Goal: Task Accomplishment & Management: Use online tool/utility

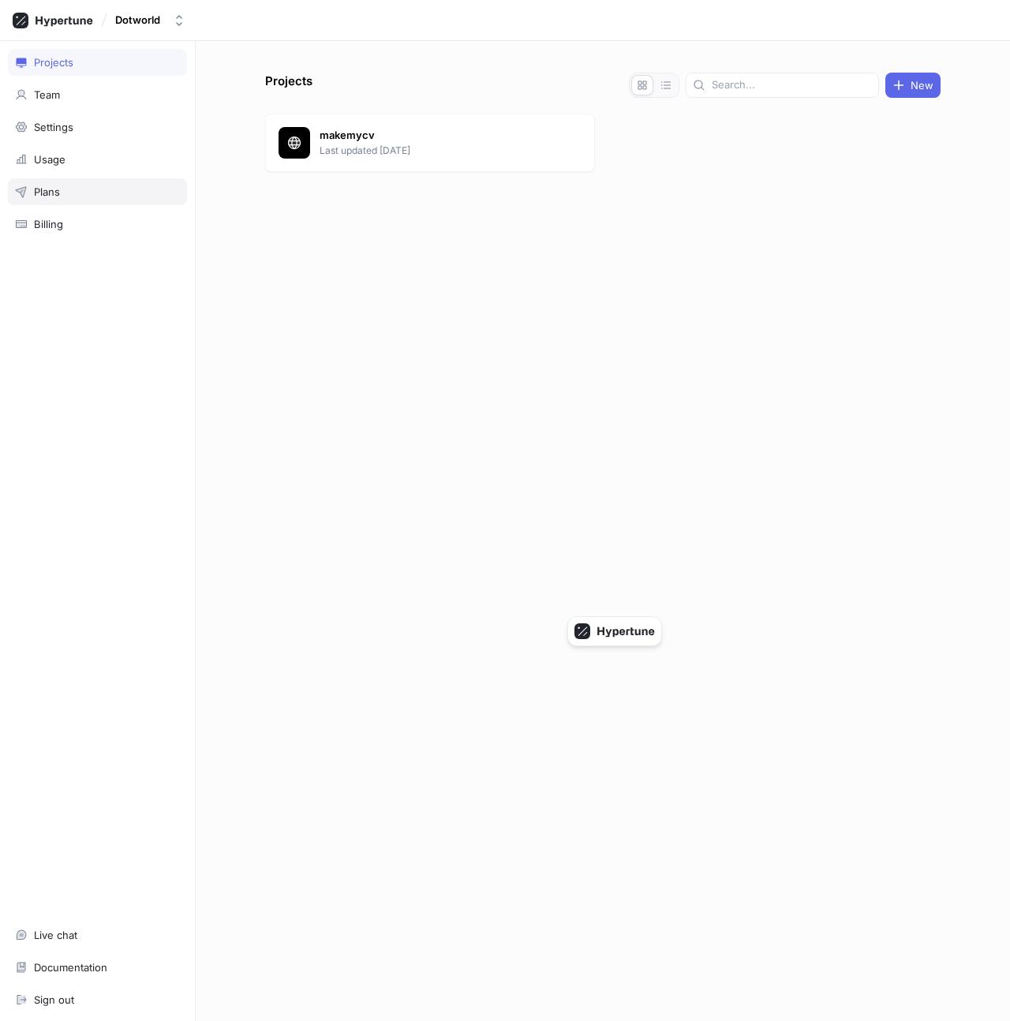
click at [123, 186] on div "Plans" at bounding box center [97, 191] width 165 height 13
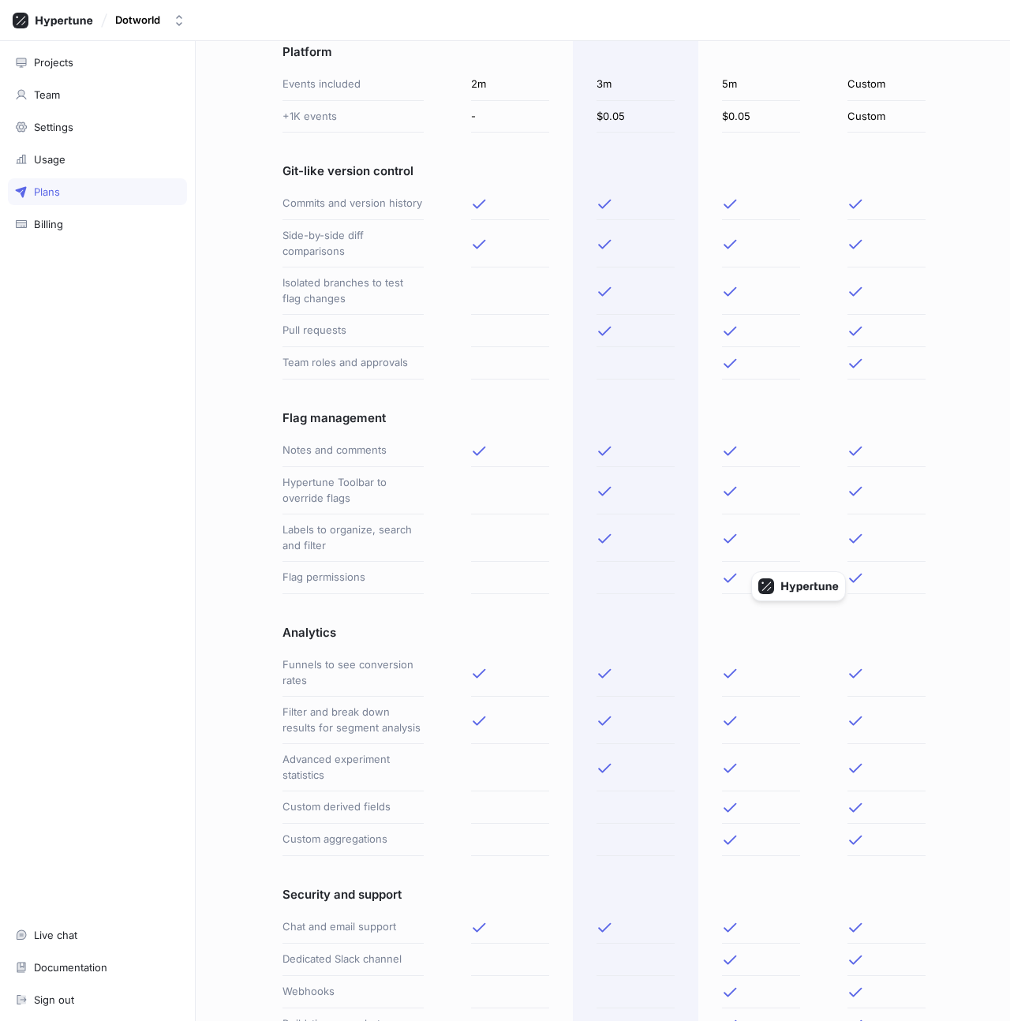
scroll to position [252, 0]
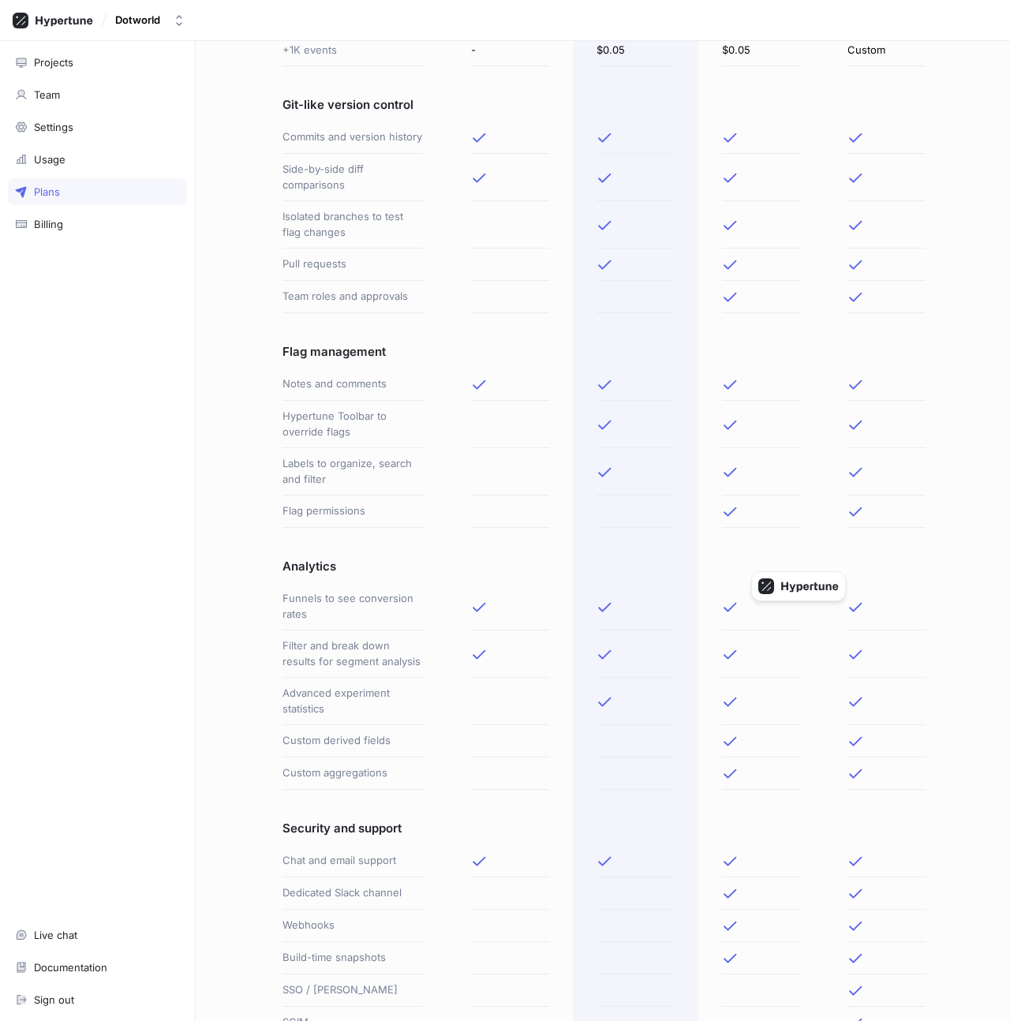
click at [616, 723] on div at bounding box center [635, 701] width 78 height 47
drag, startPoint x: 598, startPoint y: 723, endPoint x: 652, endPoint y: 723, distance: 53.7
click at [652, 723] on div at bounding box center [635, 701] width 78 height 47
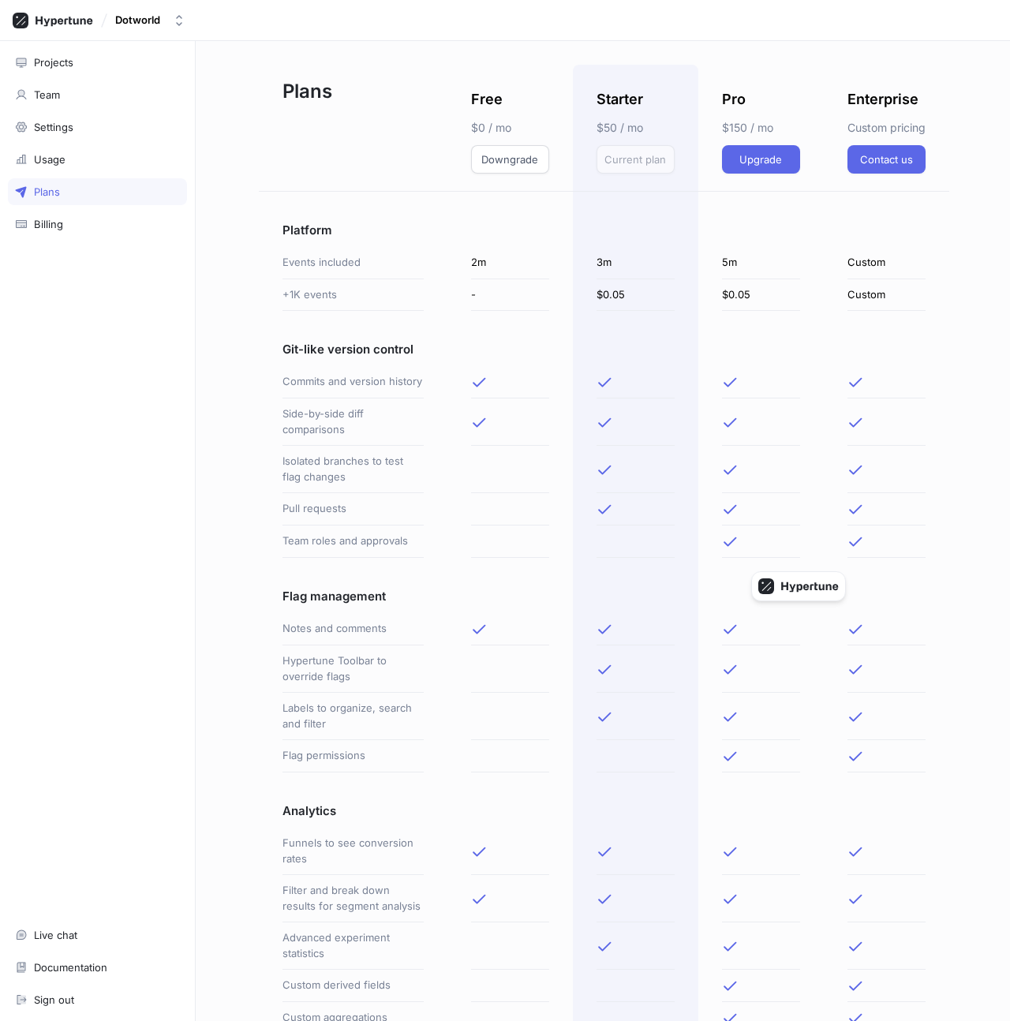
scroll to position [0, 0]
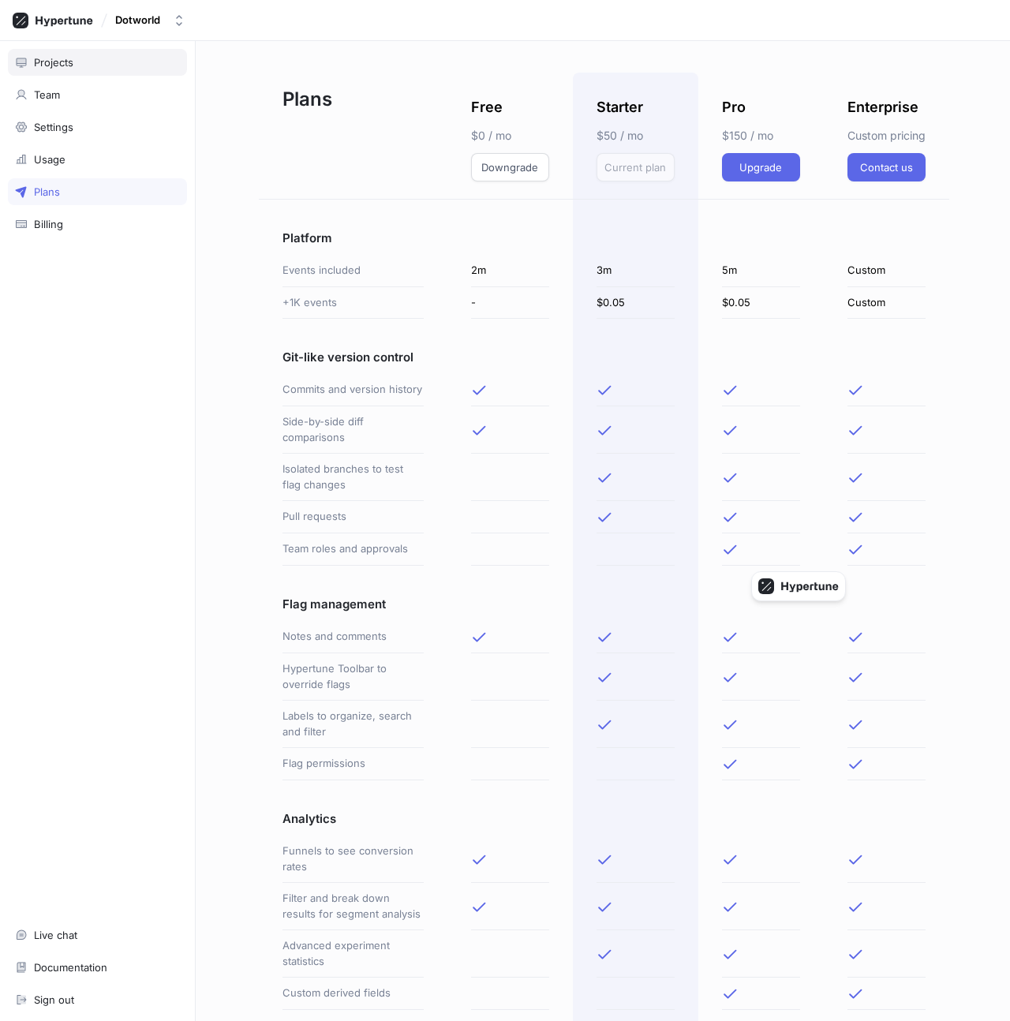
click at [100, 52] on div "Projects" at bounding box center [97, 62] width 179 height 27
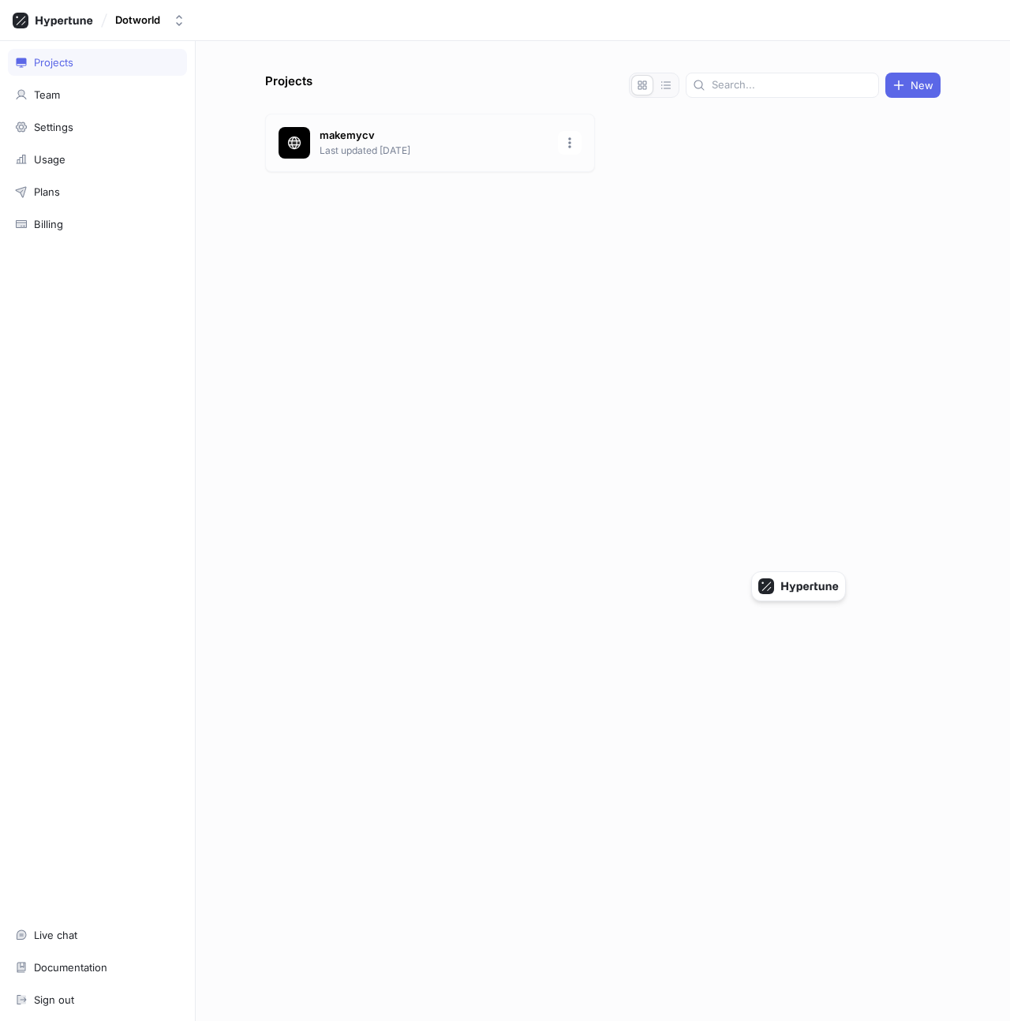
click at [337, 115] on div "makemycv Last updated [DATE]" at bounding box center [430, 143] width 330 height 58
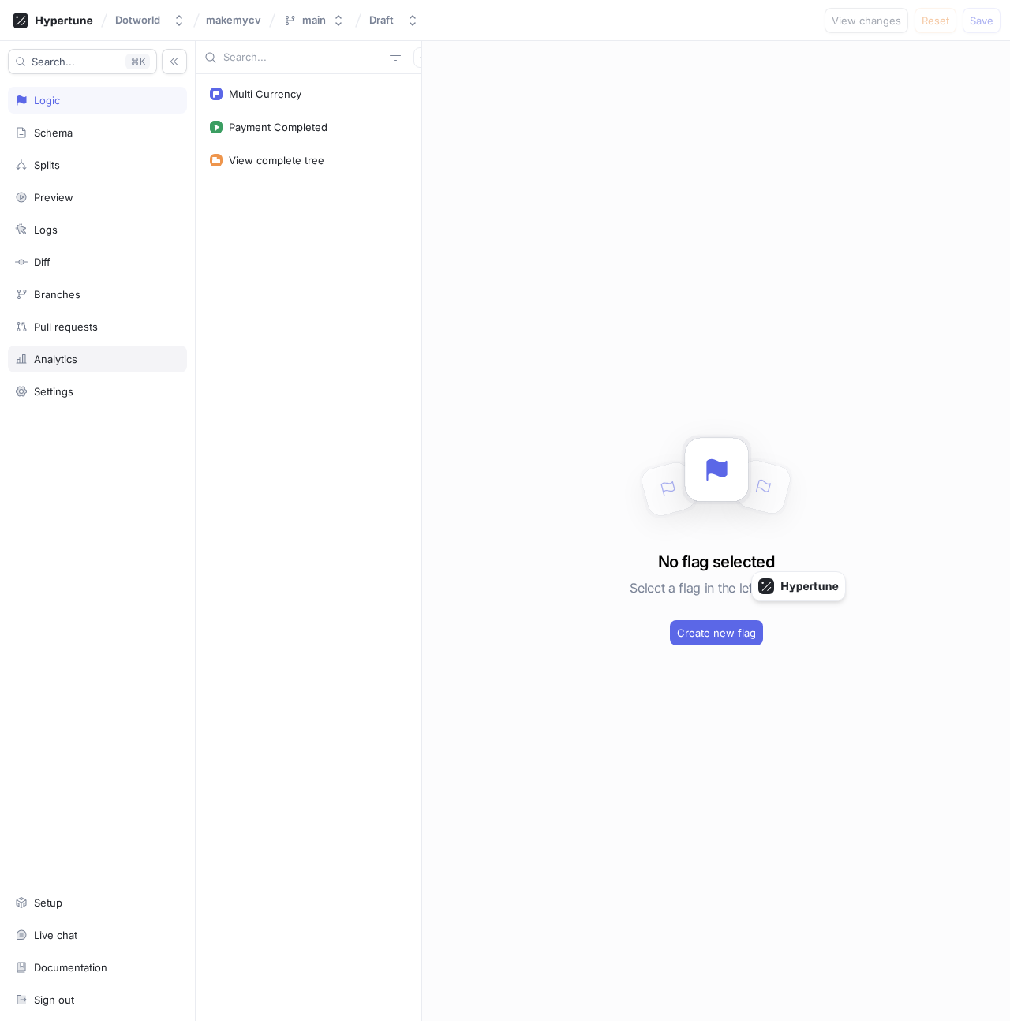
click at [104, 360] on div "Analytics" at bounding box center [97, 359] width 165 height 13
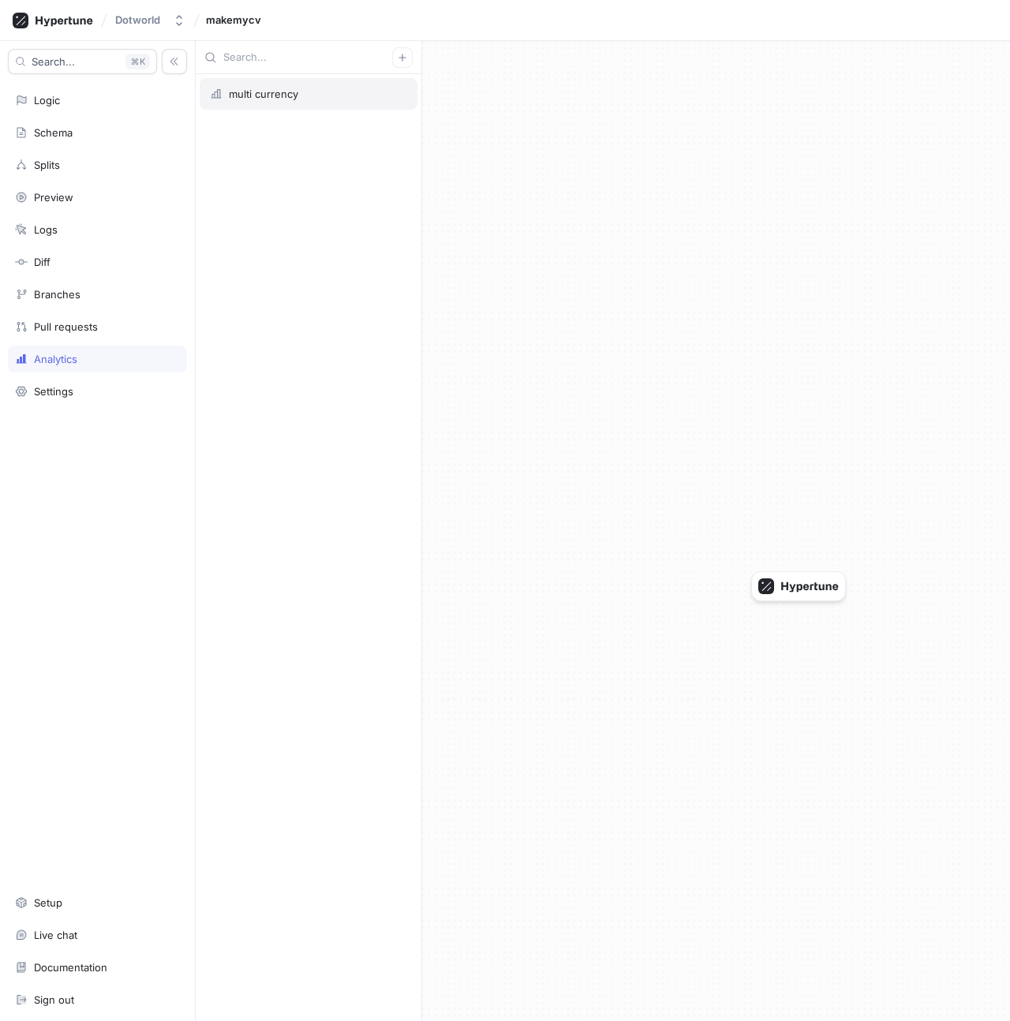
click at [305, 103] on div "multi currency" at bounding box center [309, 94] width 218 height 32
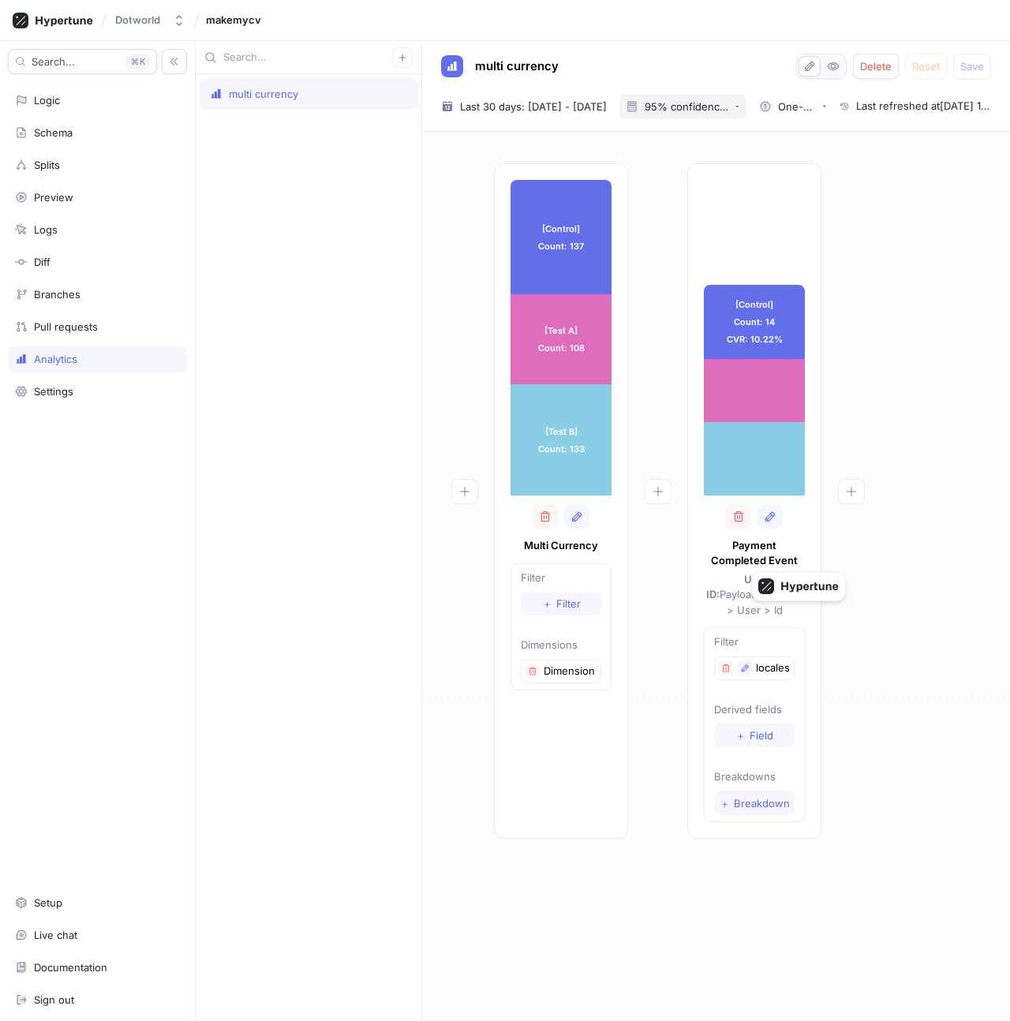
click at [728, 103] on div "95% confidence level" at bounding box center [687, 107] width 84 height 10
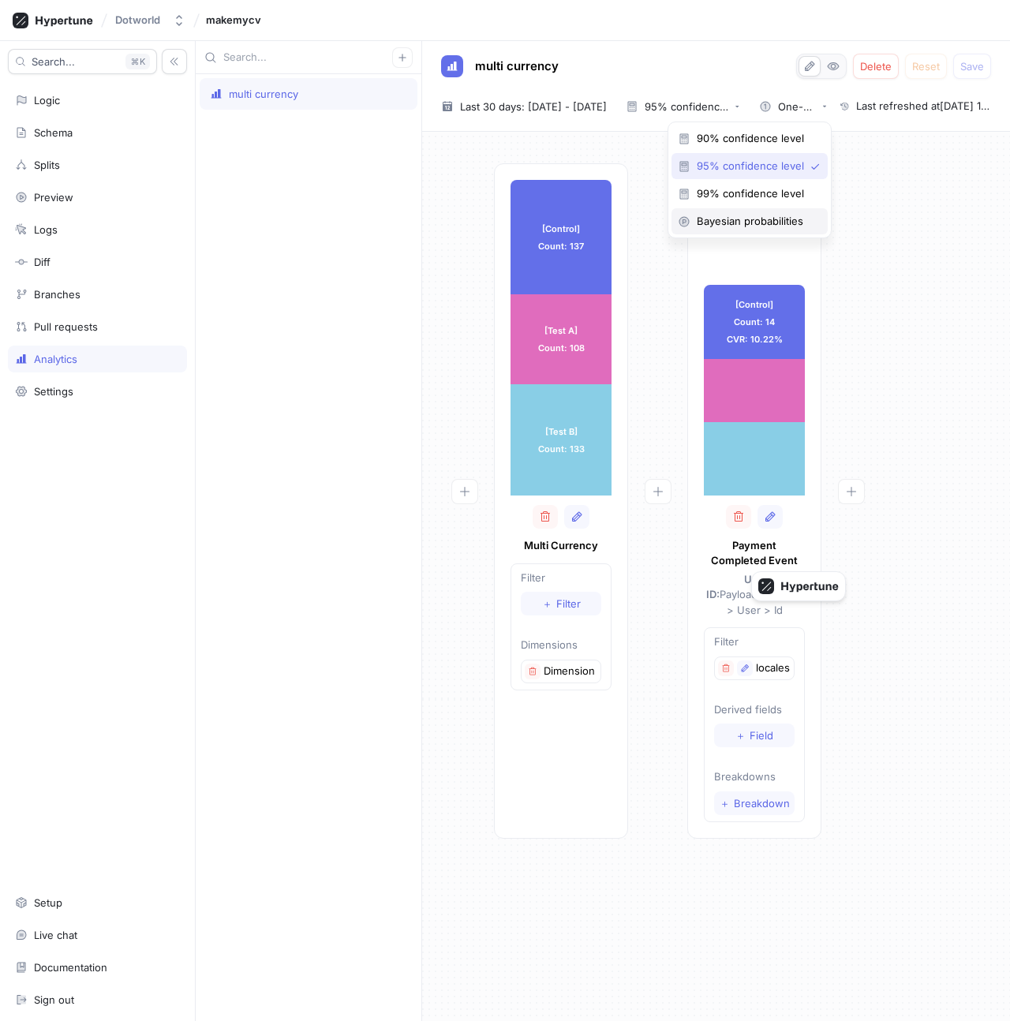
click at [749, 212] on div "Bayesian probabilities" at bounding box center [749, 221] width 156 height 26
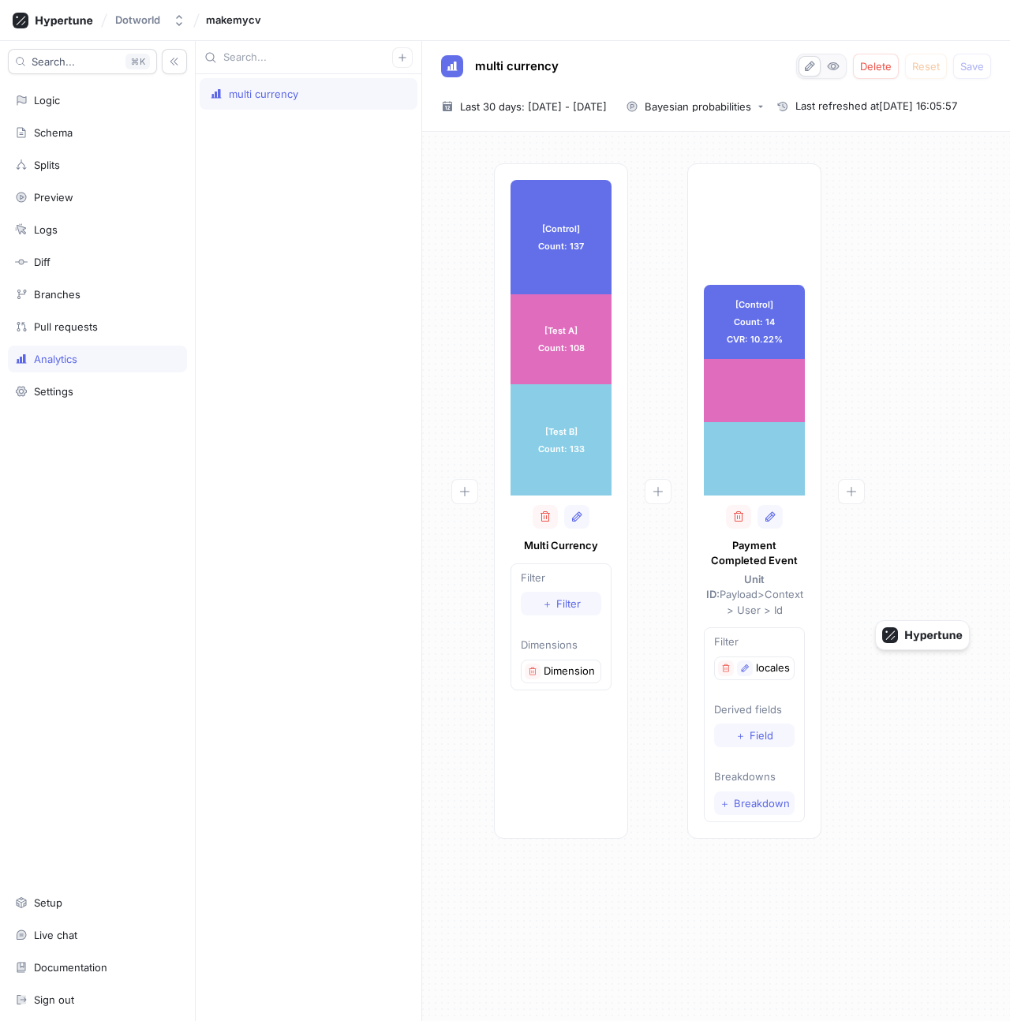
click at [892, 347] on div "[Control] Count: 137 [Control] Count: 137 [Test A] Count: 108 [Test A] Count: 1…" at bounding box center [716, 505] width 563 height 685
click at [721, 109] on div "Bayesian probabilities" at bounding box center [698, 107] width 107 height 10
click at [729, 174] on div "95% confidence level" at bounding box center [748, 166] width 155 height 26
click at [54, 23] on icon at bounding box center [64, 21] width 57 height 10
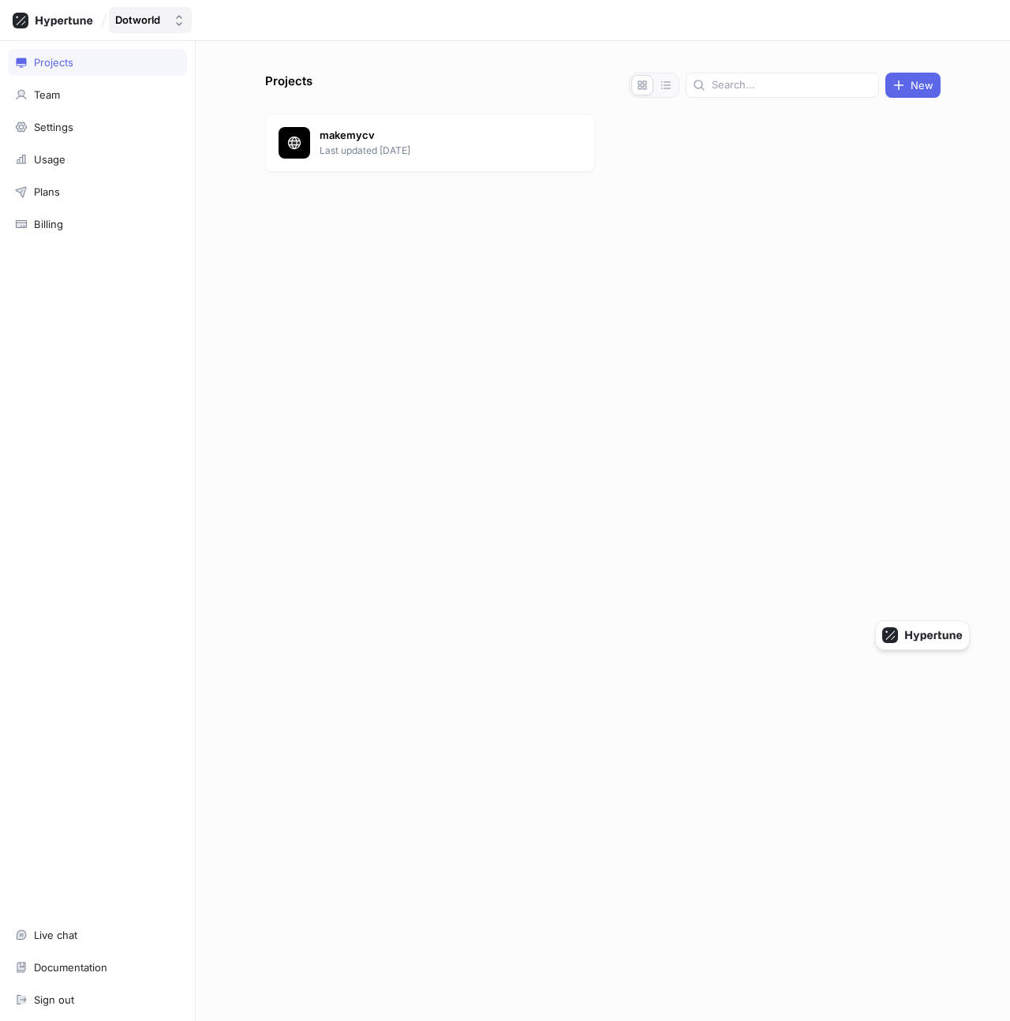
click at [149, 21] on div "Dotworld" at bounding box center [137, 19] width 45 height 13
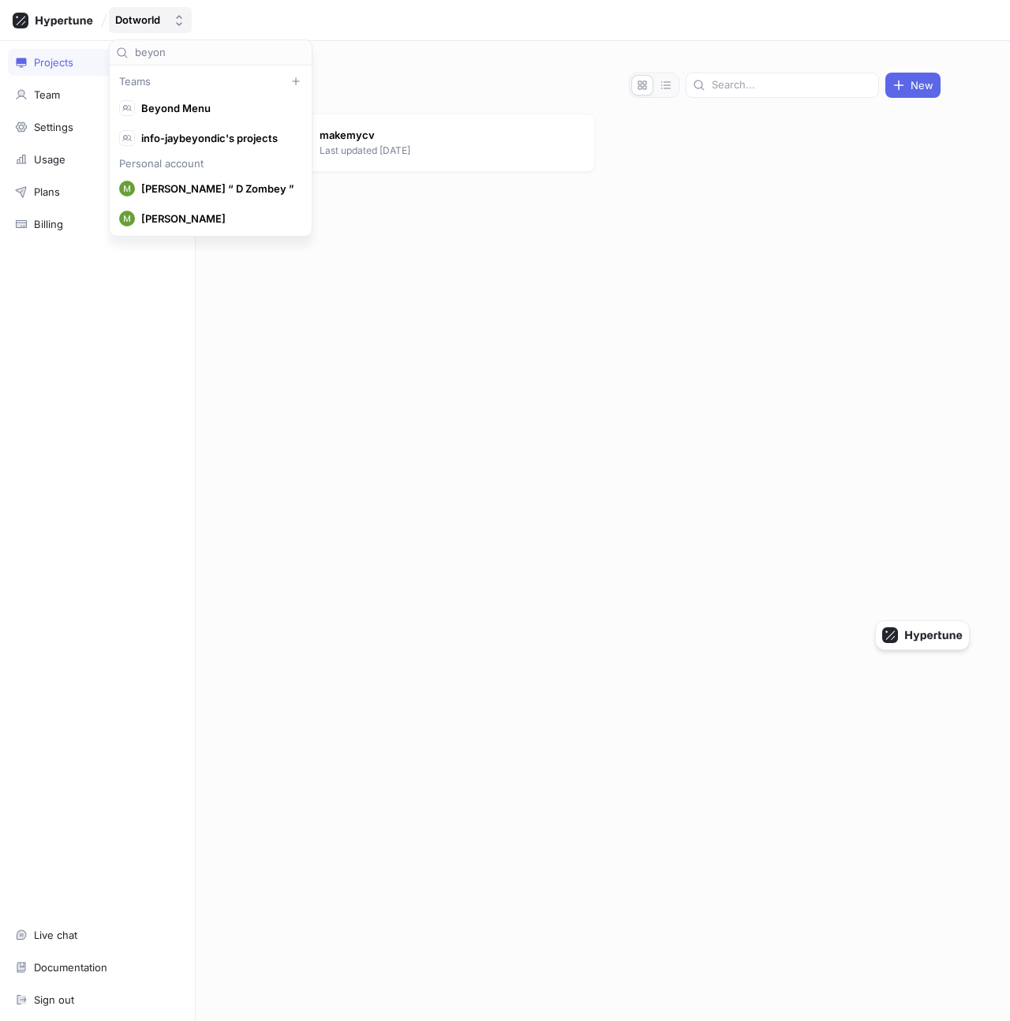
type input "beyond"
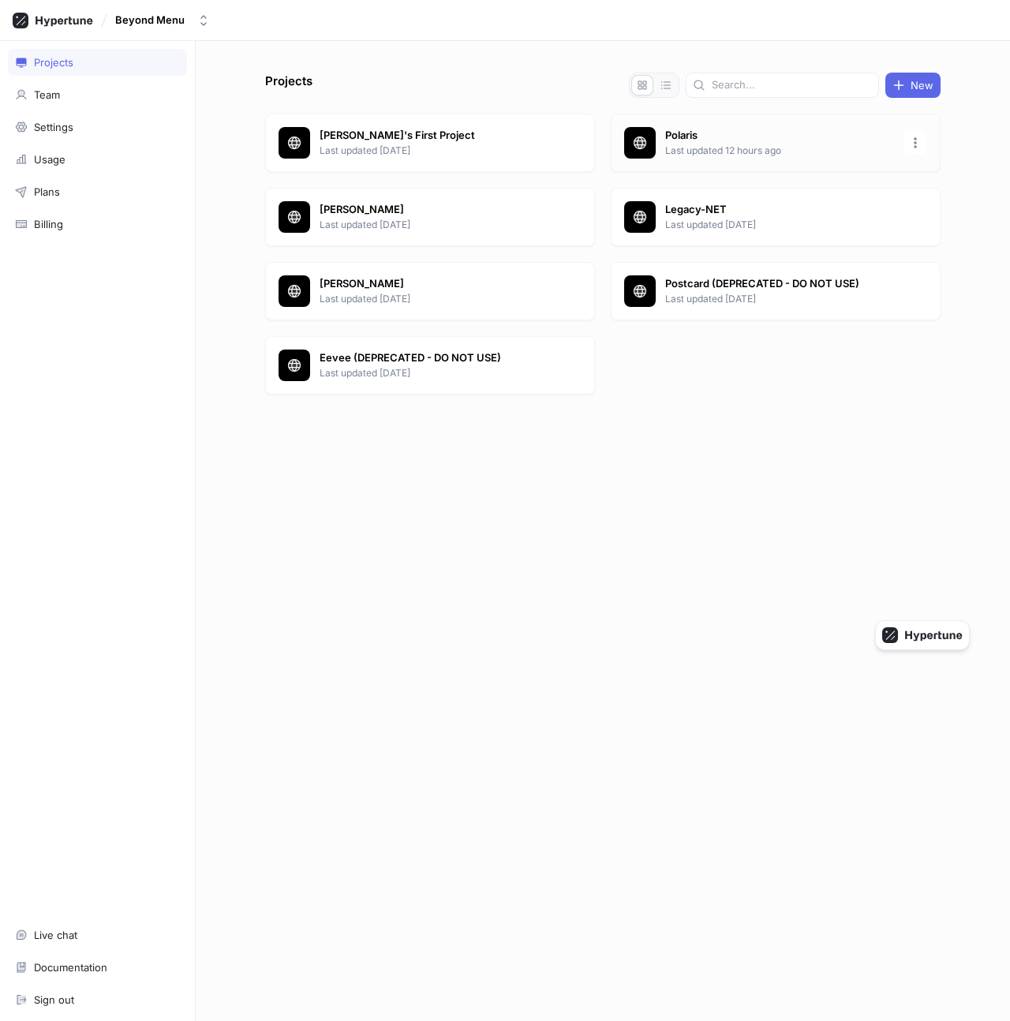
click at [736, 140] on p "Polaris" at bounding box center [779, 136] width 229 height 16
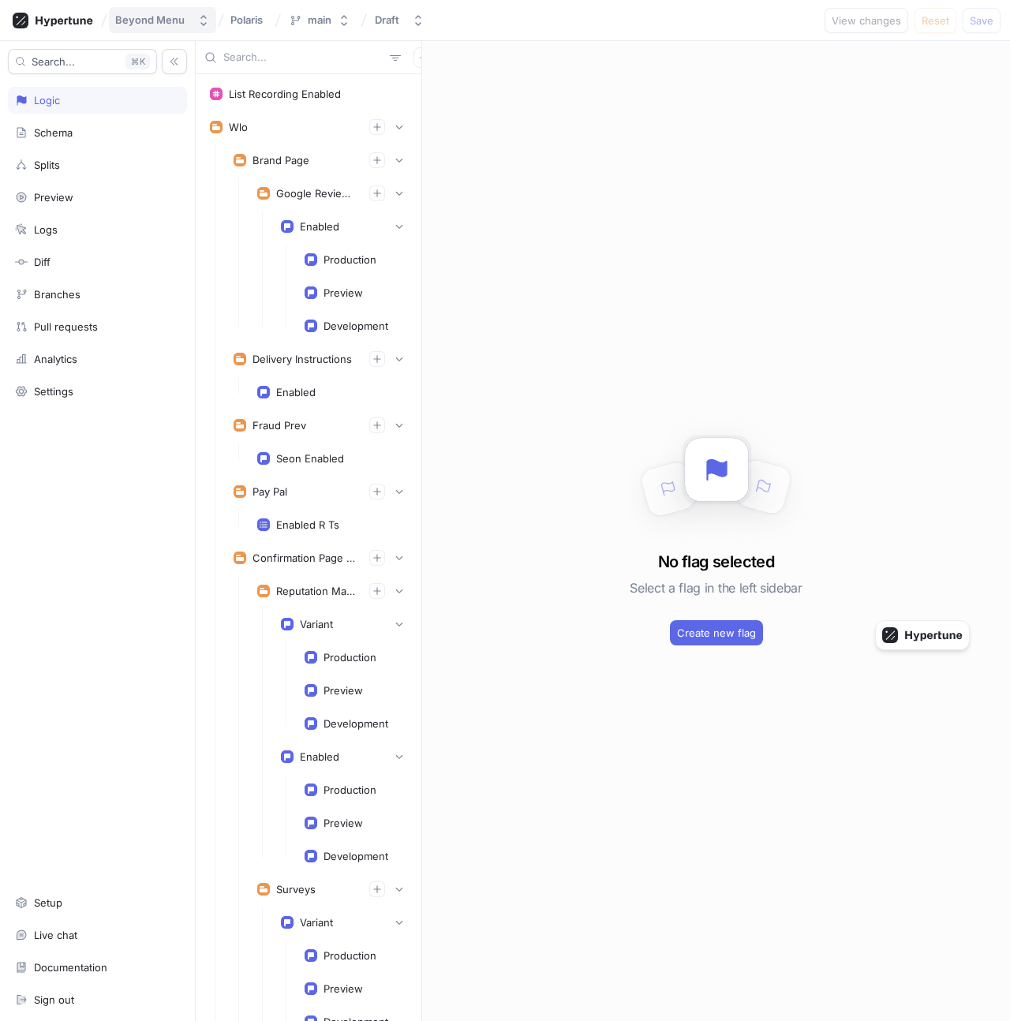
click at [161, 26] on div "Beyond Menu" at bounding box center [149, 19] width 69 height 13
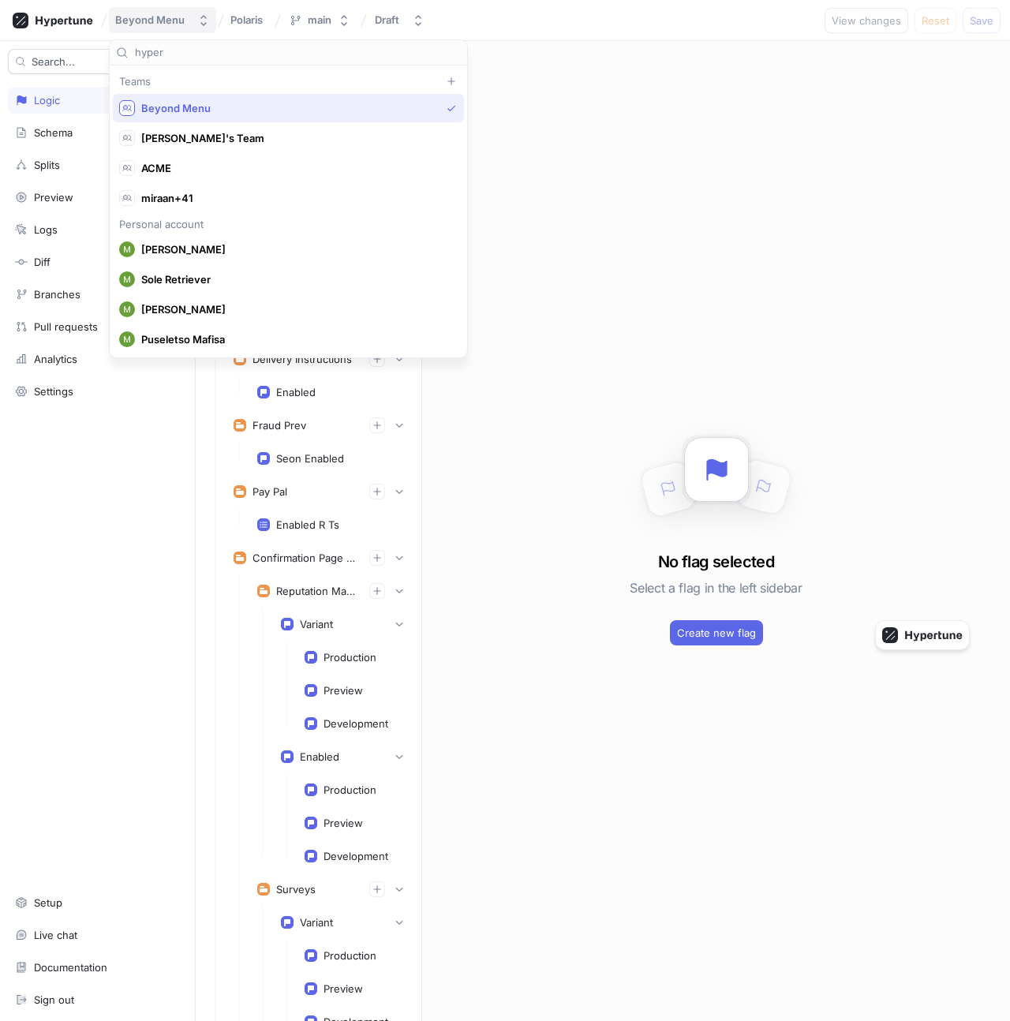
scroll to position [149, 0]
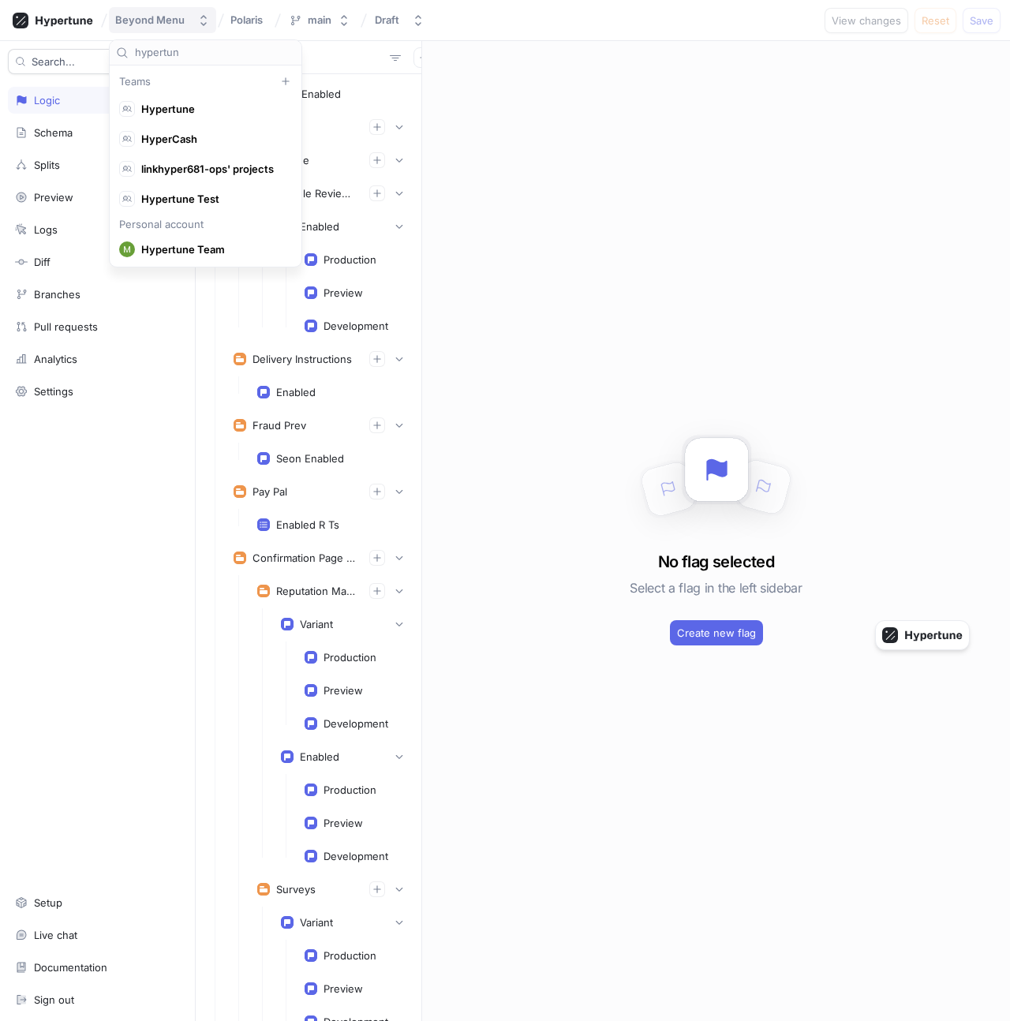
type input "hypertune"
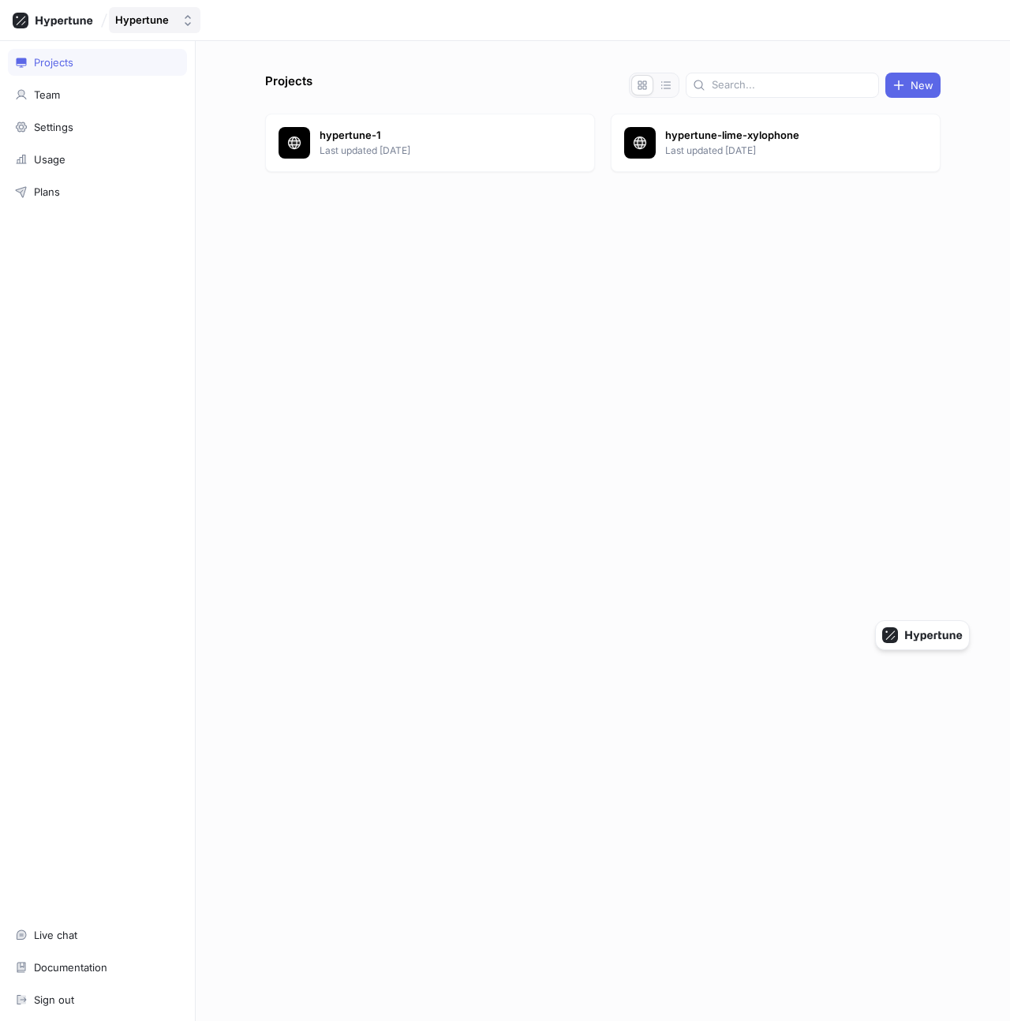
click at [152, 20] on div "Hypertune" at bounding box center [142, 19] width 54 height 13
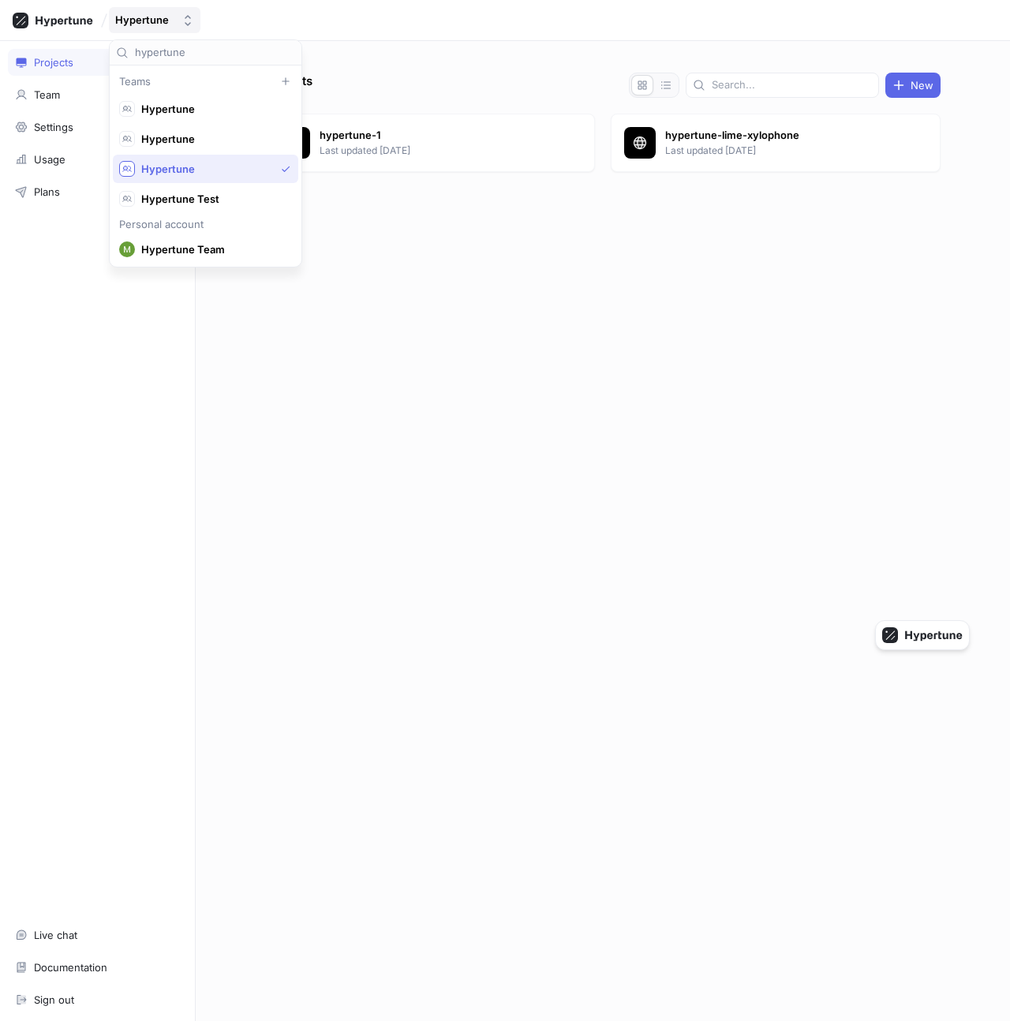
scroll to position [29, 0]
type input "hypertune"
click at [208, 138] on span "Hypertune" at bounding box center [212, 139] width 143 height 13
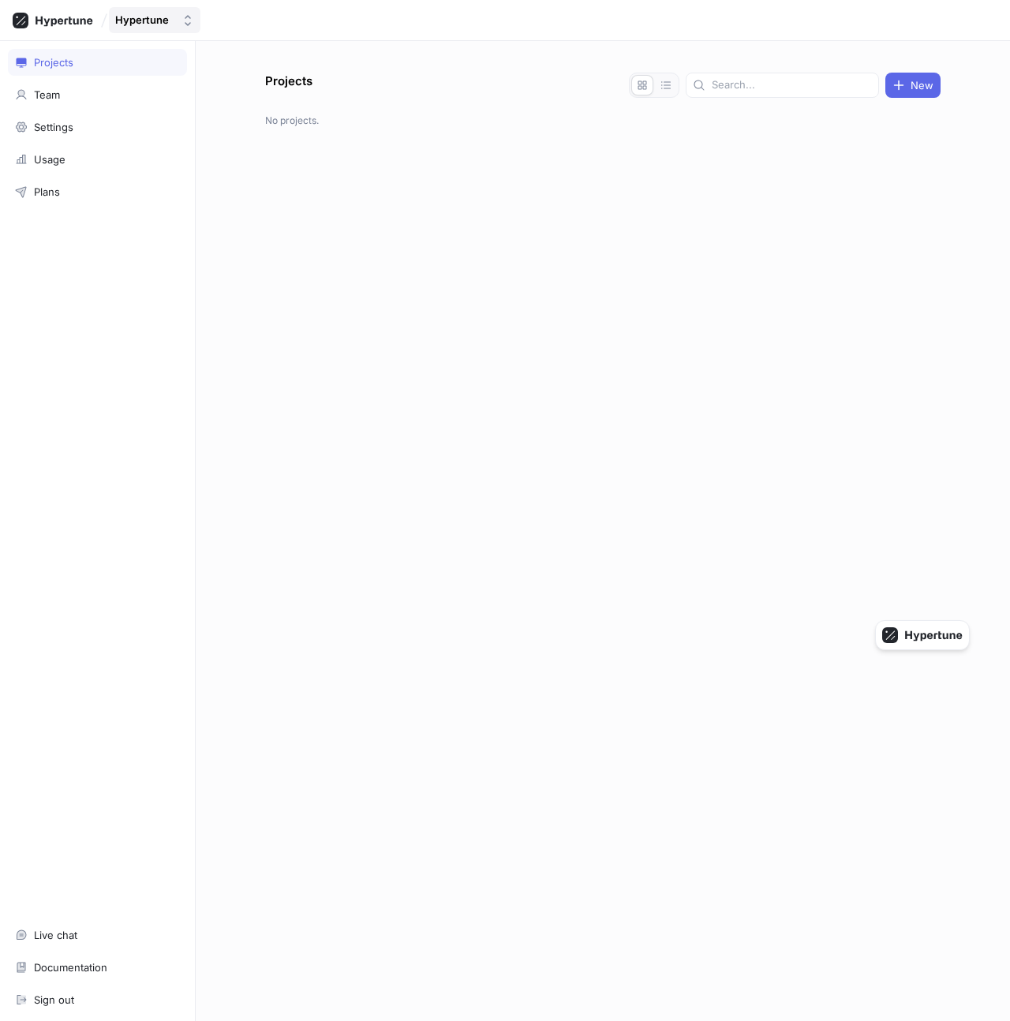
click at [156, 12] on button "Hypertune" at bounding box center [155, 20] width 92 height 26
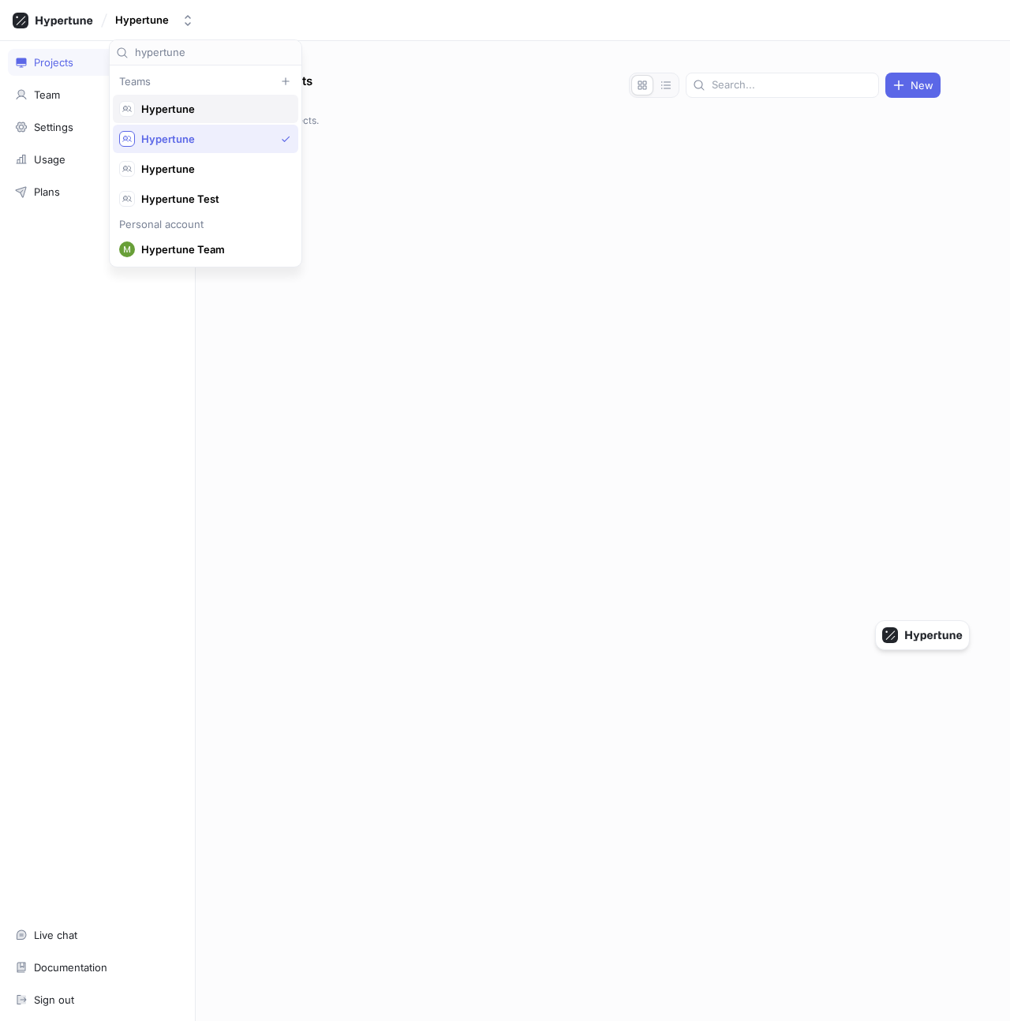
type input "hypertune"
click at [202, 114] on span "Hypertune" at bounding box center [212, 109] width 143 height 13
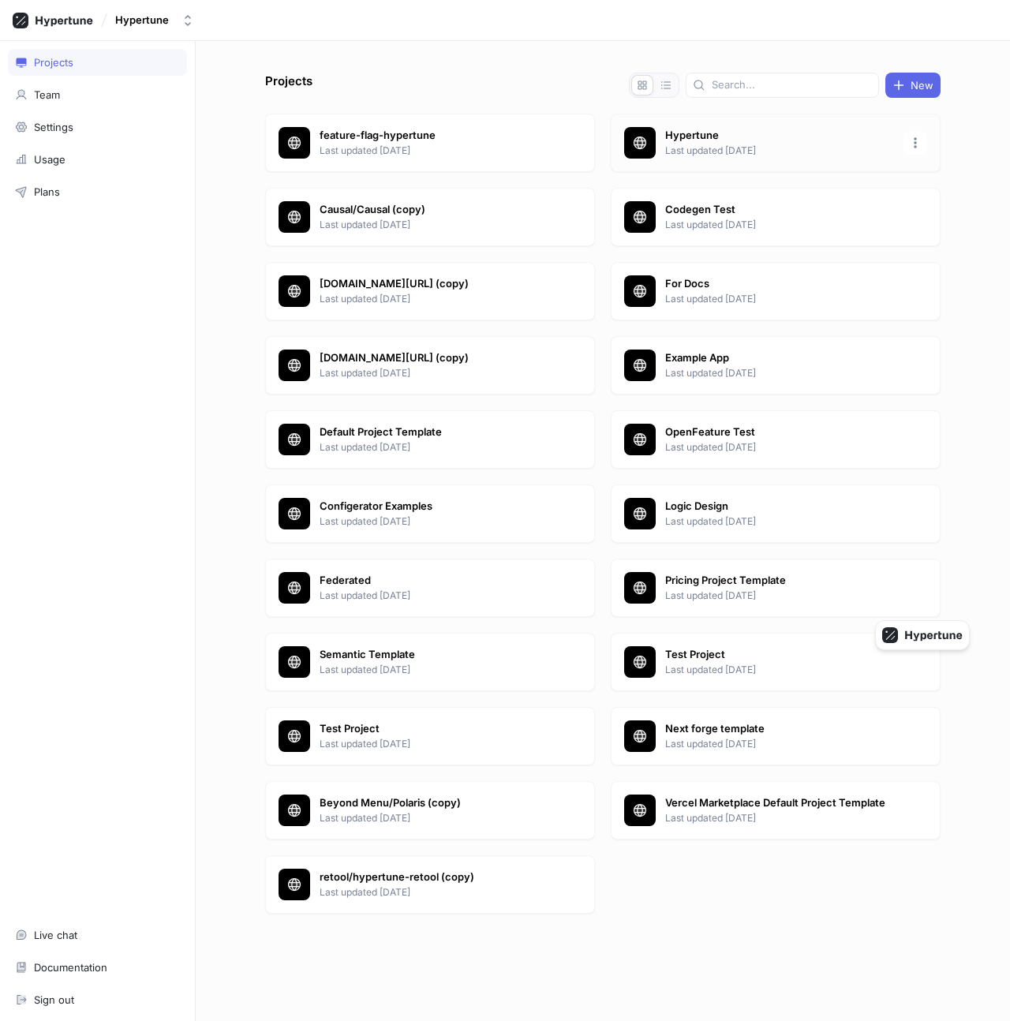
click at [753, 142] on p "Hypertune" at bounding box center [779, 136] width 229 height 16
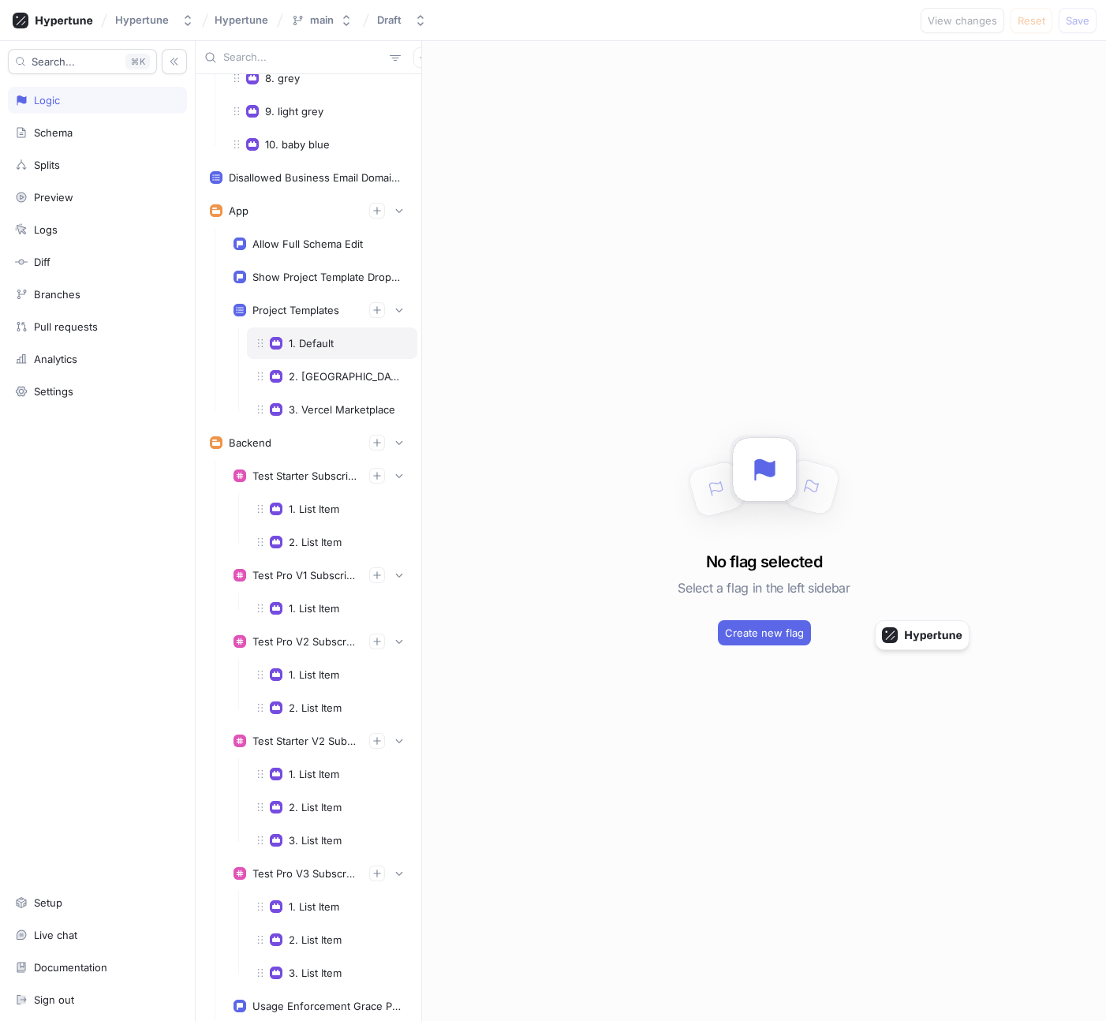
scroll to position [1058, 0]
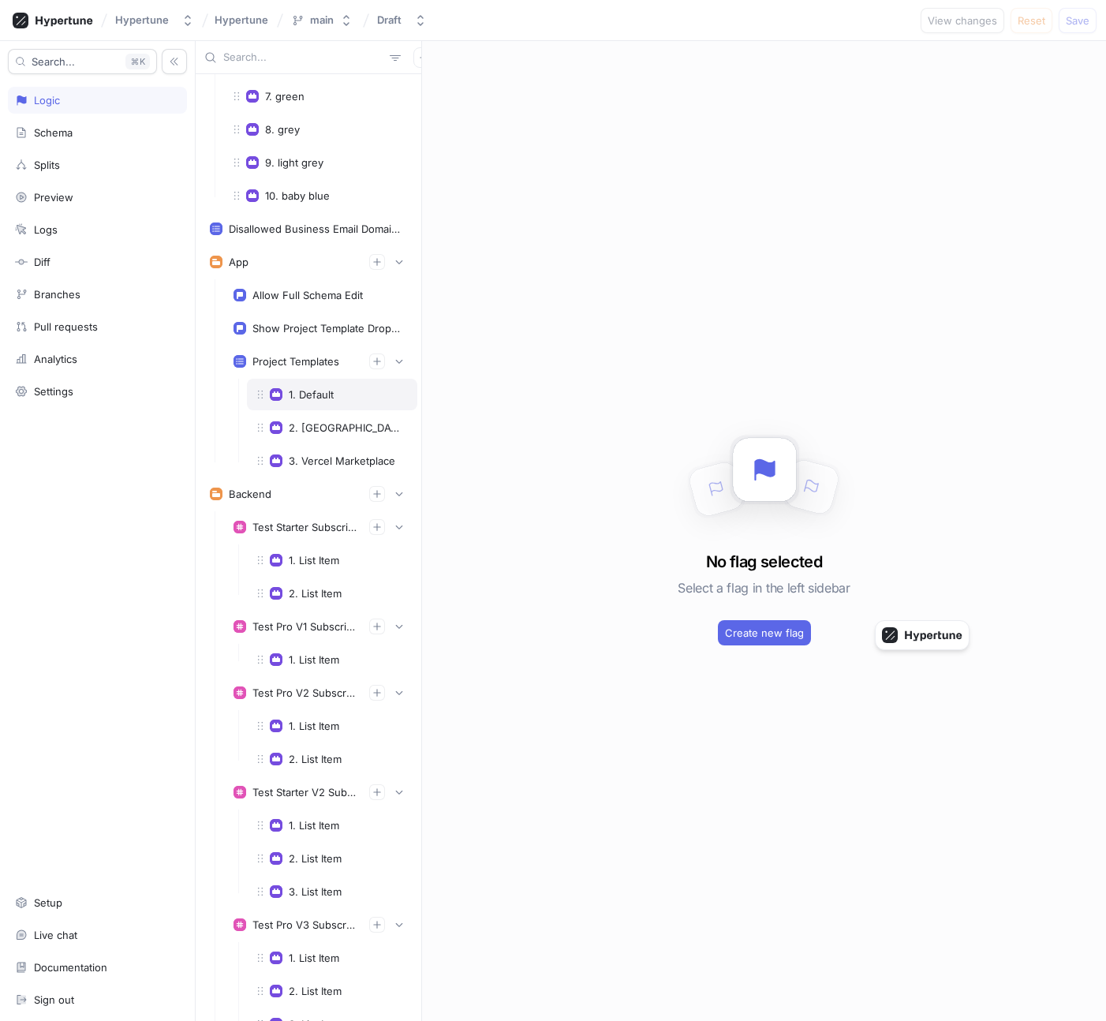
click at [323, 391] on div "1. Default" at bounding box center [311, 394] width 45 height 13
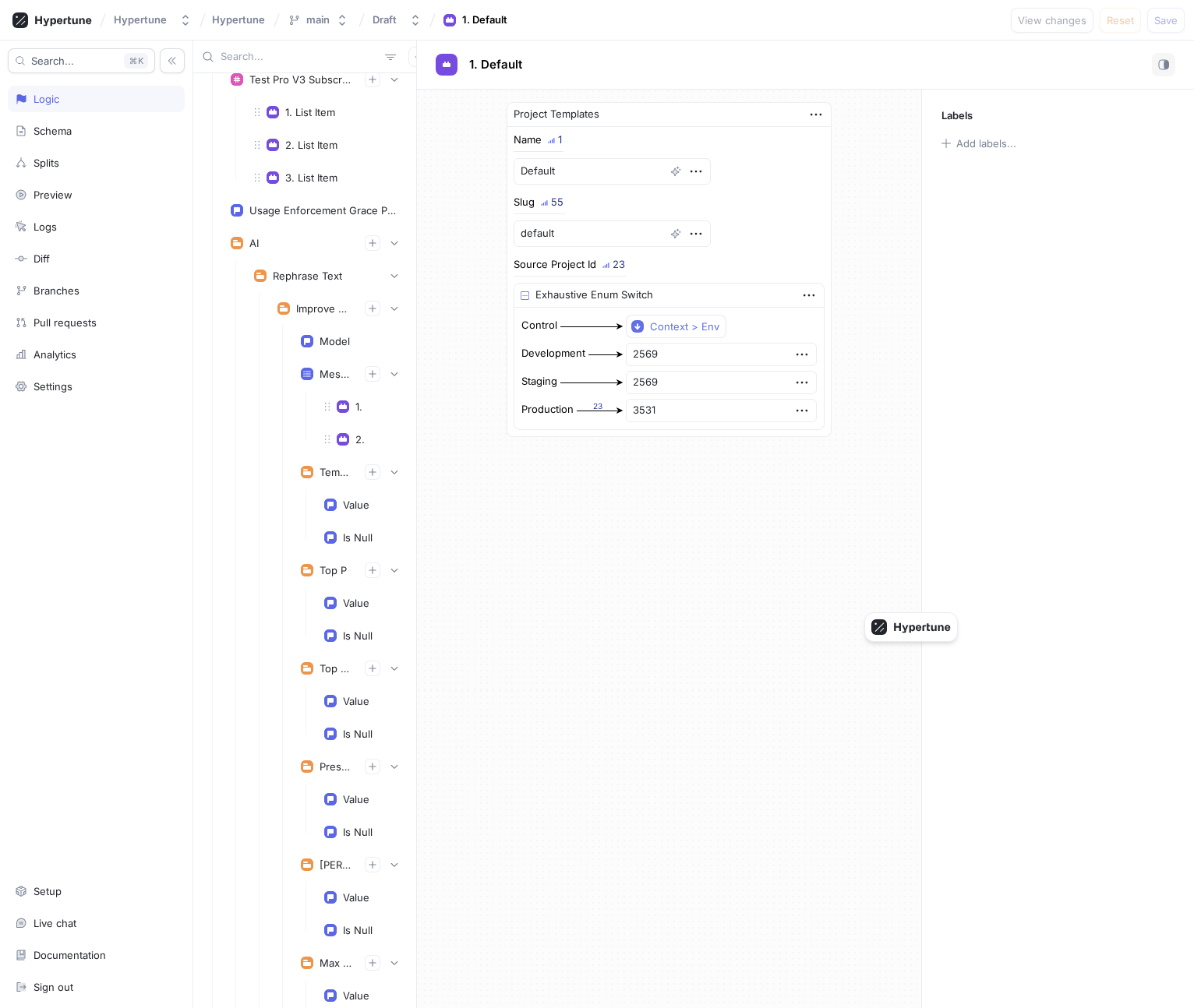
scroll to position [1880, 0]
click at [358, 402] on div "1." at bounding box center [358, 405] width 7 height 13
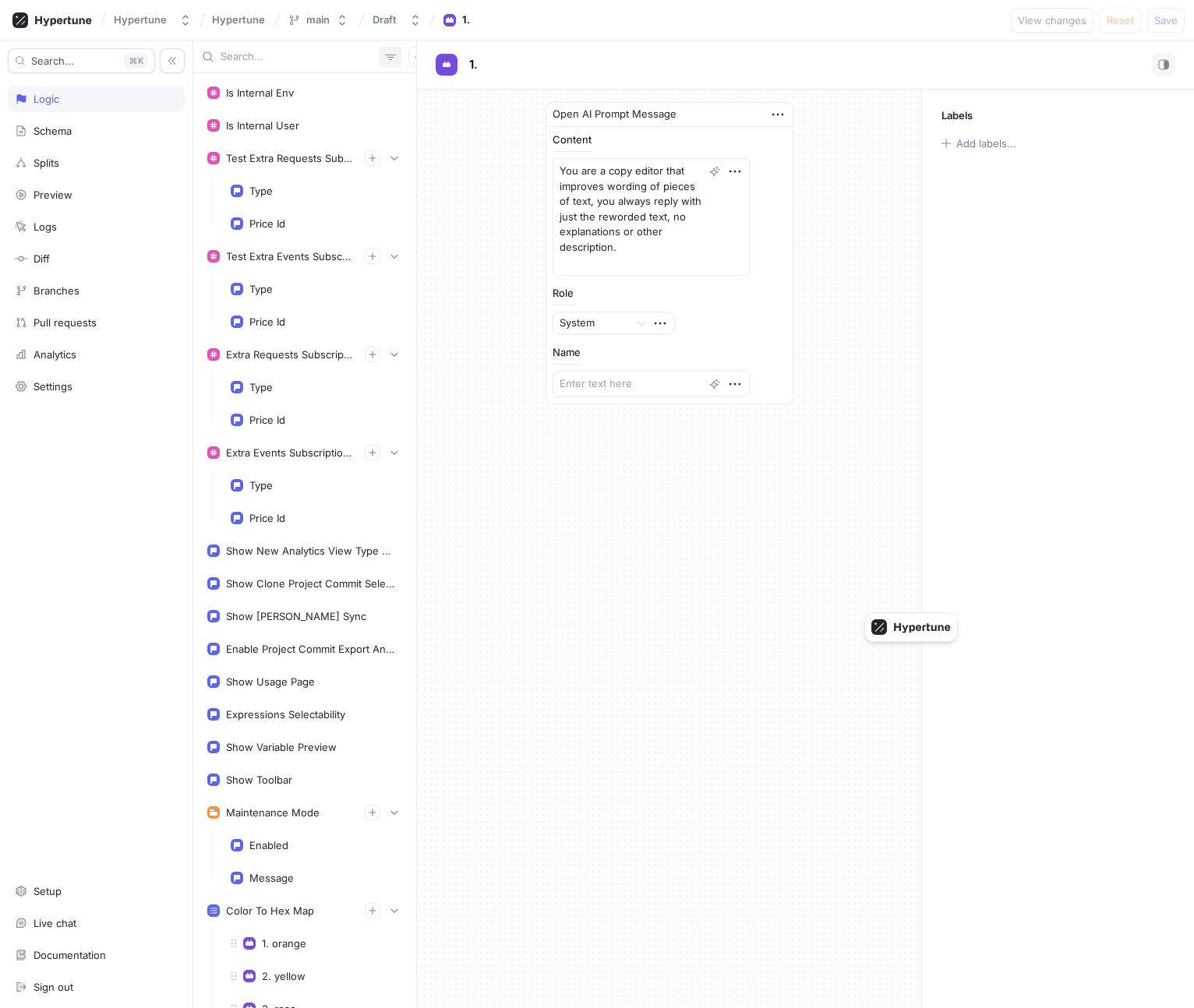
click at [384, 60] on icon "button" at bounding box center [390, 56] width 13 height 13
click at [414, 59] on icon "button" at bounding box center [418, 56] width 9 height 9
click at [414, 60] on icon "button" at bounding box center [418, 56] width 9 height 9
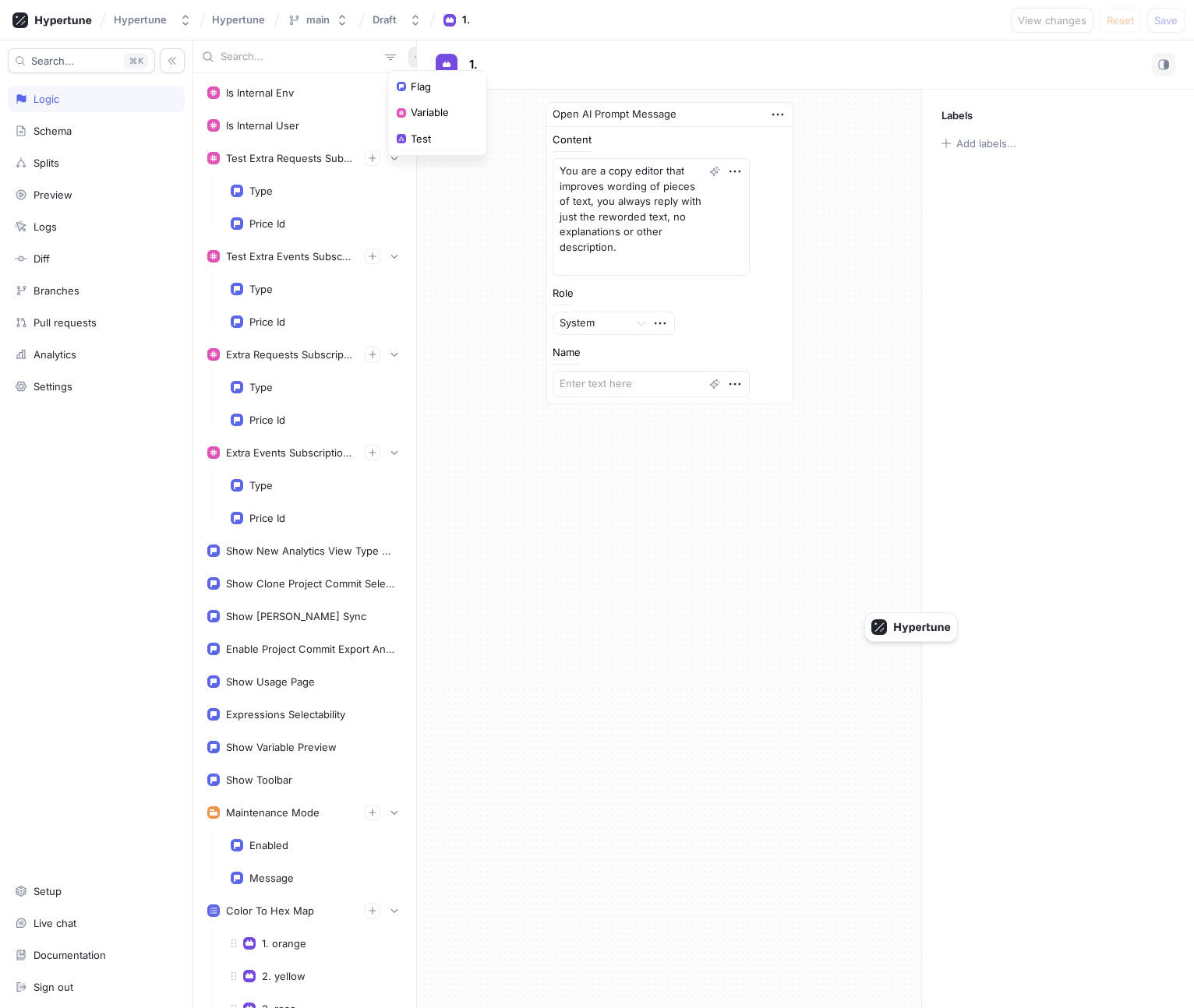
click at [414, 60] on icon "button" at bounding box center [418, 56] width 9 height 9
click at [279, 61] on input "text" at bounding box center [299, 57] width 158 height 16
click at [384, 60] on icon "button" at bounding box center [390, 56] width 13 height 13
click at [55, 145] on div "Search... K Logic Schema Splits Preview Logs Diff Branches Pull requests Analyt…" at bounding box center [97, 524] width 194 height 968
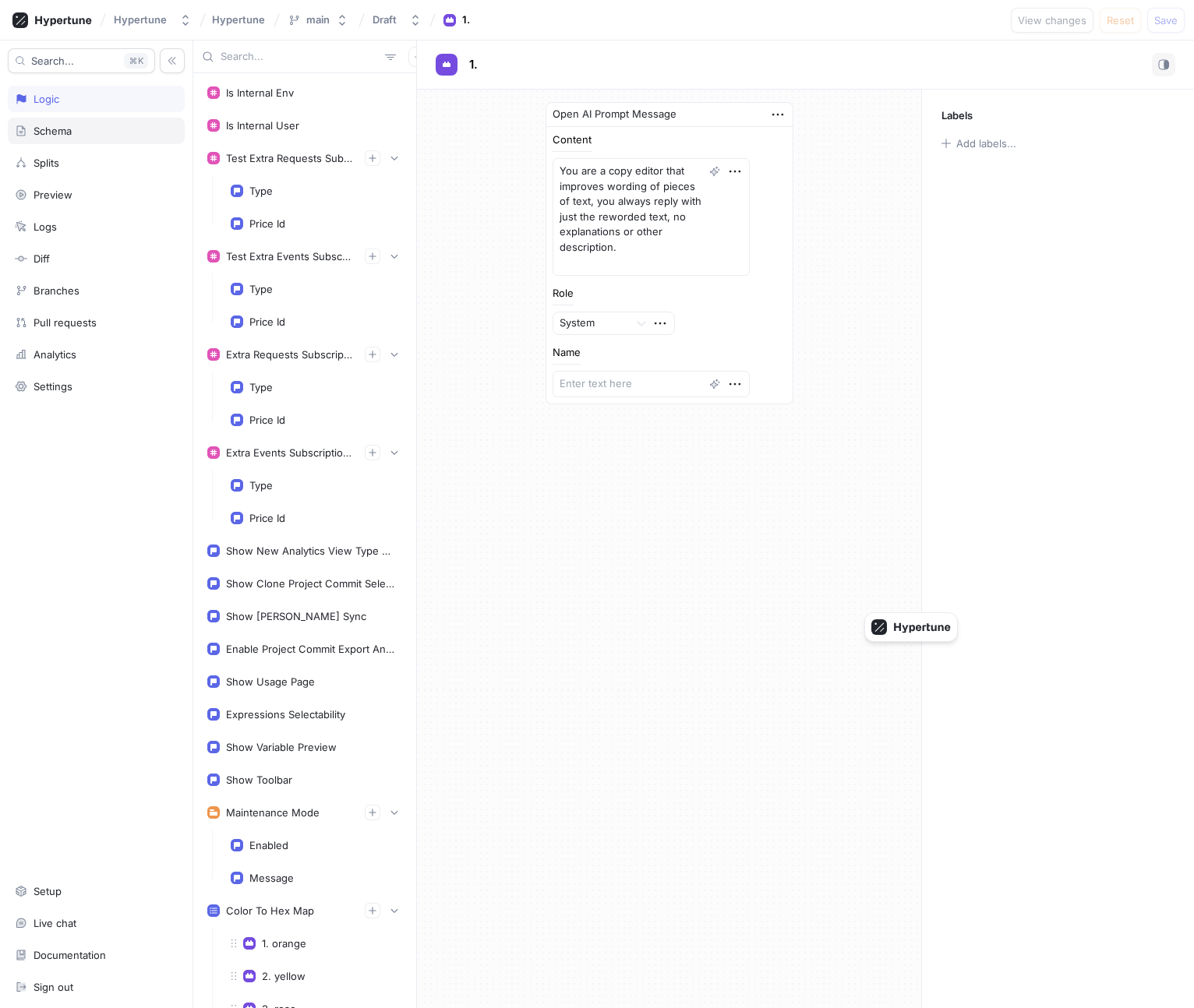
click at [52, 134] on div "Schema" at bounding box center [52, 130] width 39 height 13
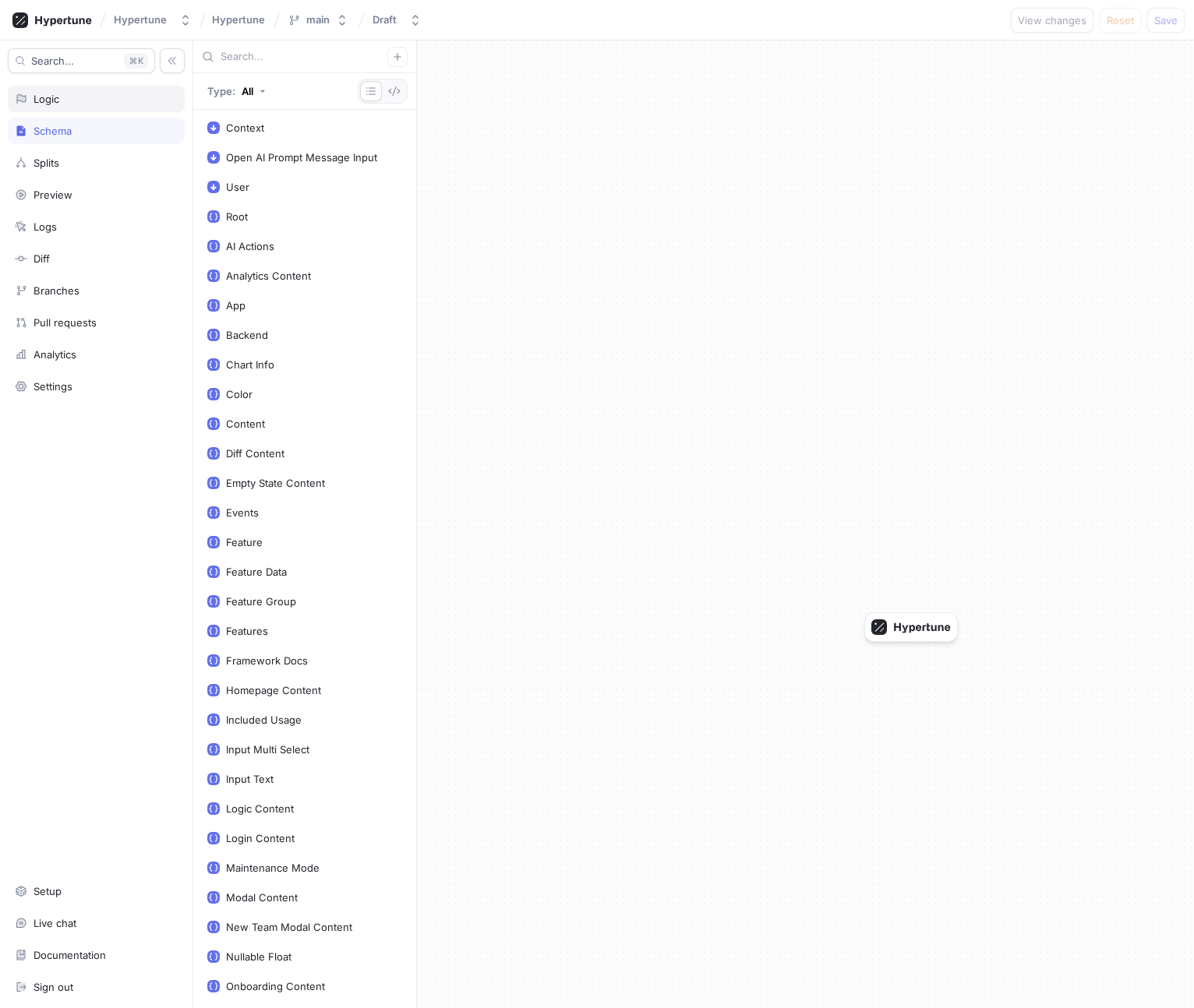
click at [129, 93] on div "Logic" at bounding box center [96, 99] width 163 height 13
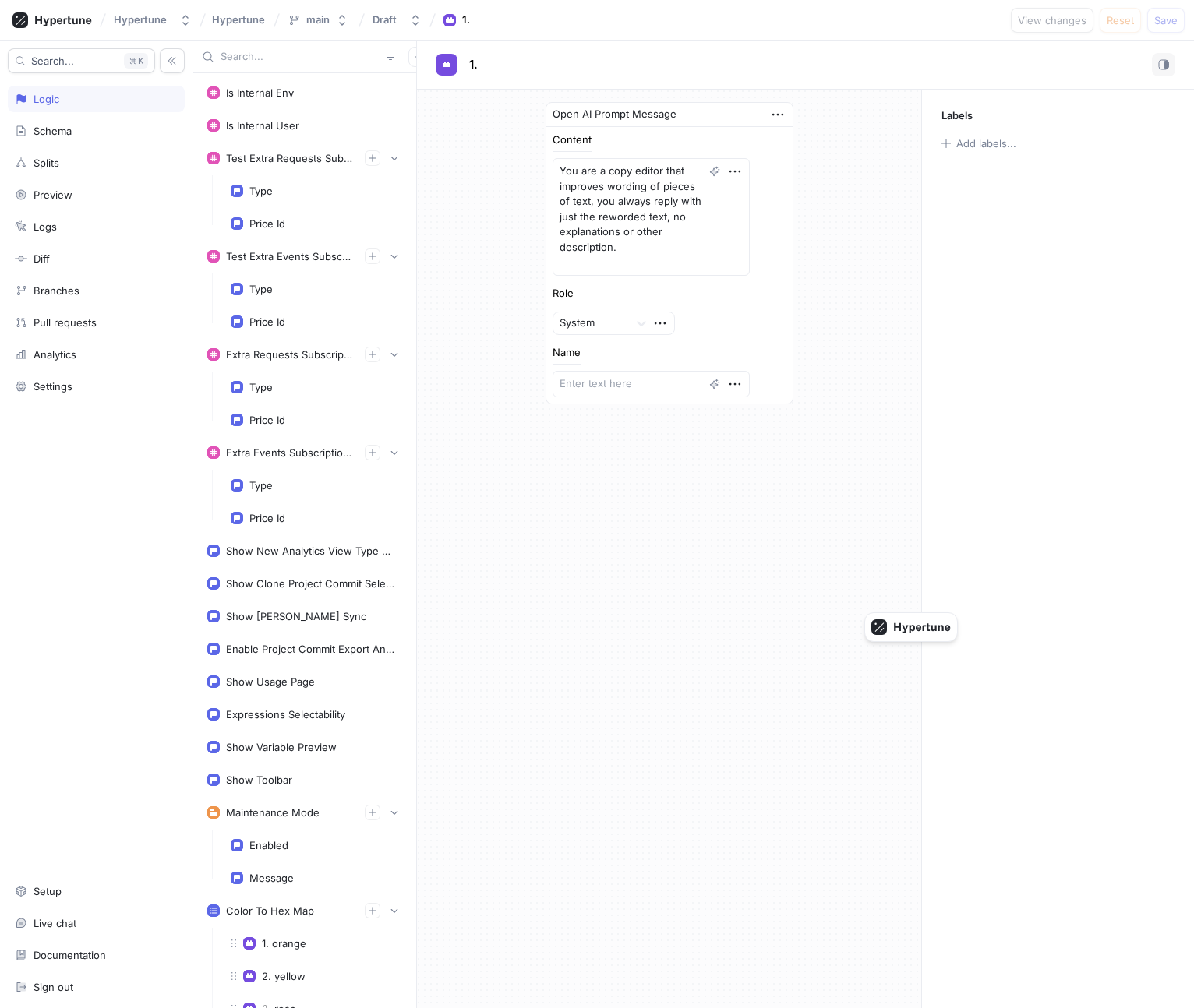
click at [130, 116] on div "Search... K Logic Schema Splits Preview Logs Diff Branches Pull requests Analyt…" at bounding box center [97, 524] width 194 height 968
click at [130, 127] on div "Schema" at bounding box center [96, 130] width 163 height 13
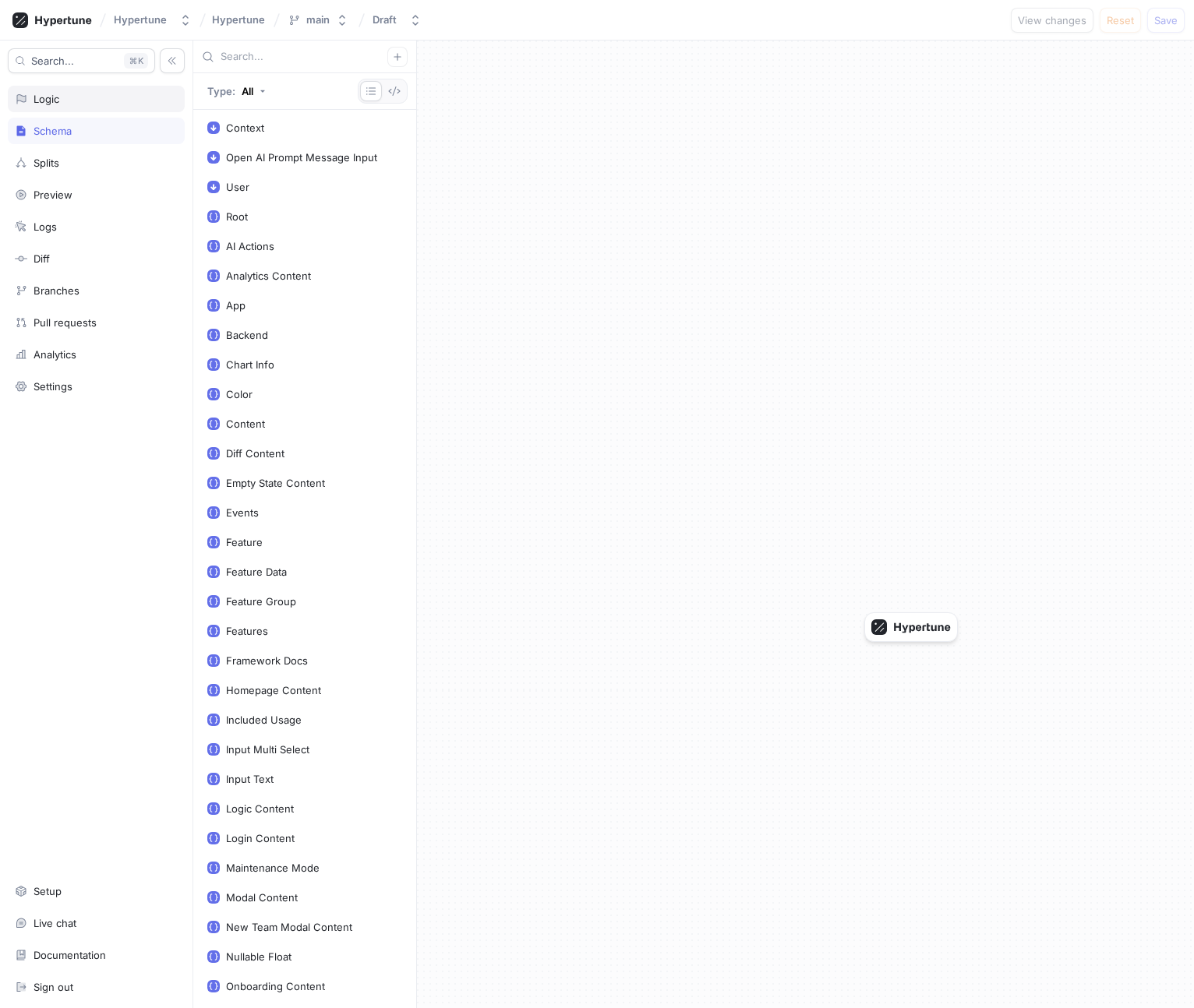
click at [127, 99] on div "Logic" at bounding box center [96, 99] width 163 height 13
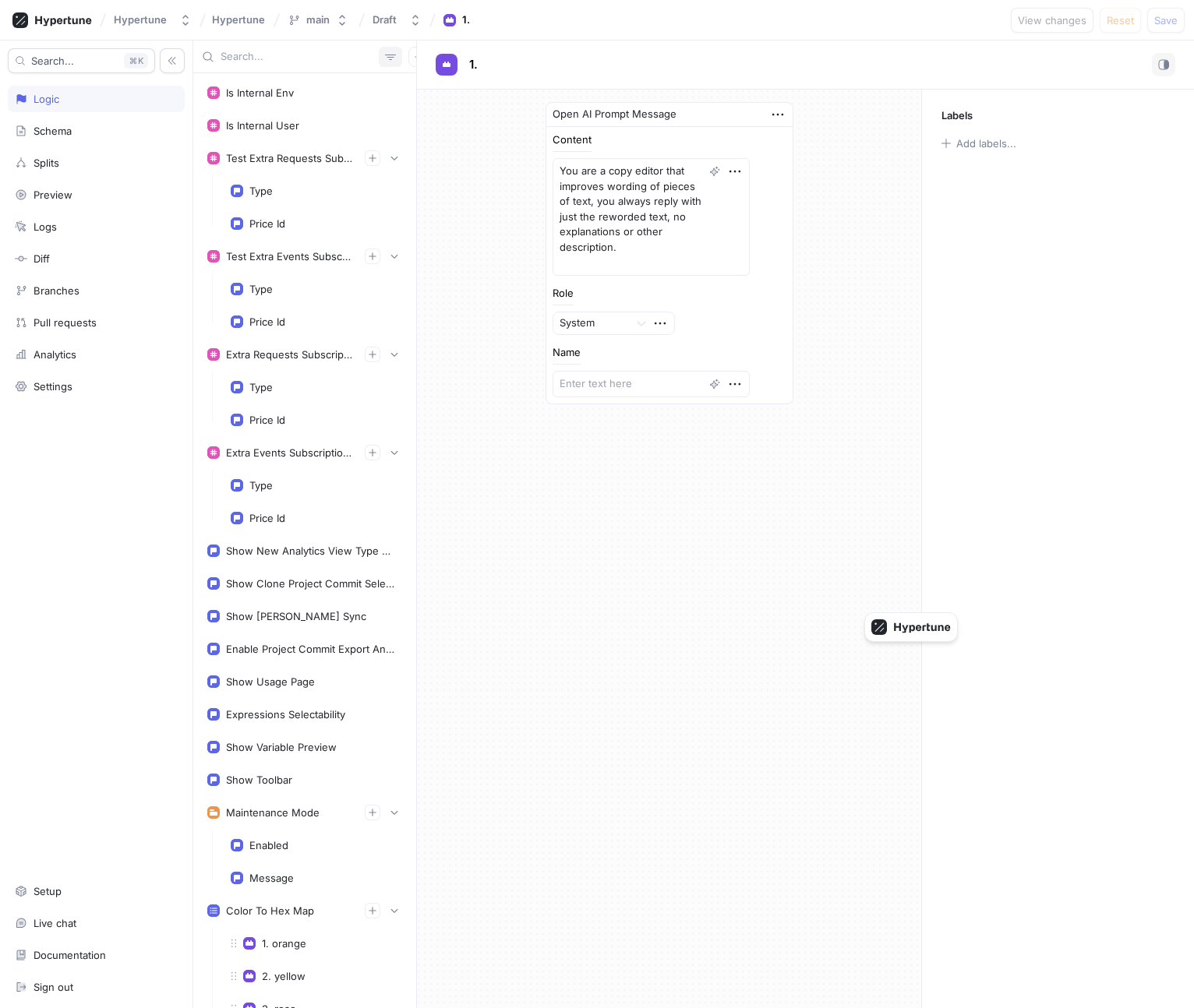
click at [384, 56] on icon "button" at bounding box center [390, 56] width 13 height 13
click at [344, 60] on input "text" at bounding box center [299, 57] width 158 height 16
click at [113, 130] on div "Schema" at bounding box center [96, 130] width 163 height 13
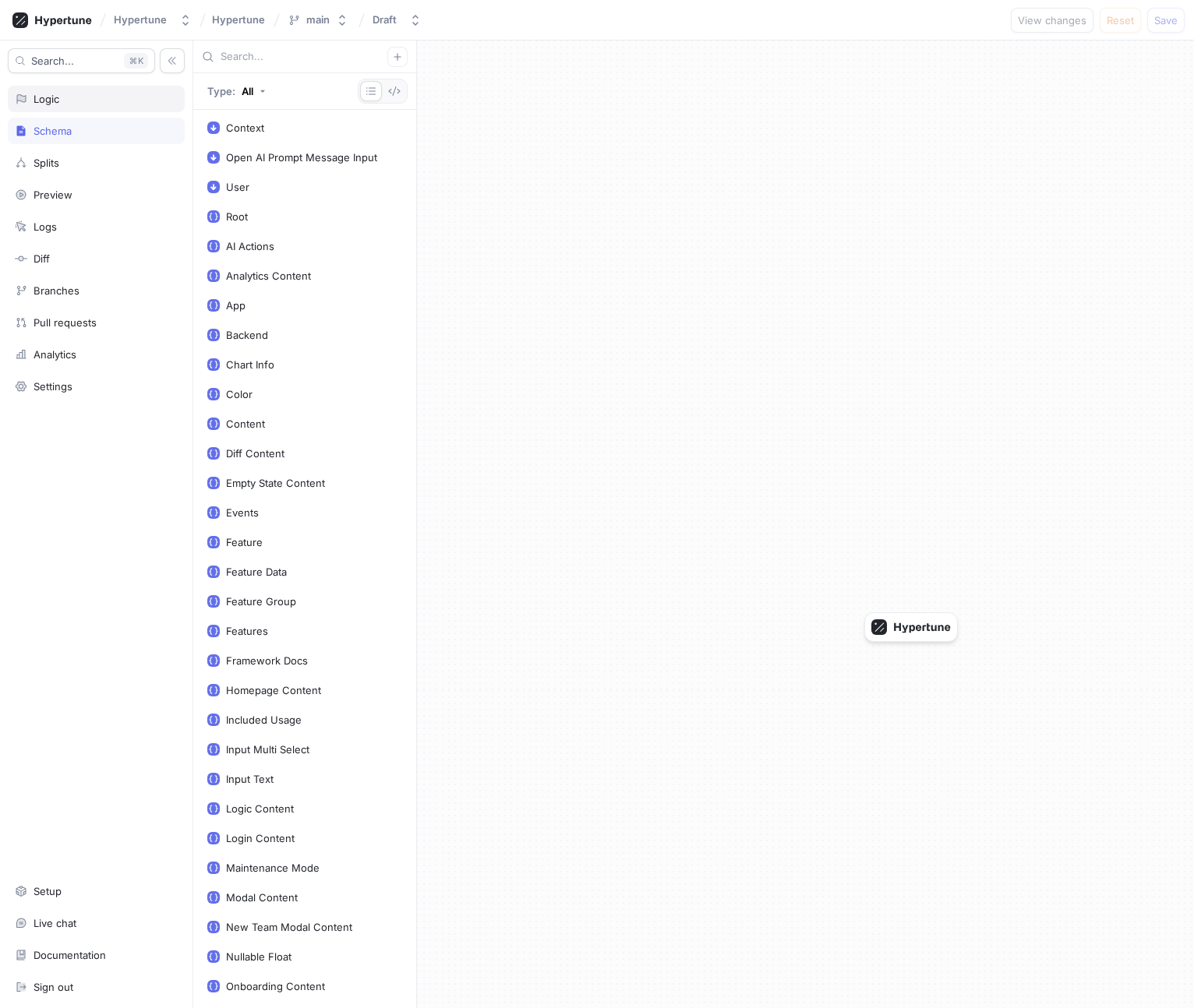
click at [102, 102] on div "Logic" at bounding box center [96, 99] width 163 height 13
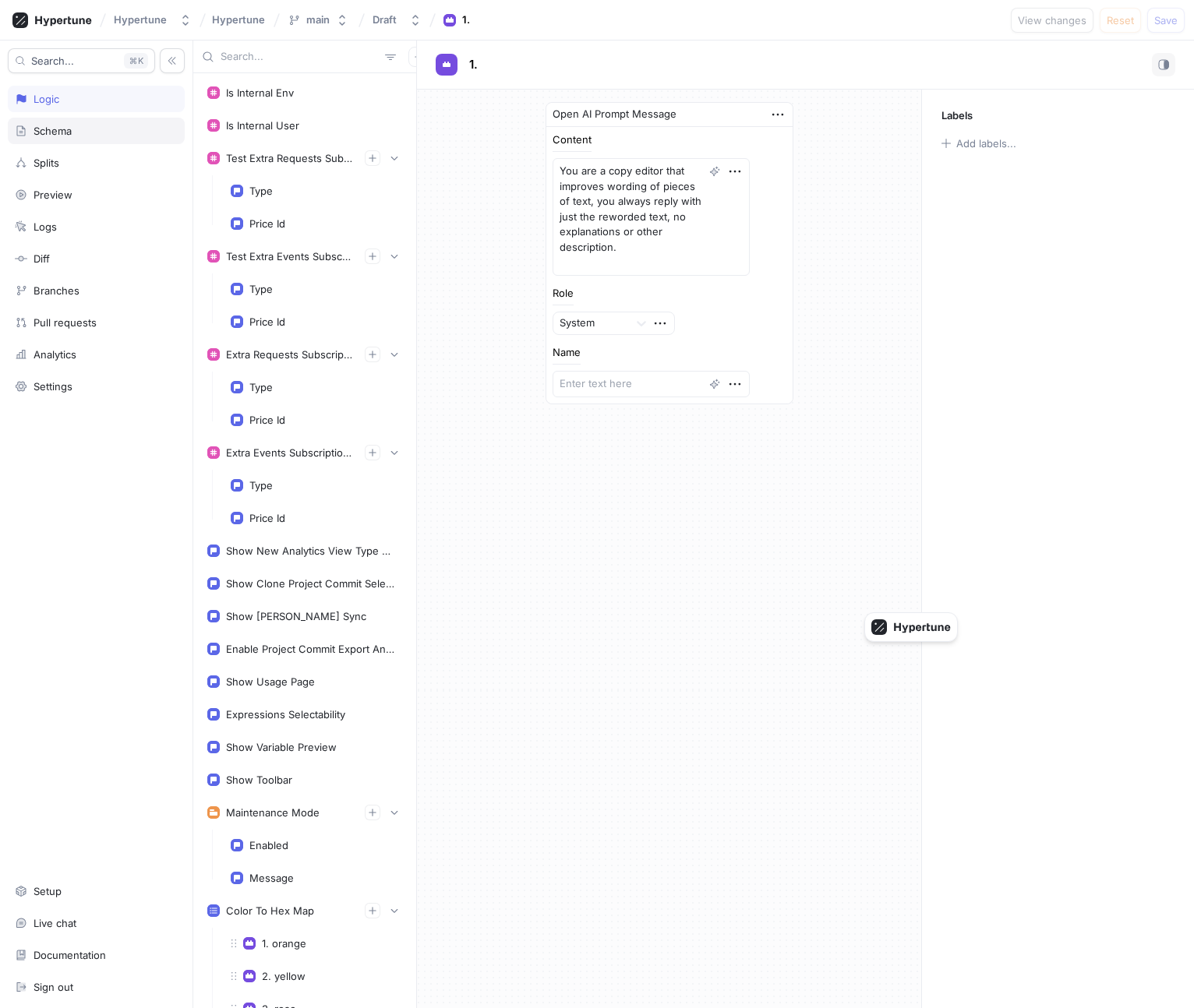
click at [106, 131] on div "Schema" at bounding box center [96, 130] width 163 height 13
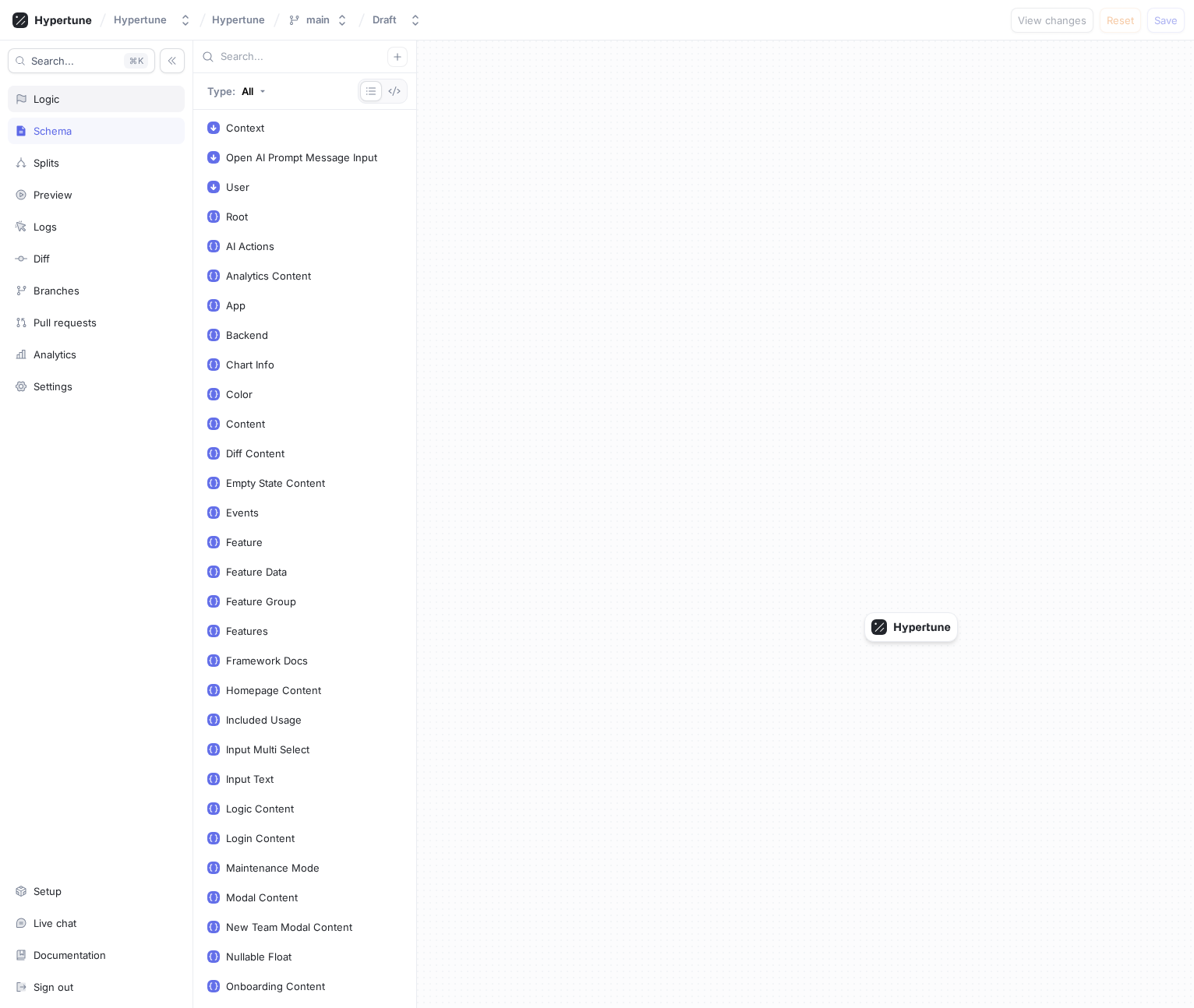
click at [98, 102] on div "Logic" at bounding box center [96, 99] width 163 height 13
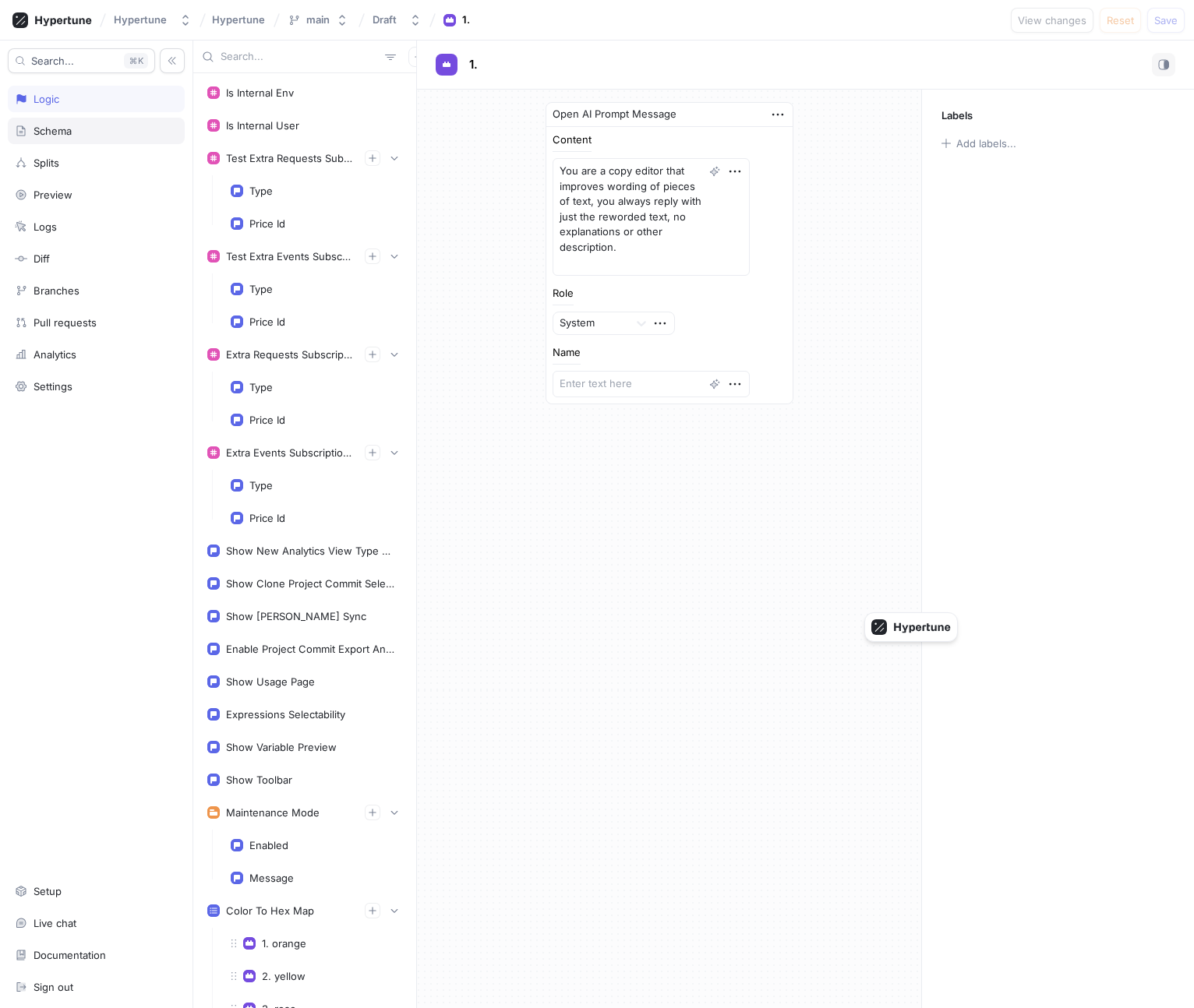
click at [102, 124] on div "Schema" at bounding box center [96, 130] width 163 height 13
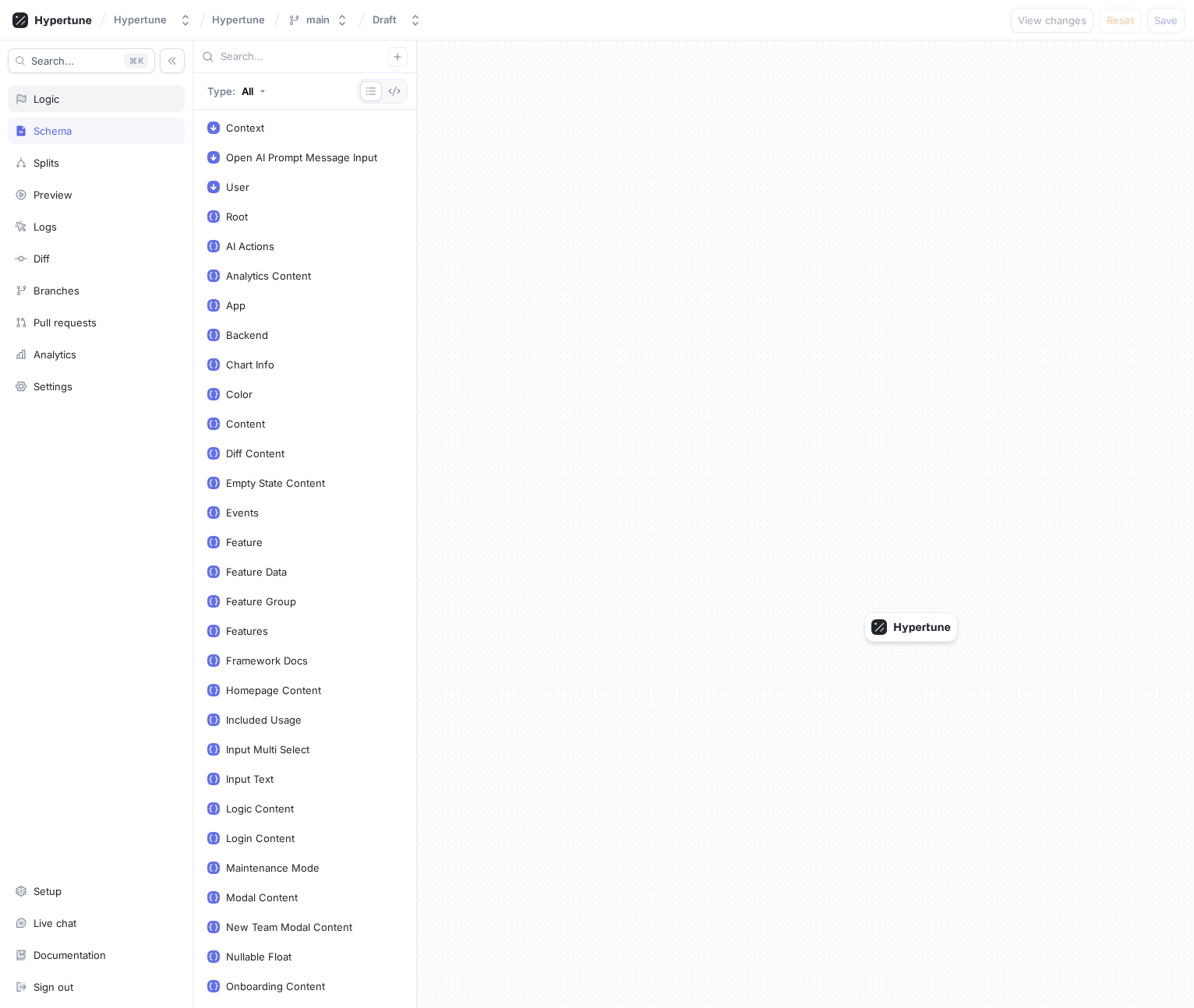
click at [111, 97] on div "Logic" at bounding box center [96, 99] width 163 height 13
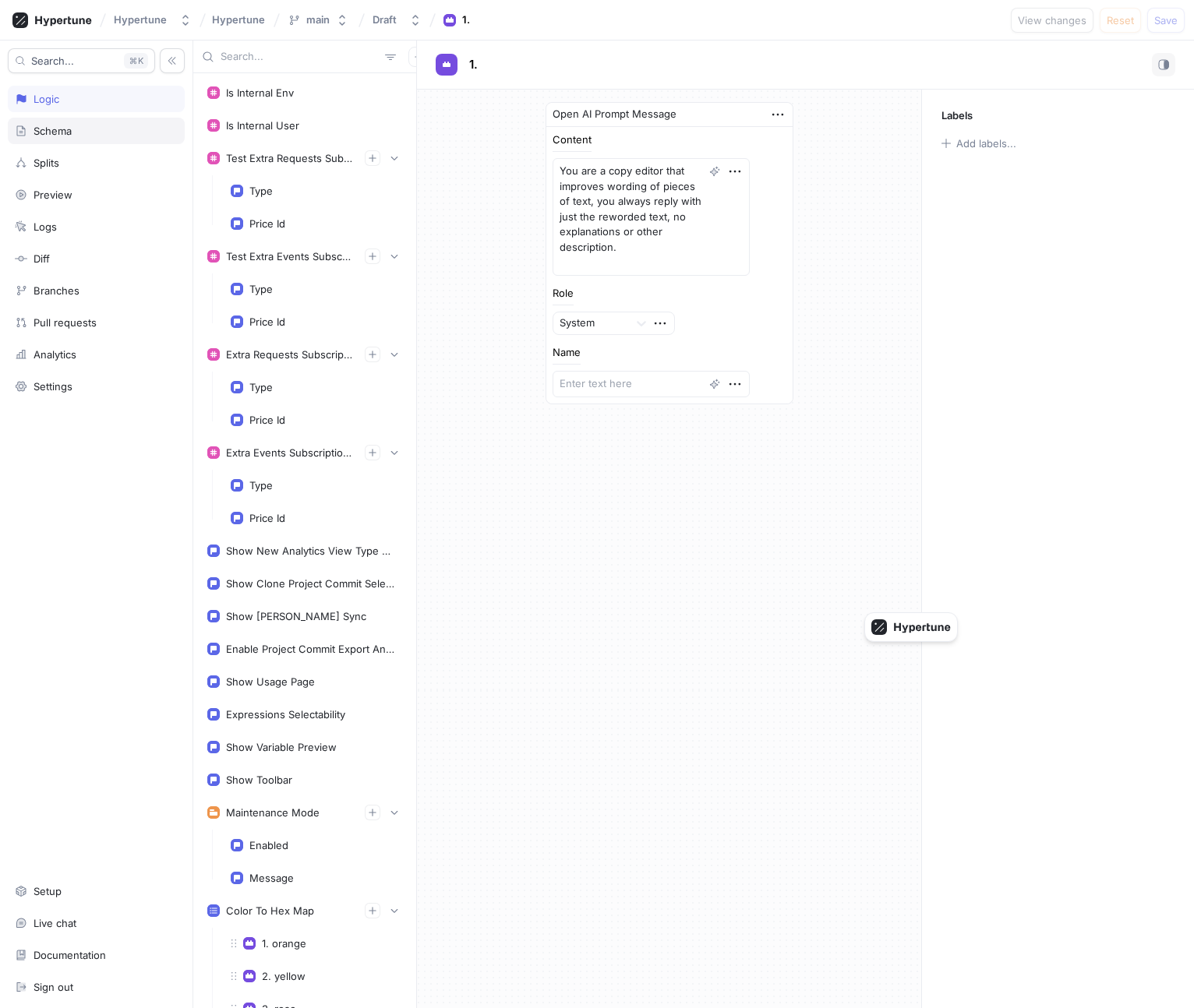
click at [112, 121] on div "Schema" at bounding box center [96, 130] width 177 height 27
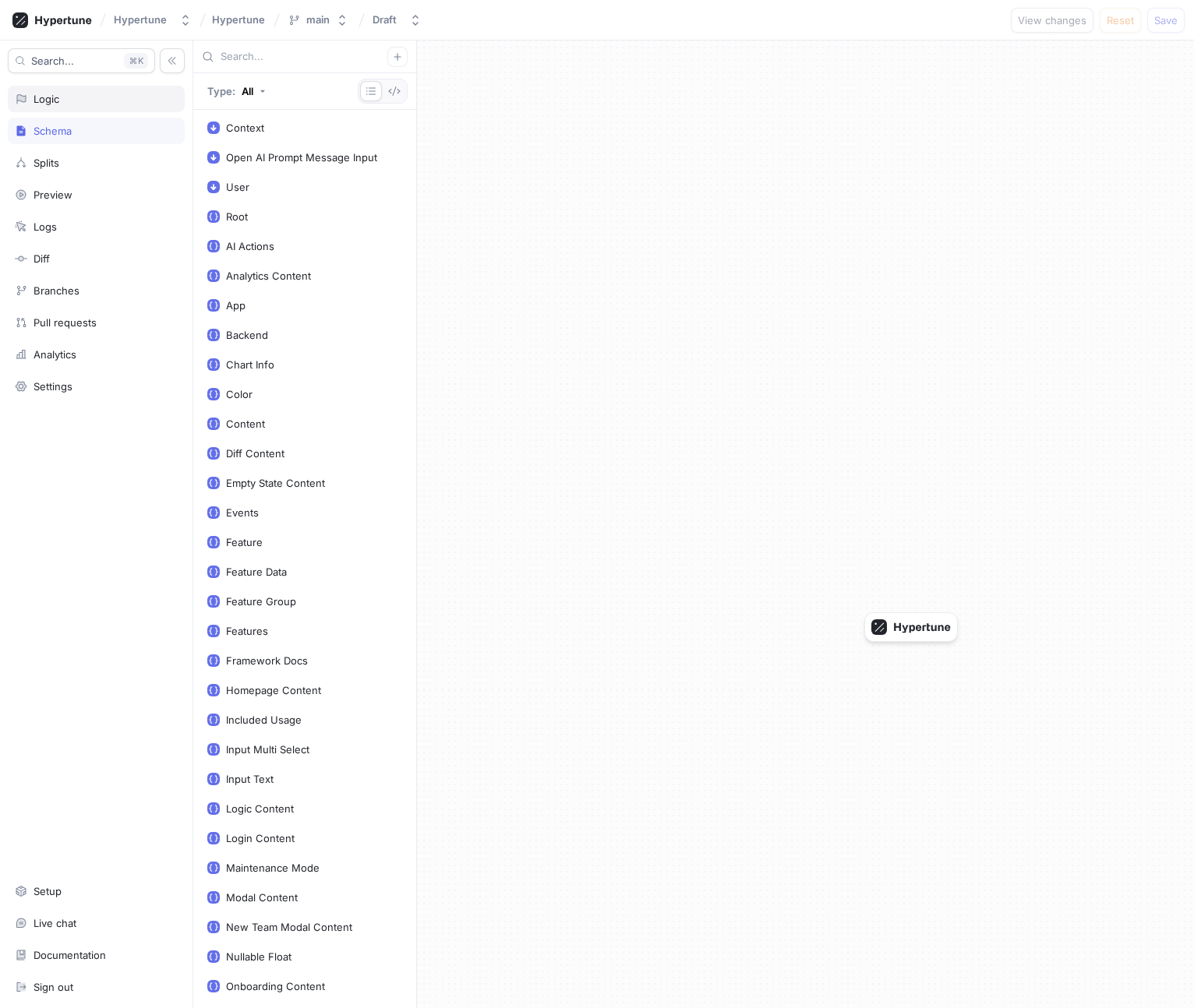
click at [84, 101] on div "Logic" at bounding box center [96, 99] width 163 height 13
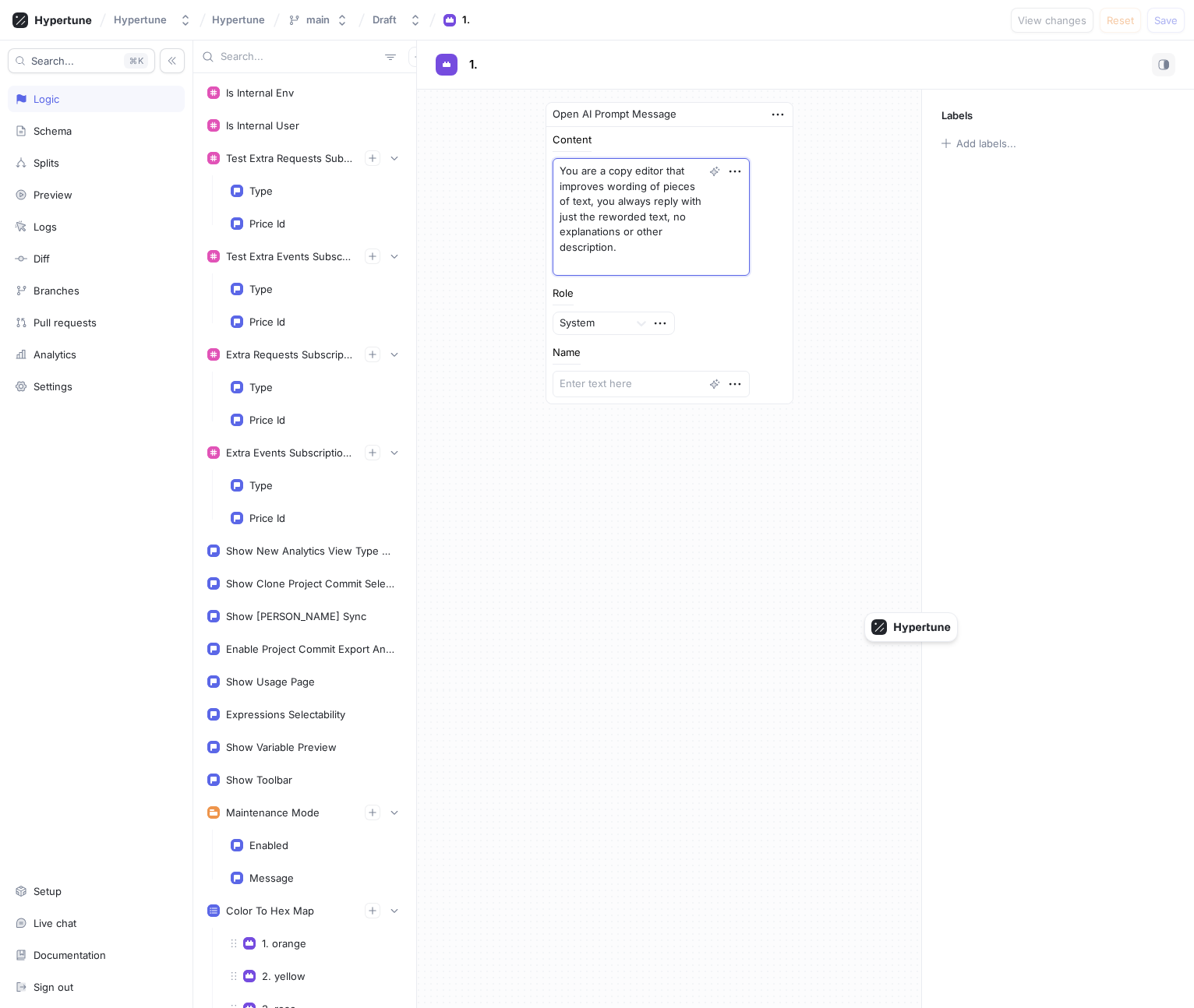
click at [652, 231] on textarea "You are a copy editor that improves wording of pieces of text, you always reply…" at bounding box center [651, 216] width 198 height 117
click at [788, 114] on div "Open AI Prompt Message" at bounding box center [669, 115] width 246 height 24
click at [780, 114] on icon "button" at bounding box center [777, 114] width 17 height 17
click at [397, 451] on icon "button" at bounding box center [394, 453] width 7 height 4
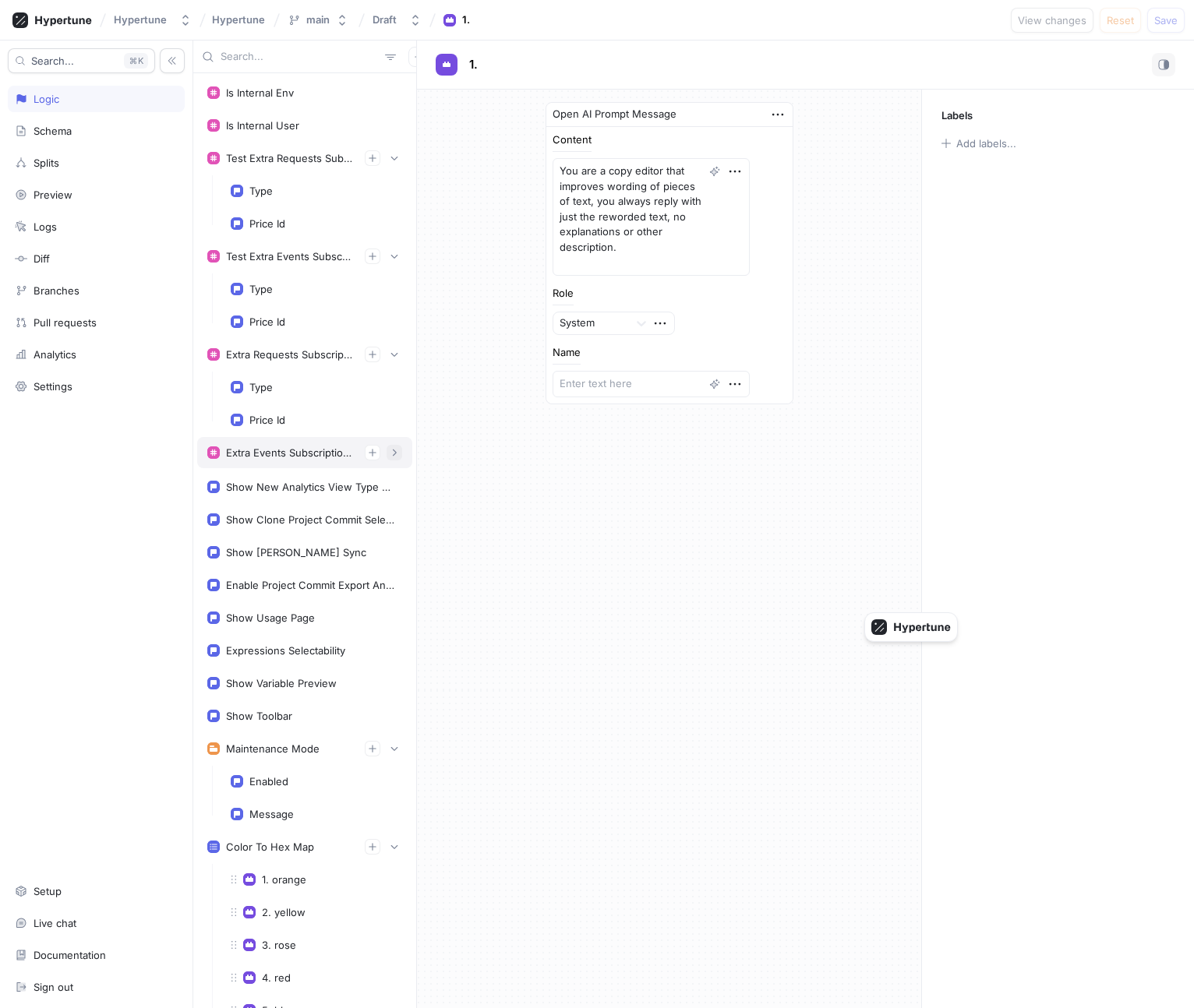
click at [397, 451] on icon "button" at bounding box center [393, 452] width 9 height 9
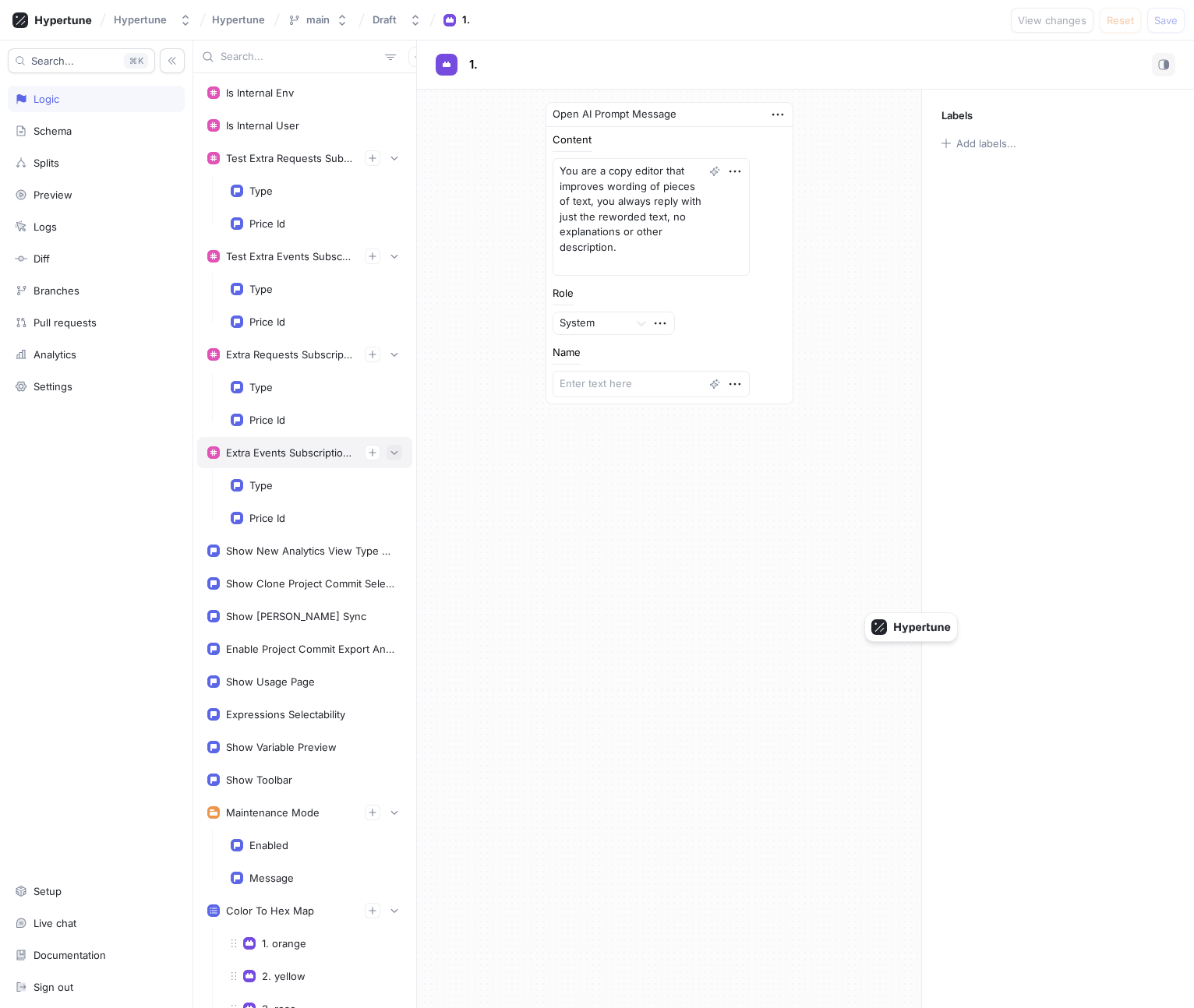
type textarea "x"
click at [393, 161] on icon "button" at bounding box center [393, 157] width 9 height 9
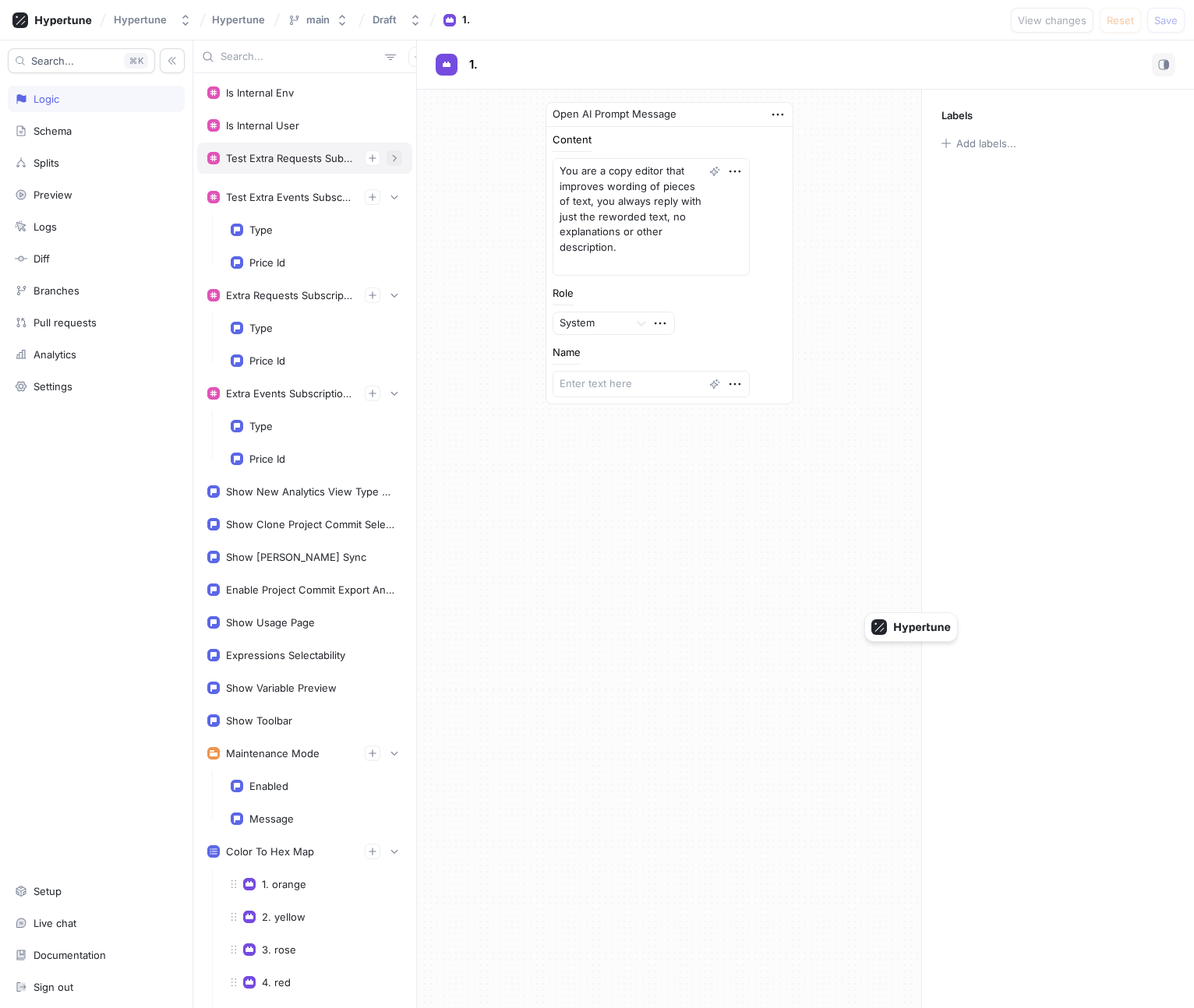
click at [393, 161] on icon "button" at bounding box center [394, 158] width 10 height 10
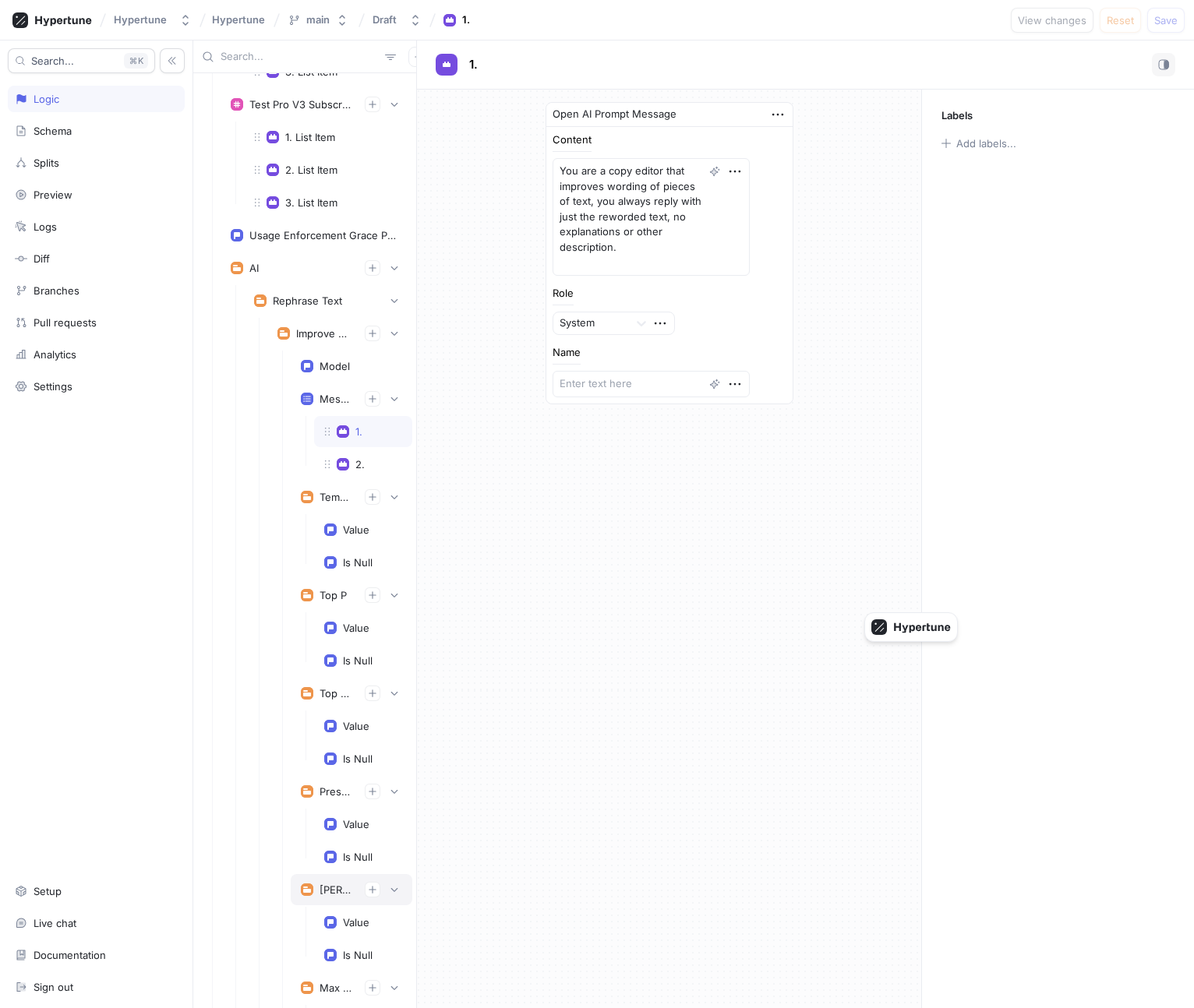
scroll to position [1840, 0]
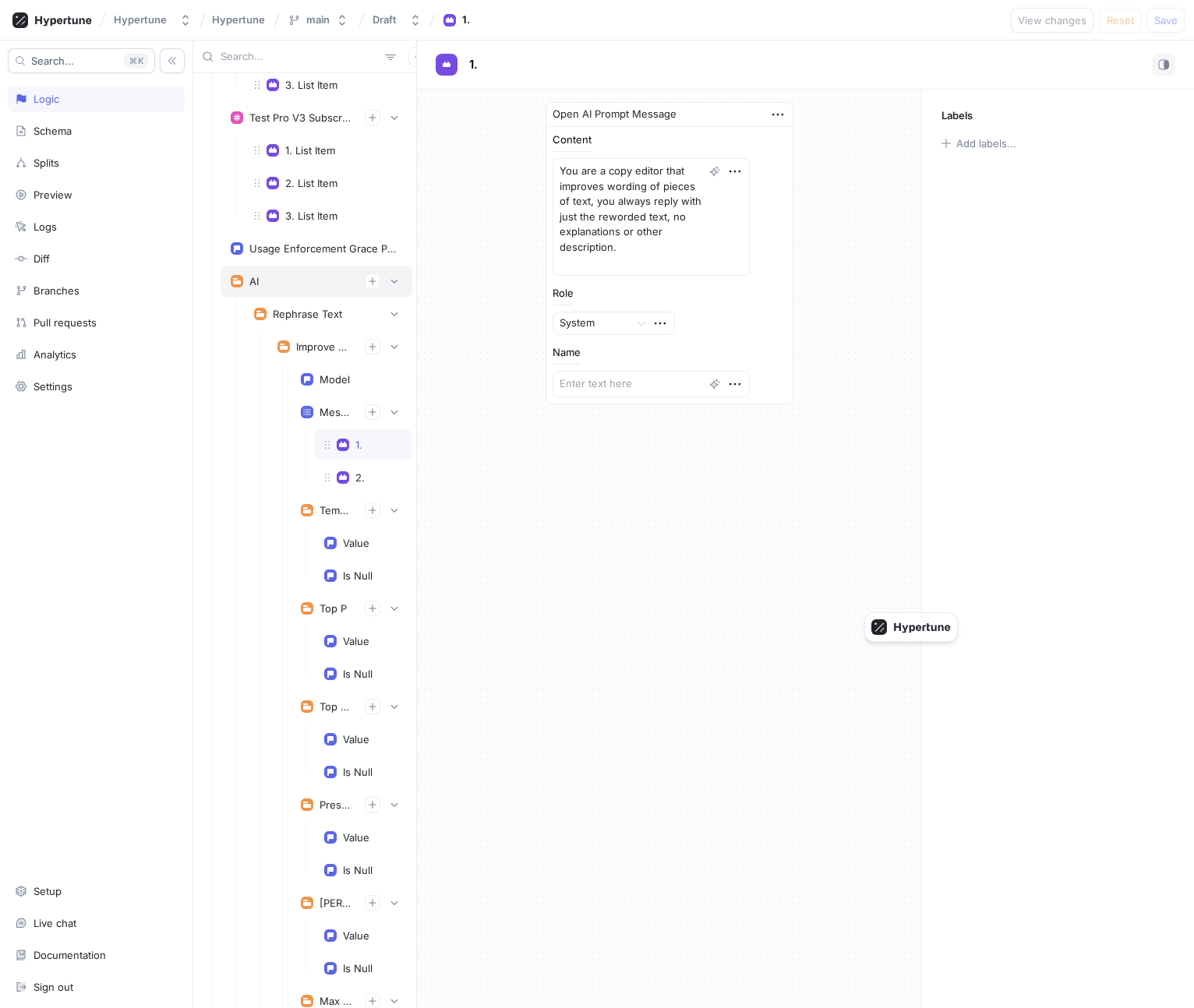
click at [280, 288] on div "AI" at bounding box center [317, 281] width 172 height 16
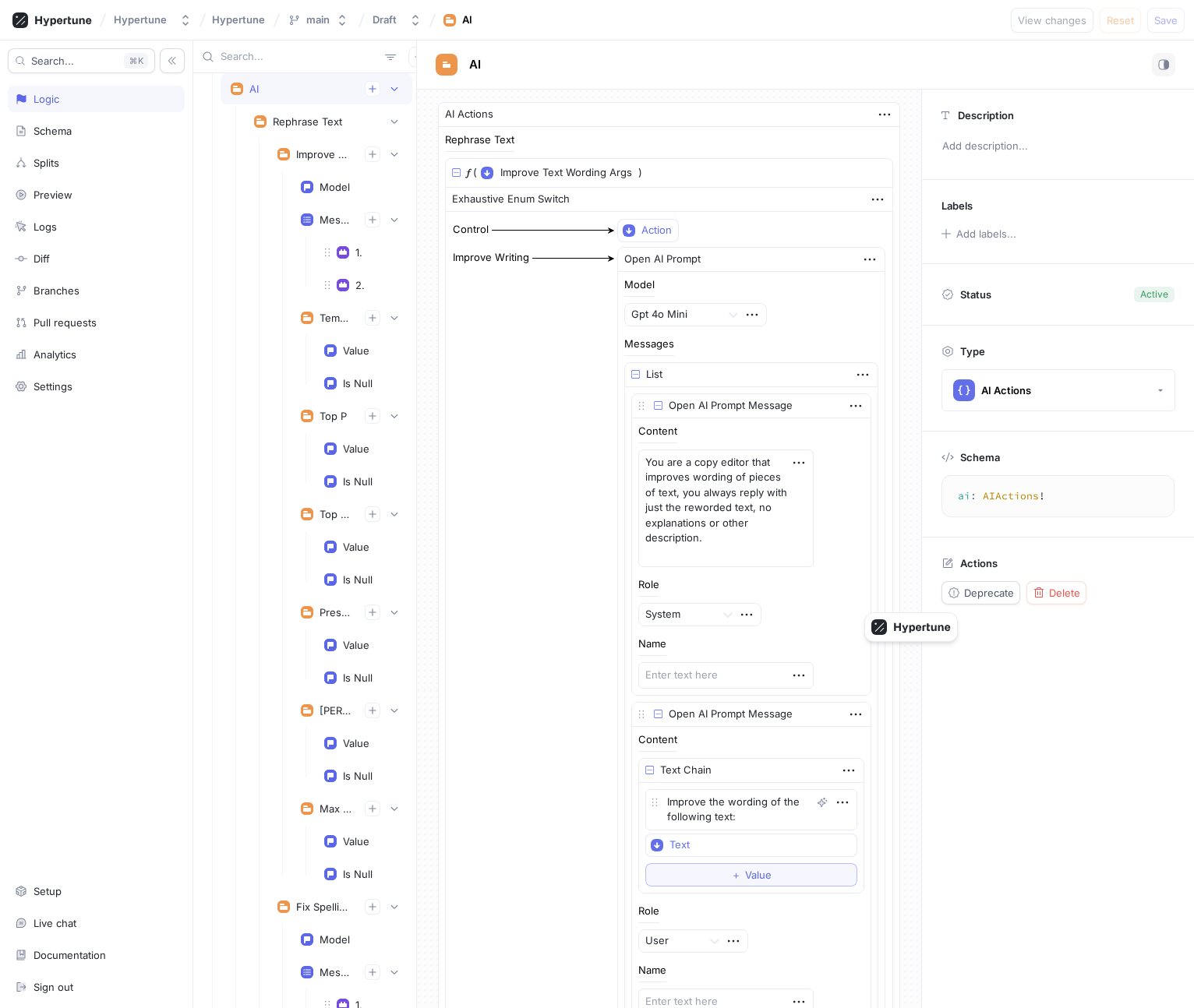
scroll to position [1977, 0]
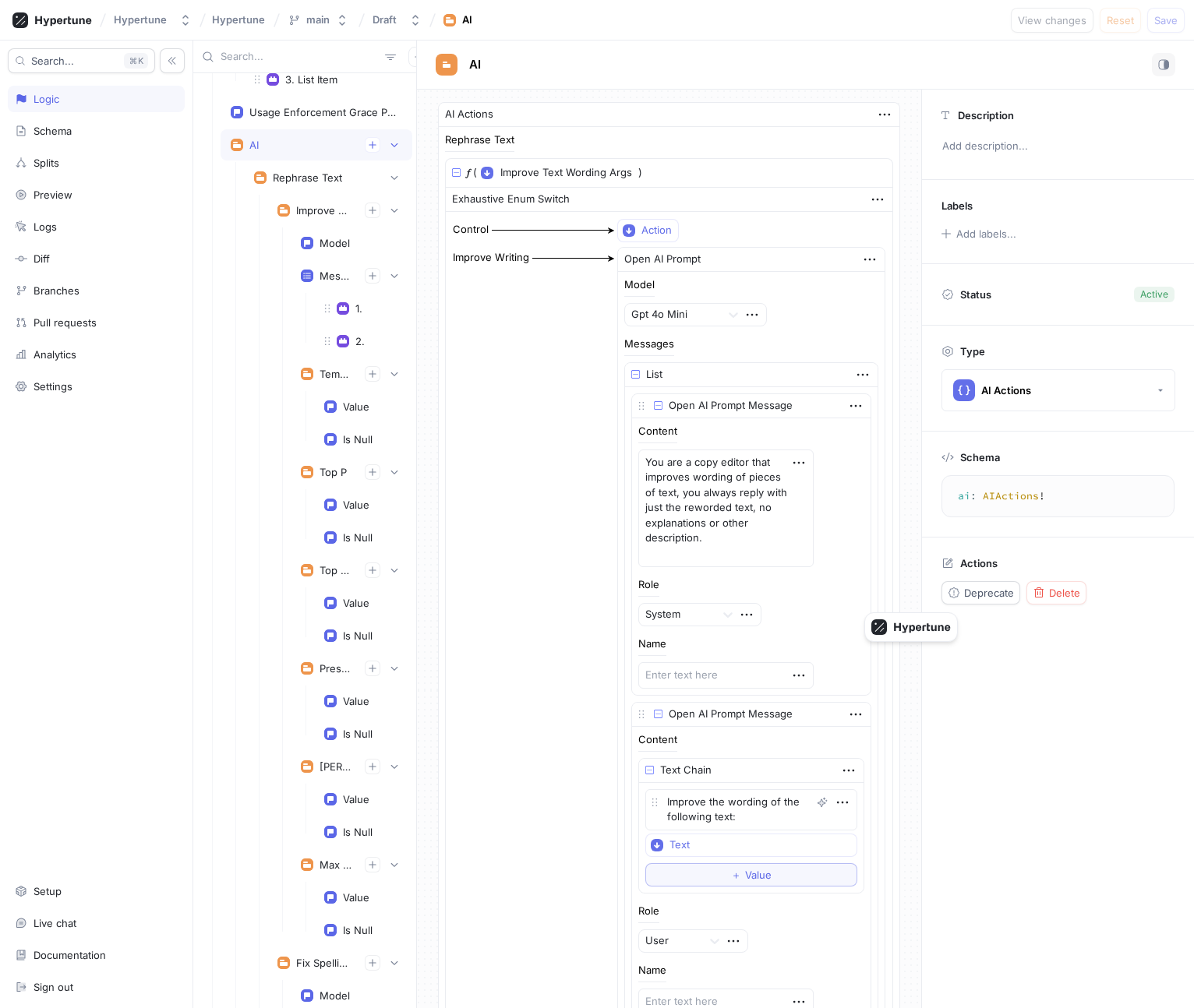
click at [282, 143] on div "AI" at bounding box center [317, 145] width 172 height 16
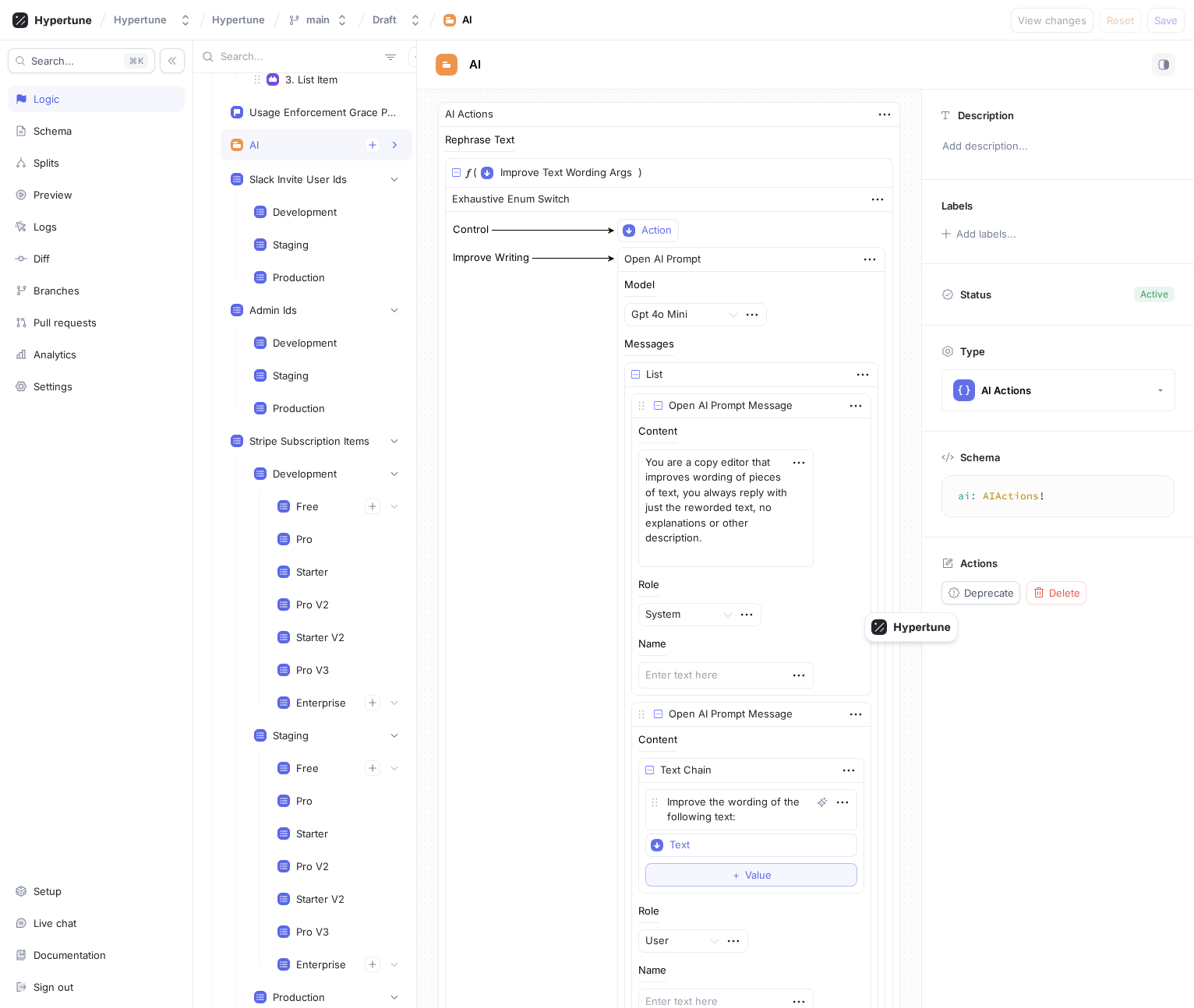
click at [282, 143] on div "AI" at bounding box center [317, 145] width 172 height 16
type textarea "x"
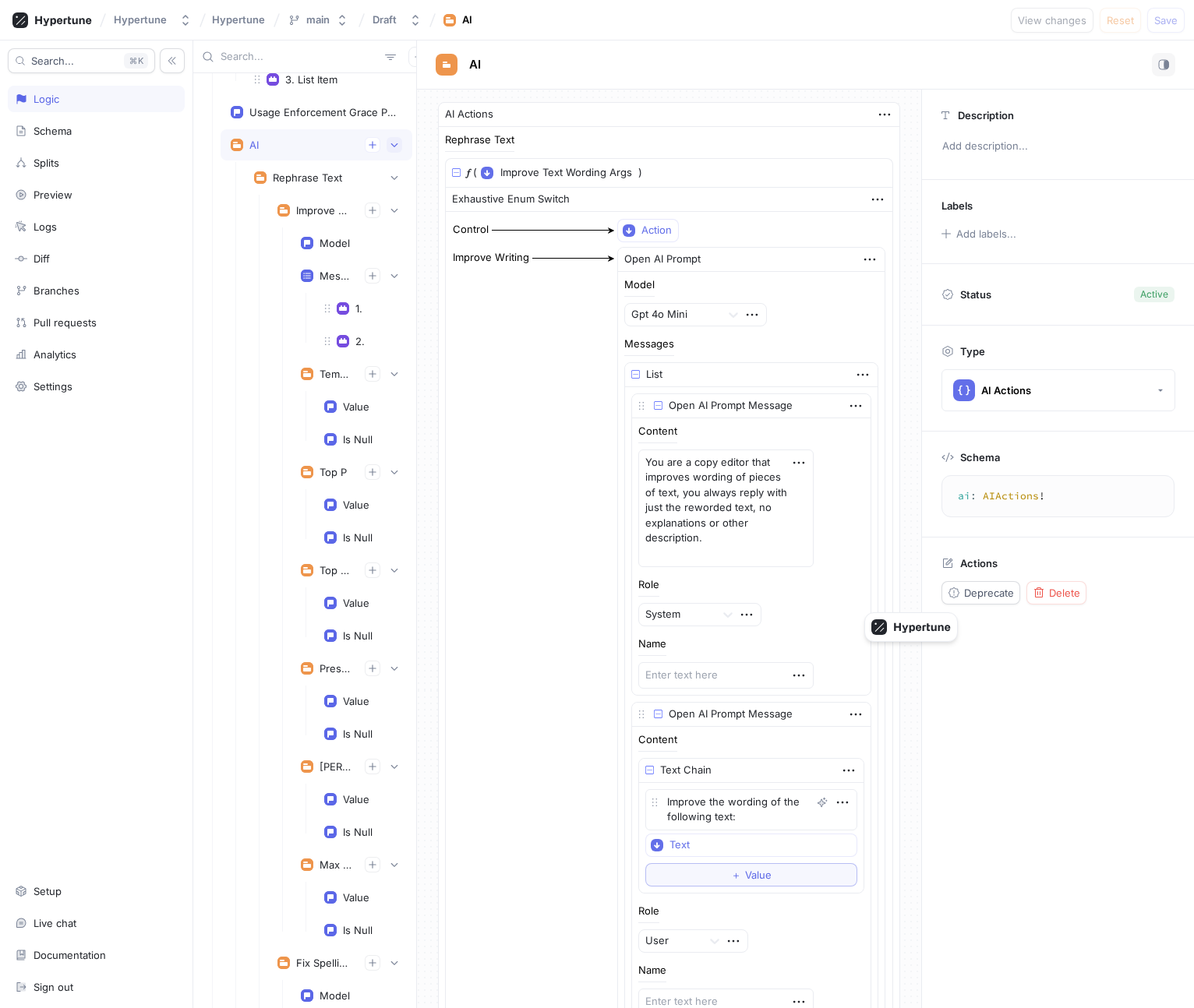
click at [391, 141] on icon "button" at bounding box center [393, 144] width 9 height 9
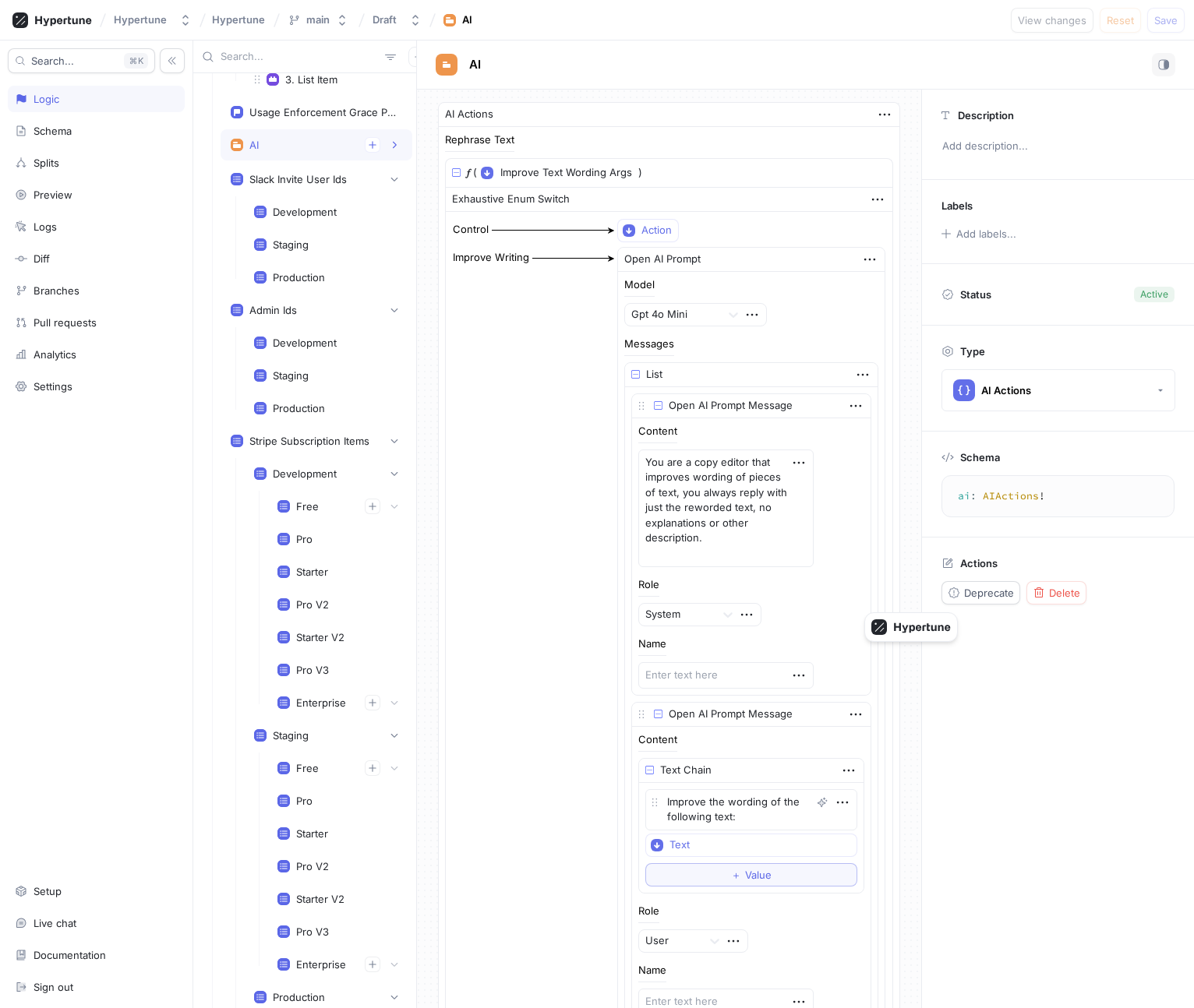
click at [320, 148] on div "AI" at bounding box center [317, 145] width 172 height 16
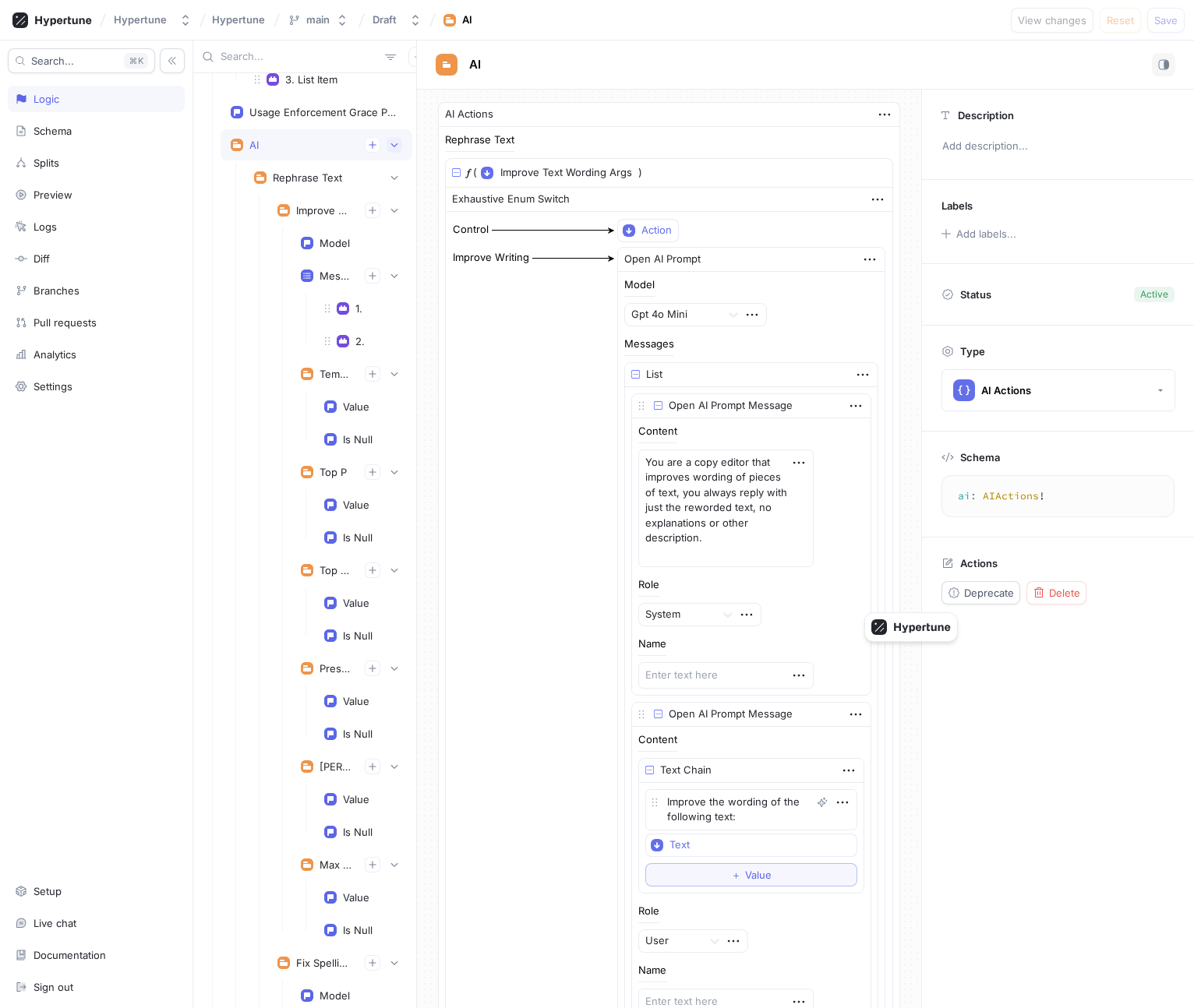
click at [389, 143] on button "button" at bounding box center [394, 145] width 16 height 16
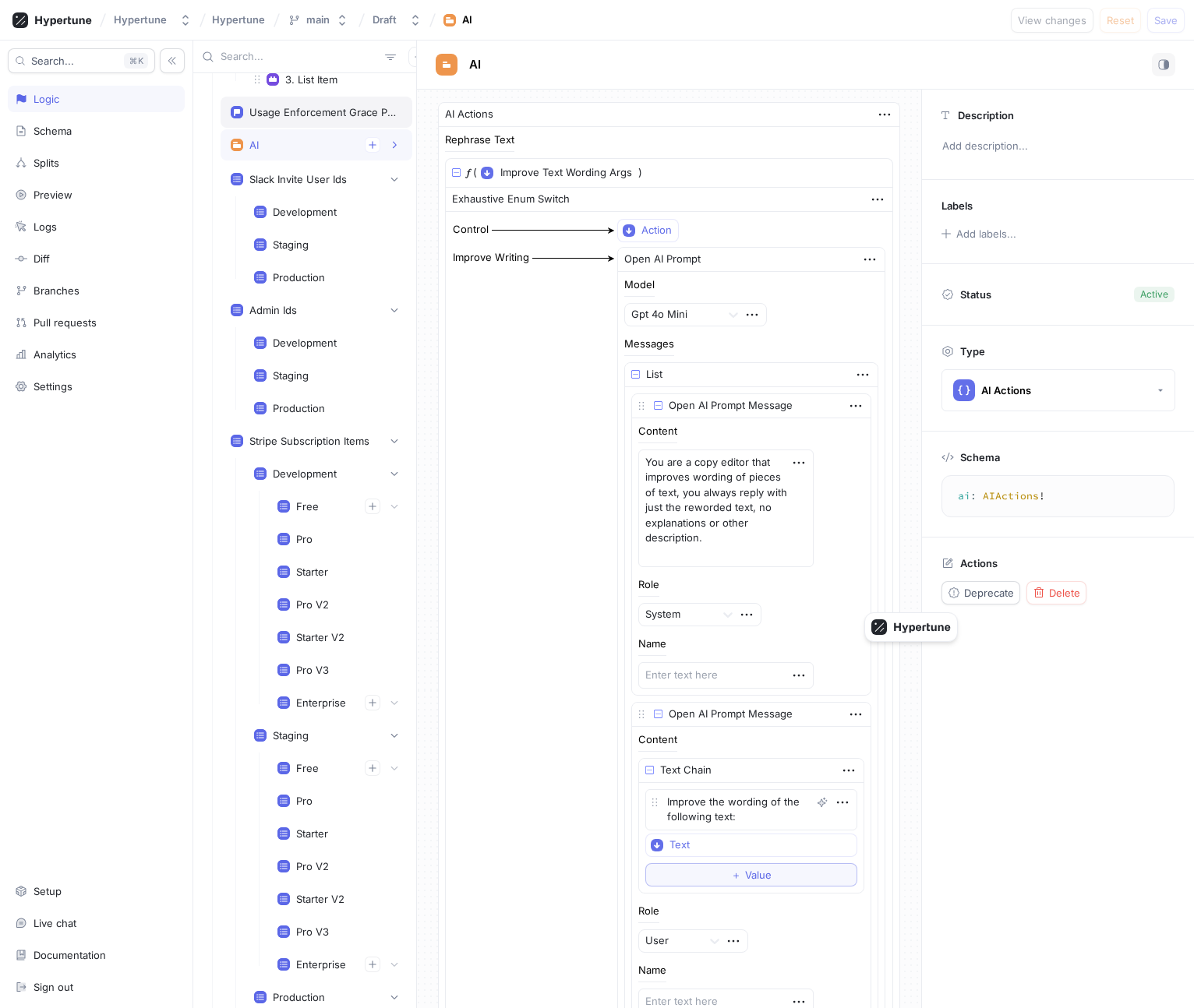
click at [323, 122] on div "Usage Enforcement Grace Period Ms" at bounding box center [316, 113] width 192 height 32
type textarea "usageEnforcementGracePeriodMs: Int!"
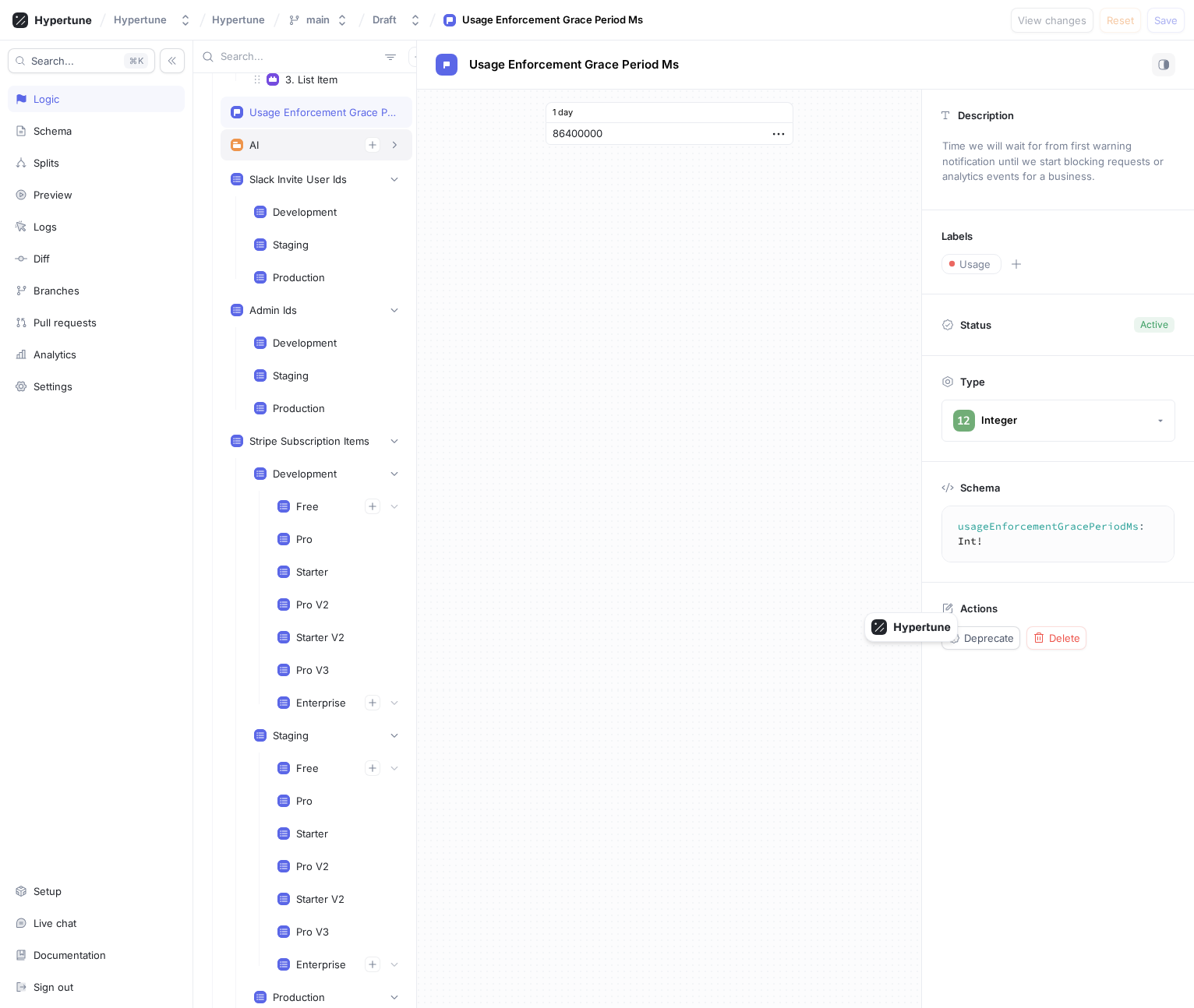
click at [311, 146] on div "AI" at bounding box center [317, 145] width 172 height 16
type textarea "x"
type textarea "ai: AIActions!"
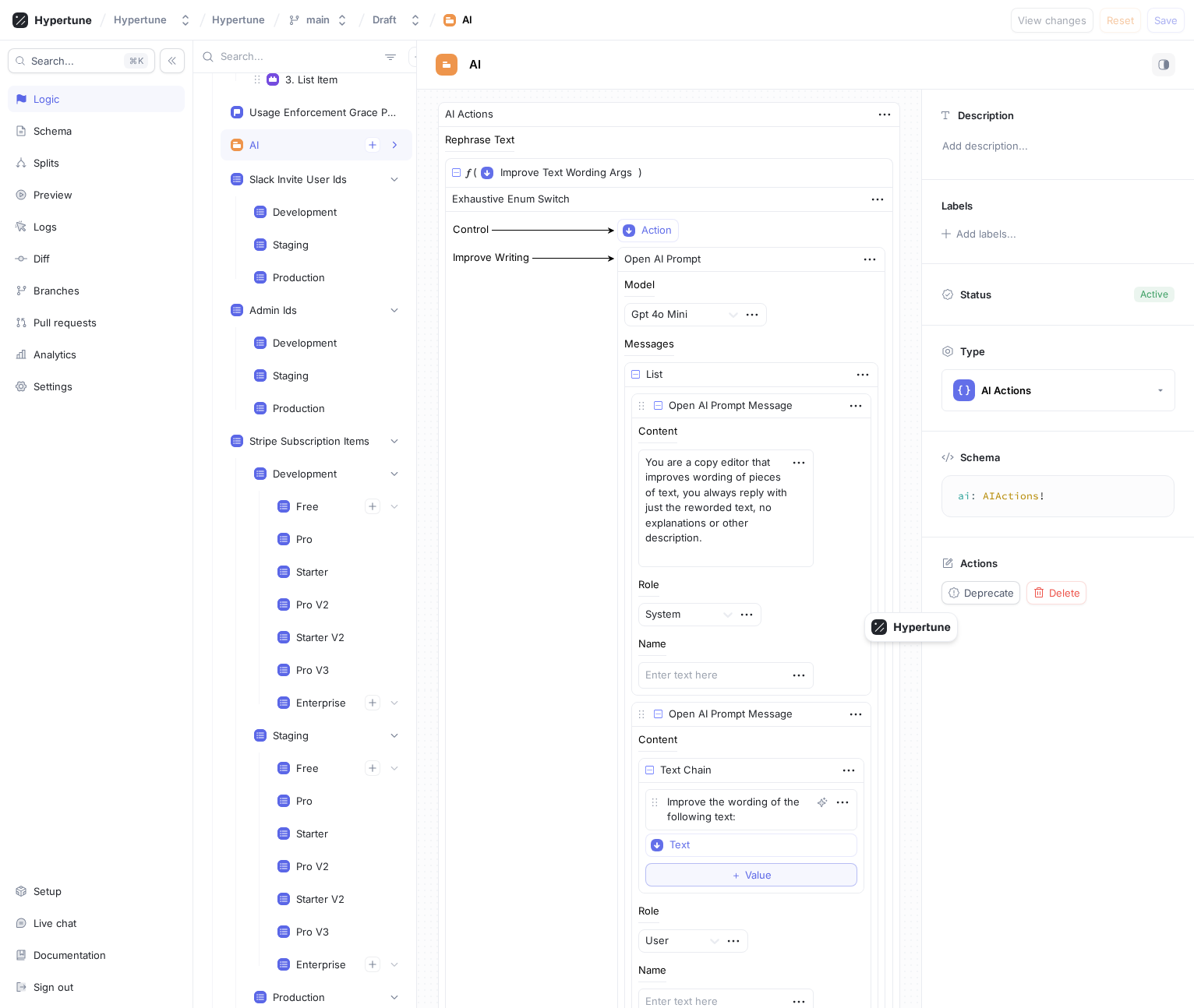
click at [311, 146] on div "AI" at bounding box center [317, 145] width 172 height 16
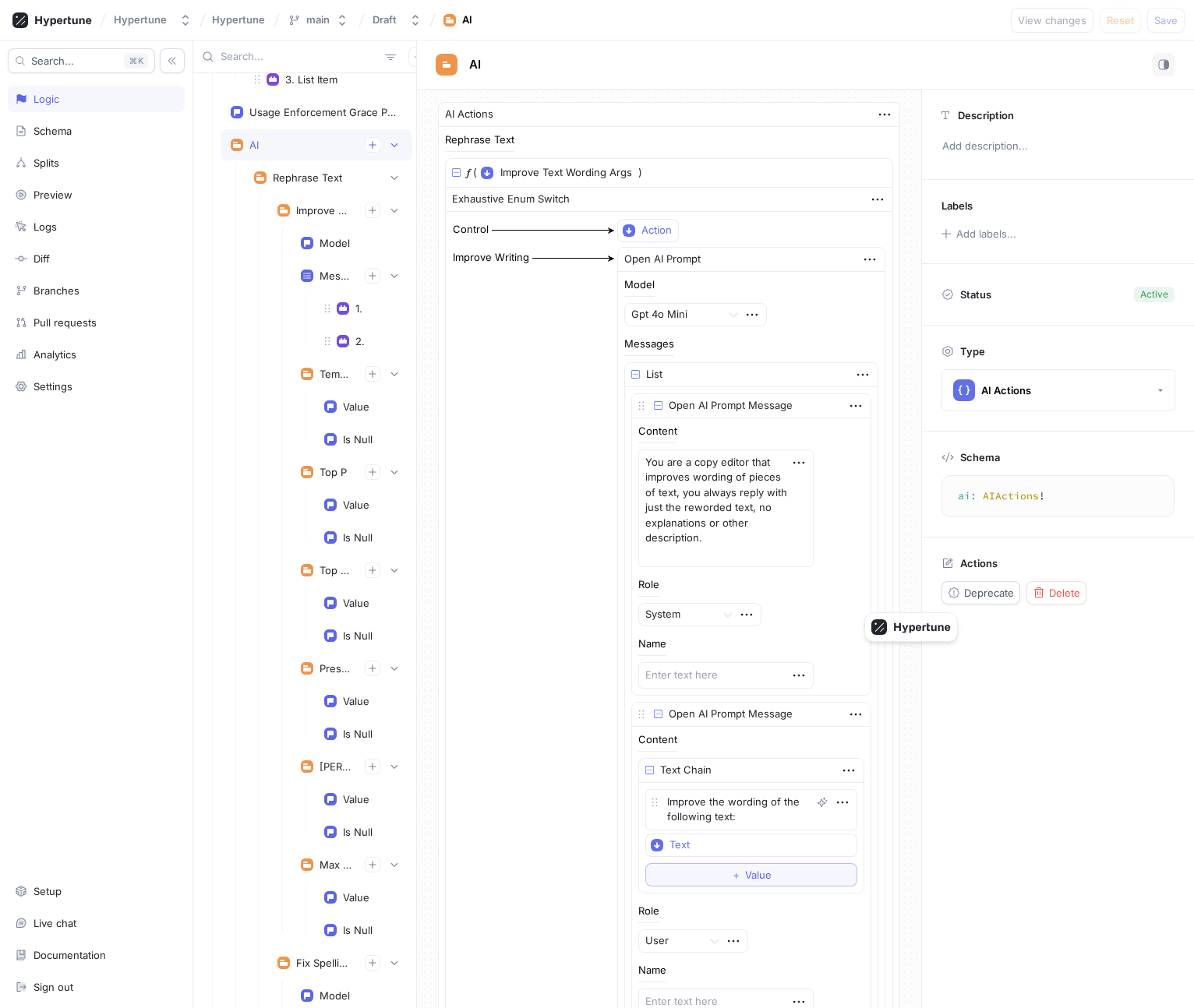
scroll to position [1947, 0]
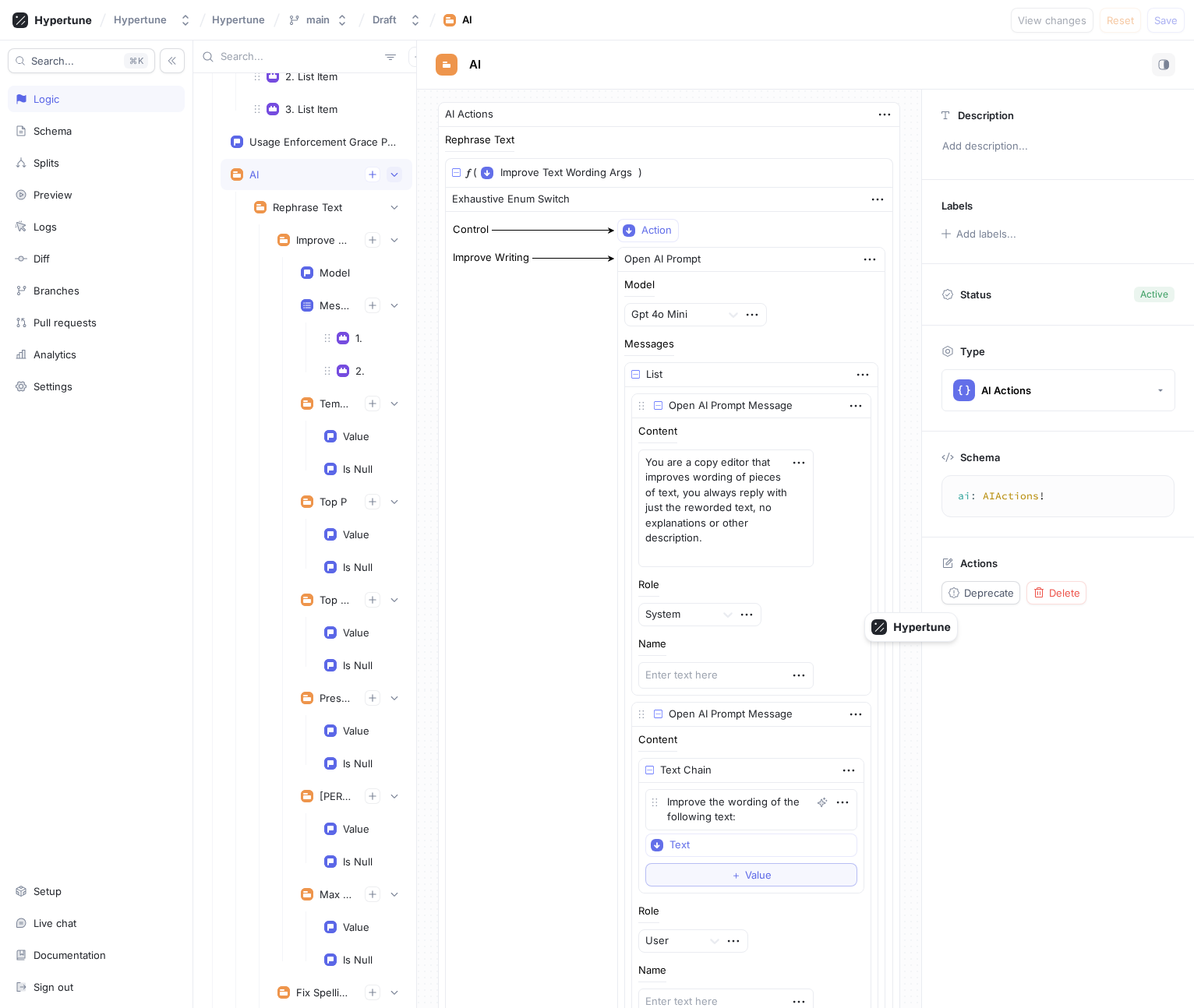
click at [396, 175] on icon "button" at bounding box center [393, 174] width 9 height 9
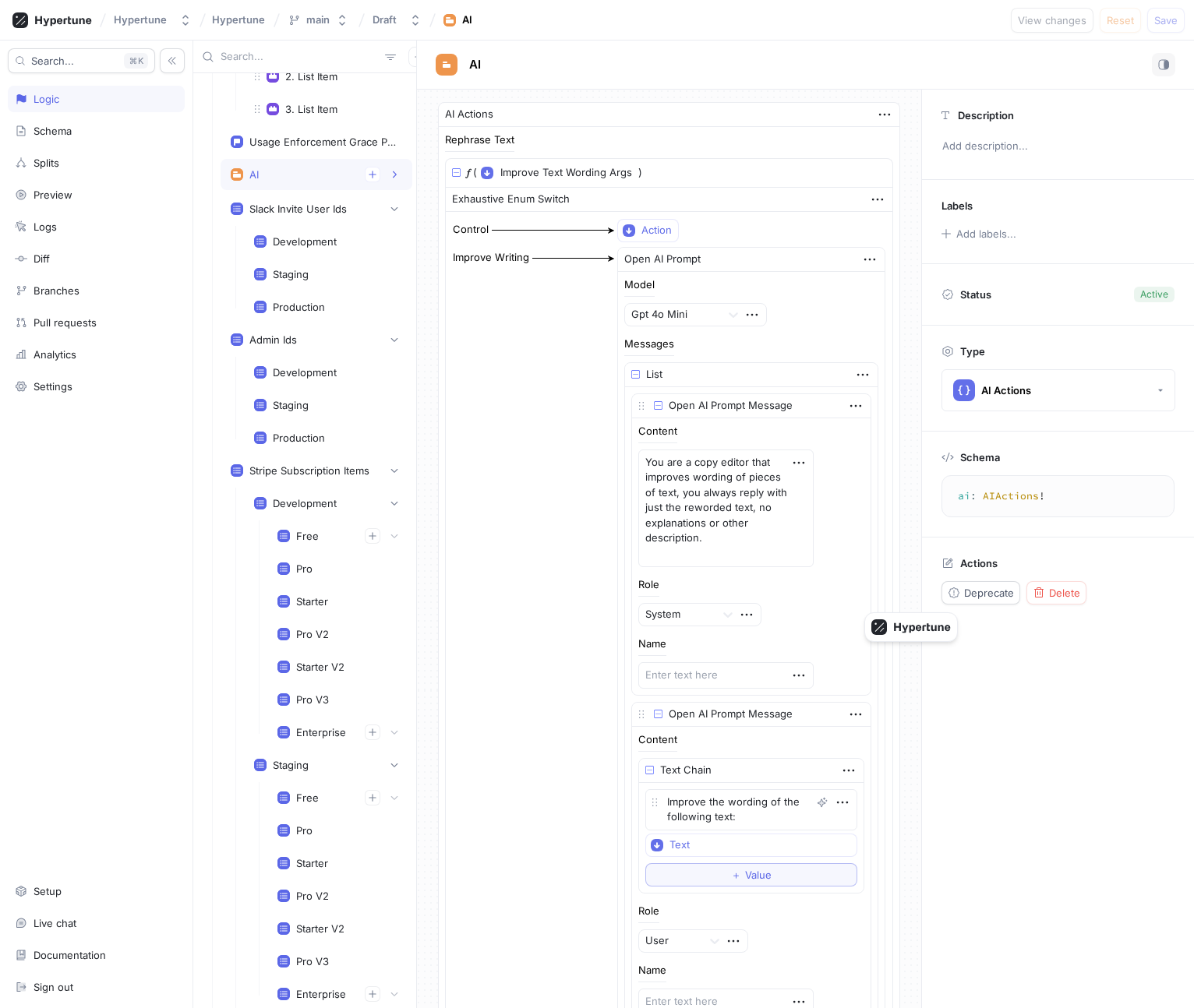
click at [327, 182] on div "AI" at bounding box center [317, 175] width 172 height 16
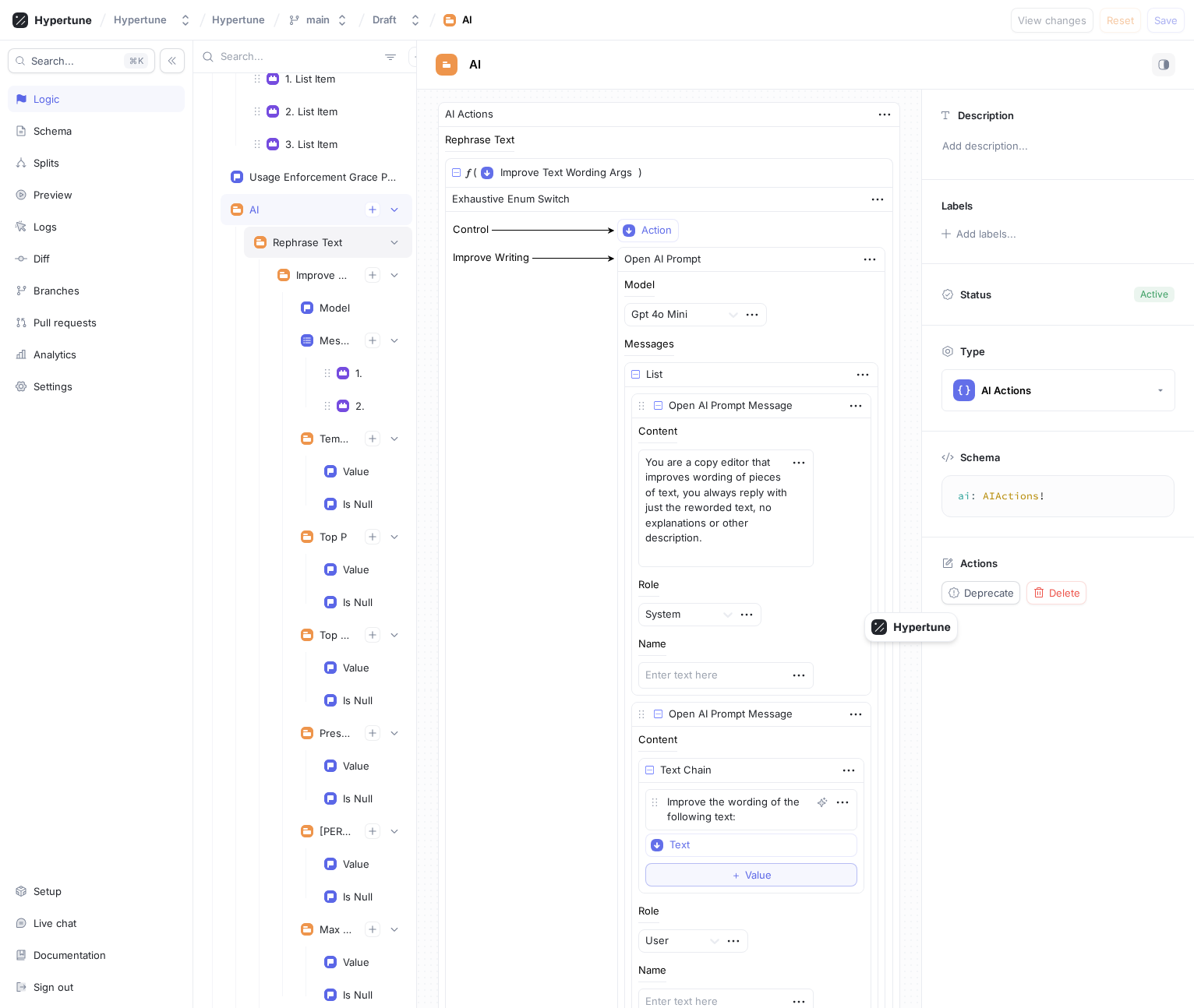
scroll to position [1875, 0]
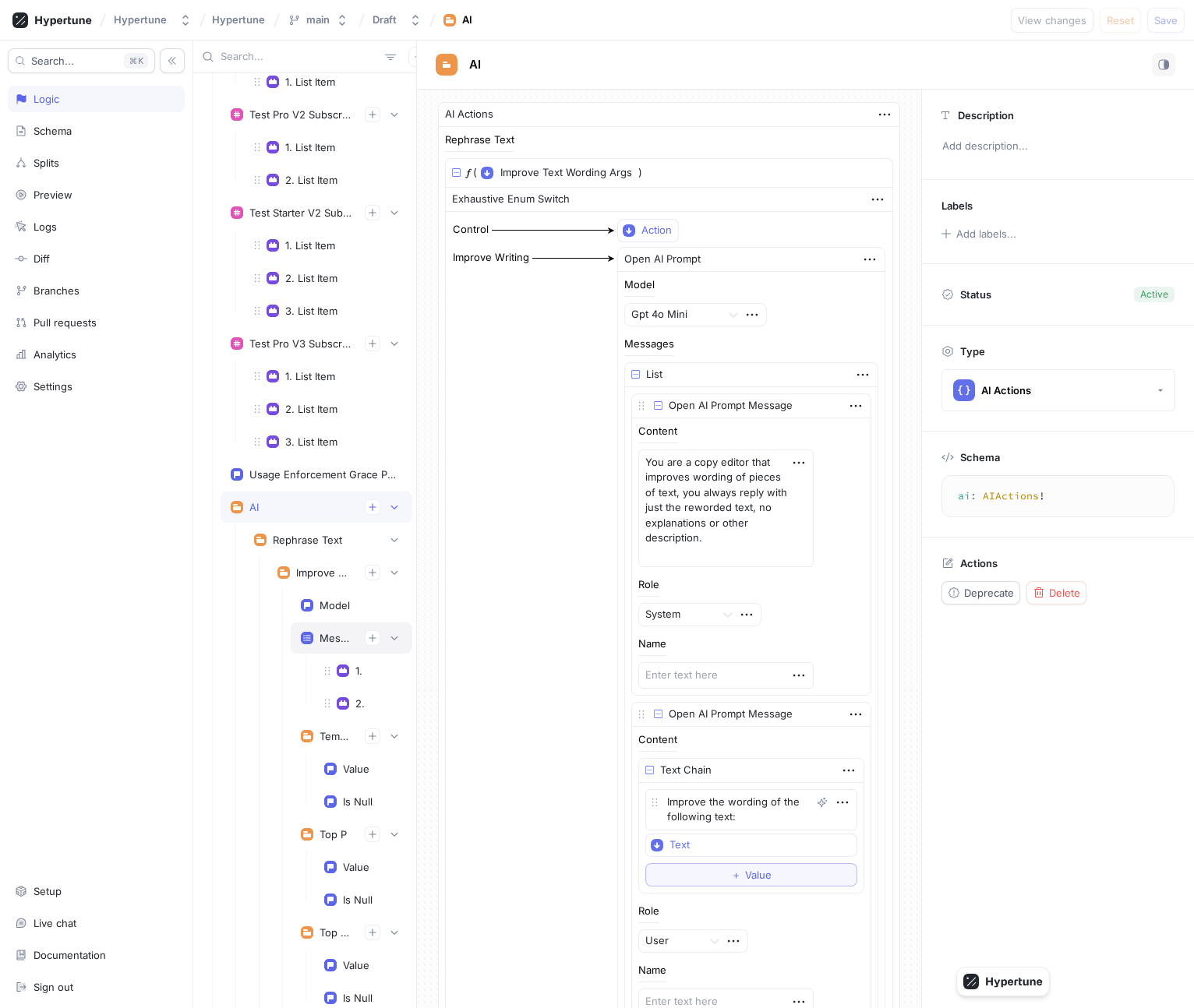
scroll to position [1645, 0]
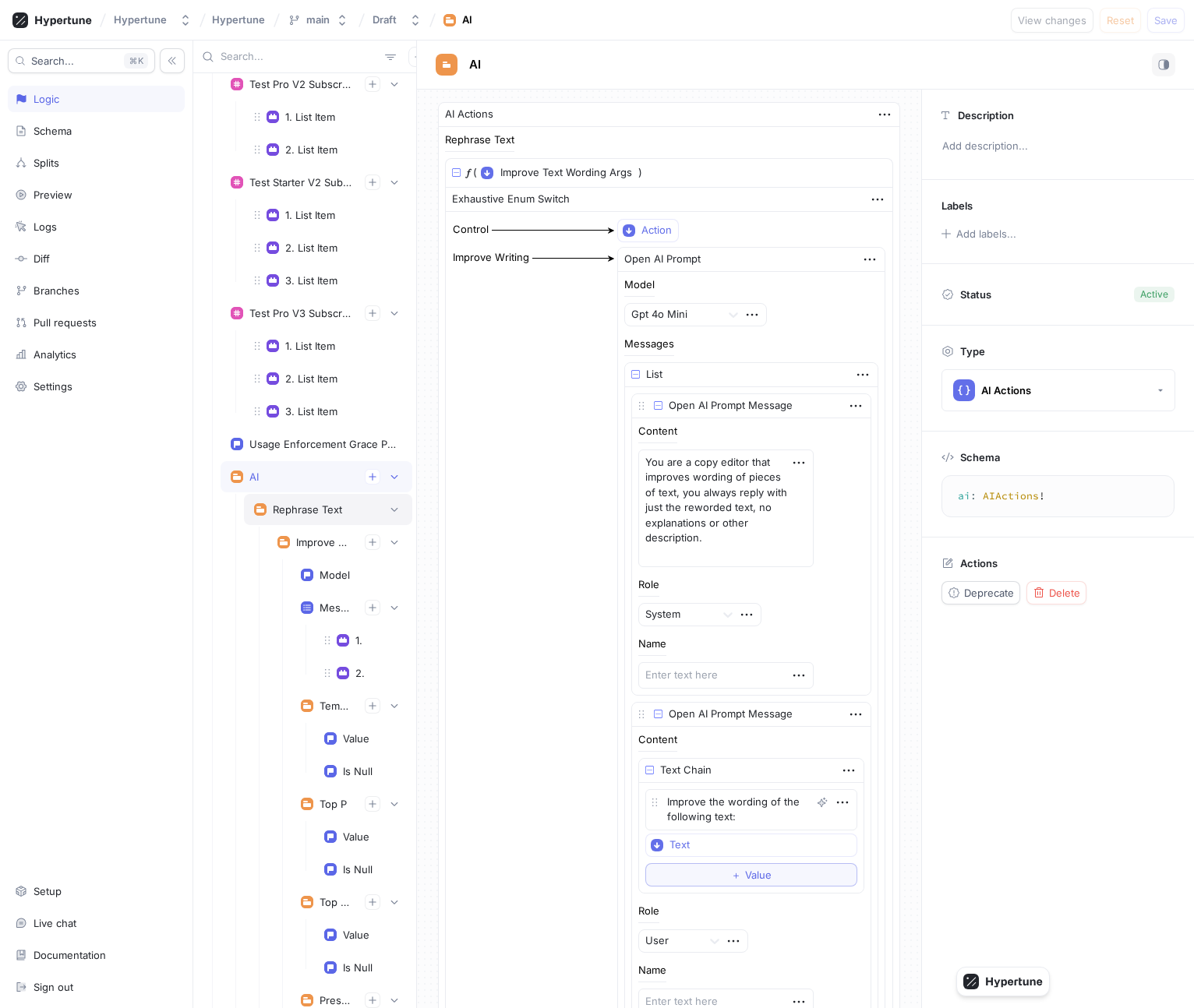
click at [327, 518] on div "Rephrase Text" at bounding box center [328, 509] width 168 height 32
type textarea "x"
type textarea "rephraseText(action: RephraseAction!, text: String!): OpenAIPrompt!"
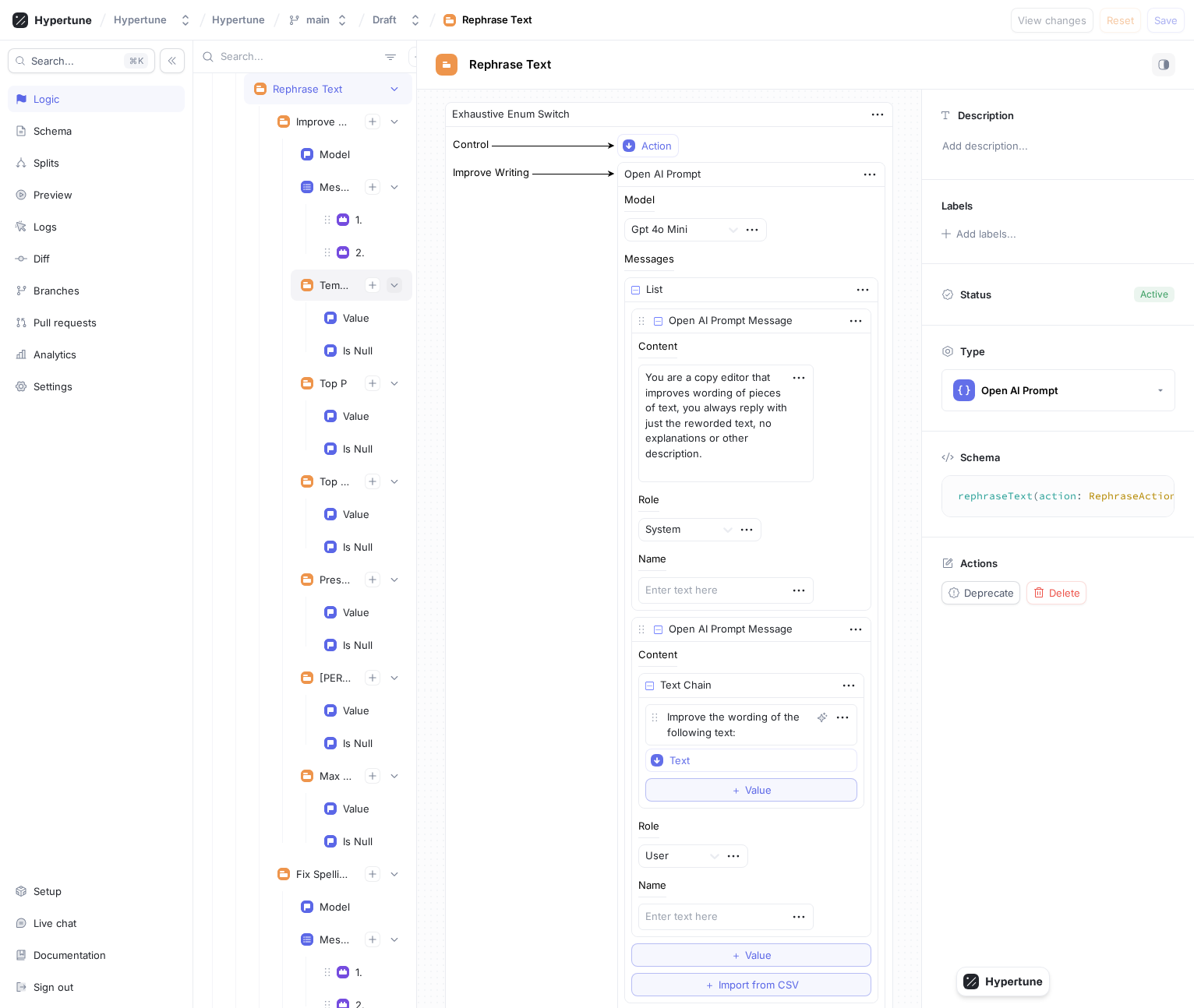
scroll to position [2003, 0]
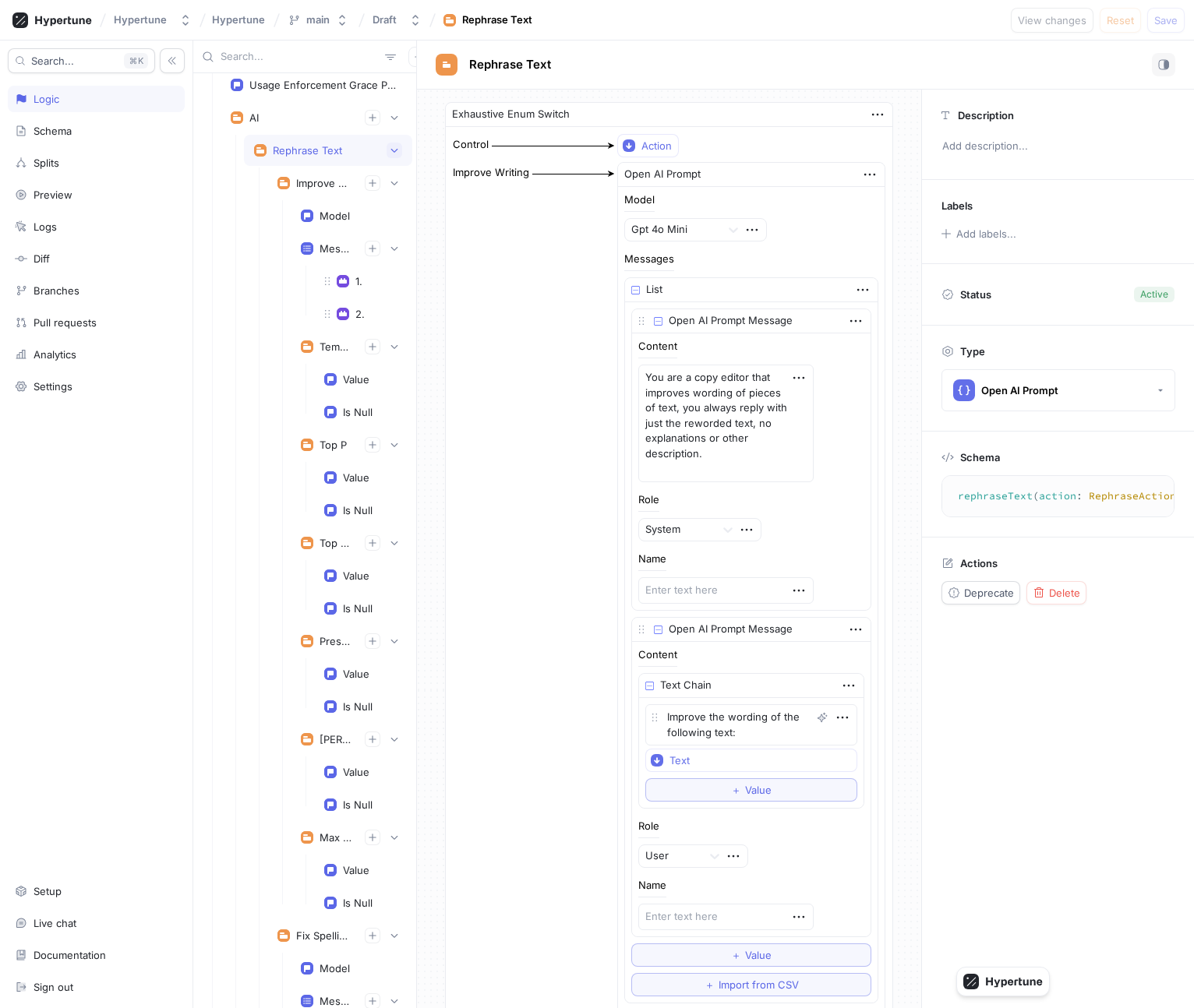
click at [396, 149] on icon "button" at bounding box center [394, 151] width 7 height 4
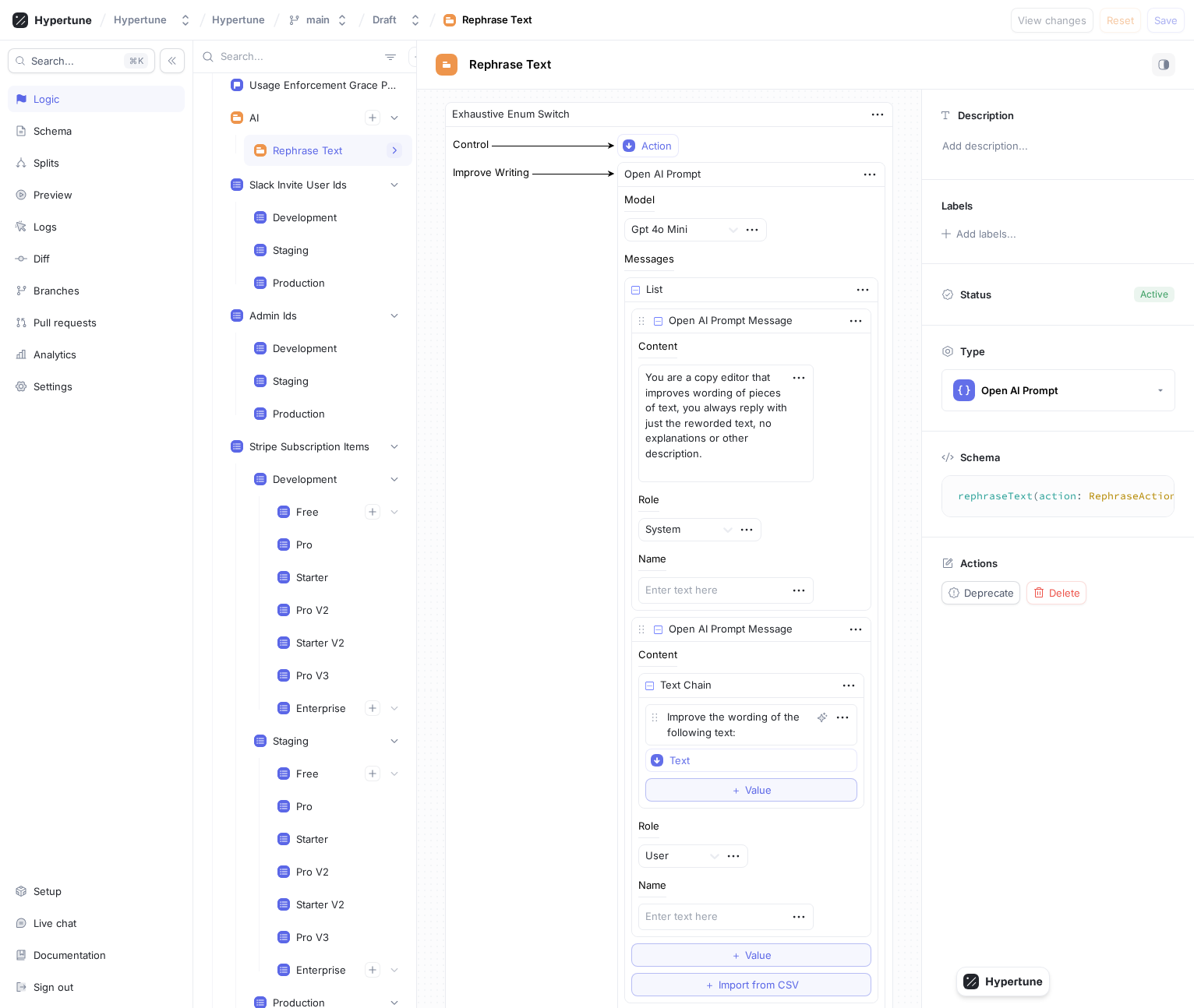
click at [396, 149] on icon "button" at bounding box center [393, 150] width 9 height 9
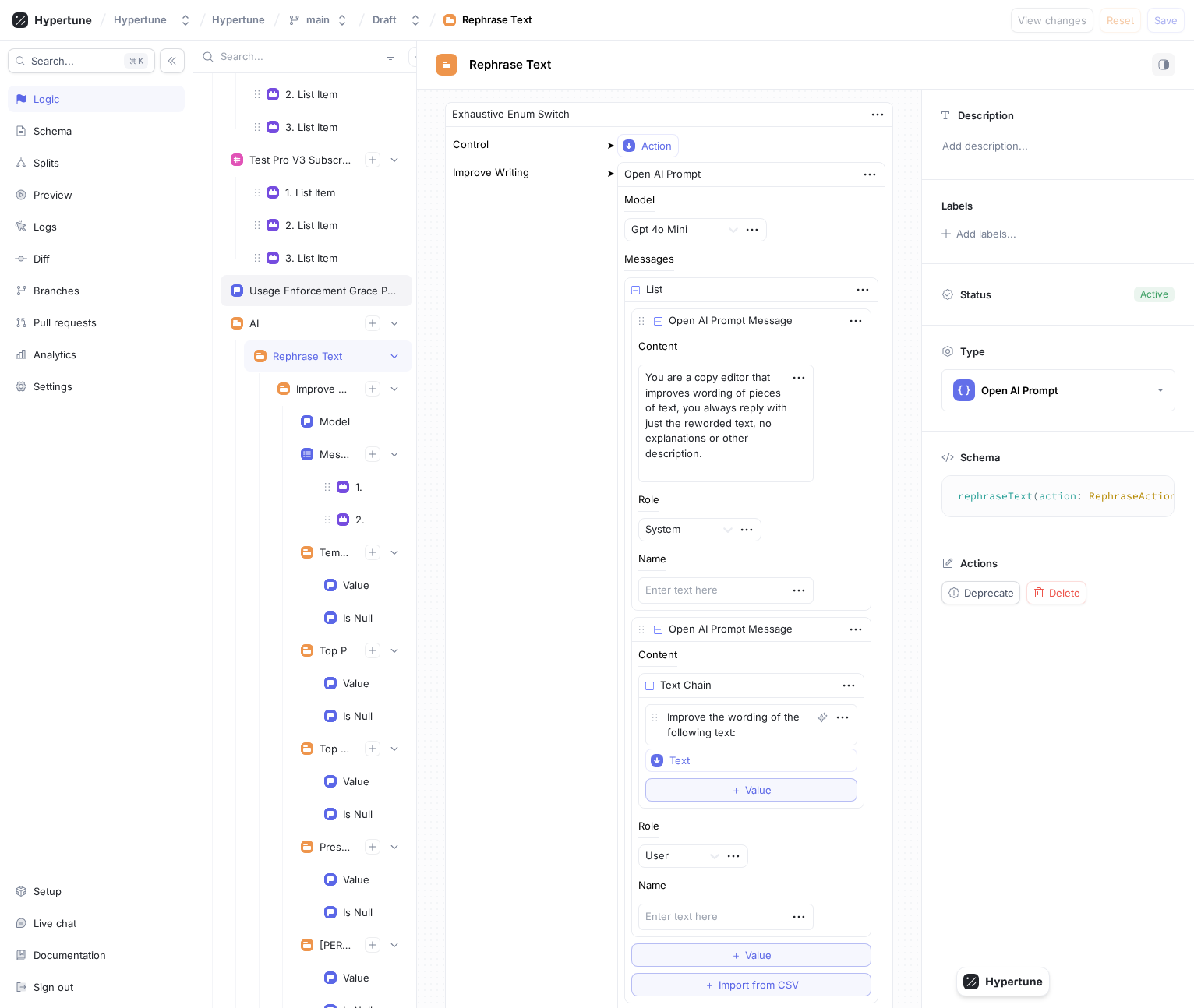
scroll to position [1840, 0]
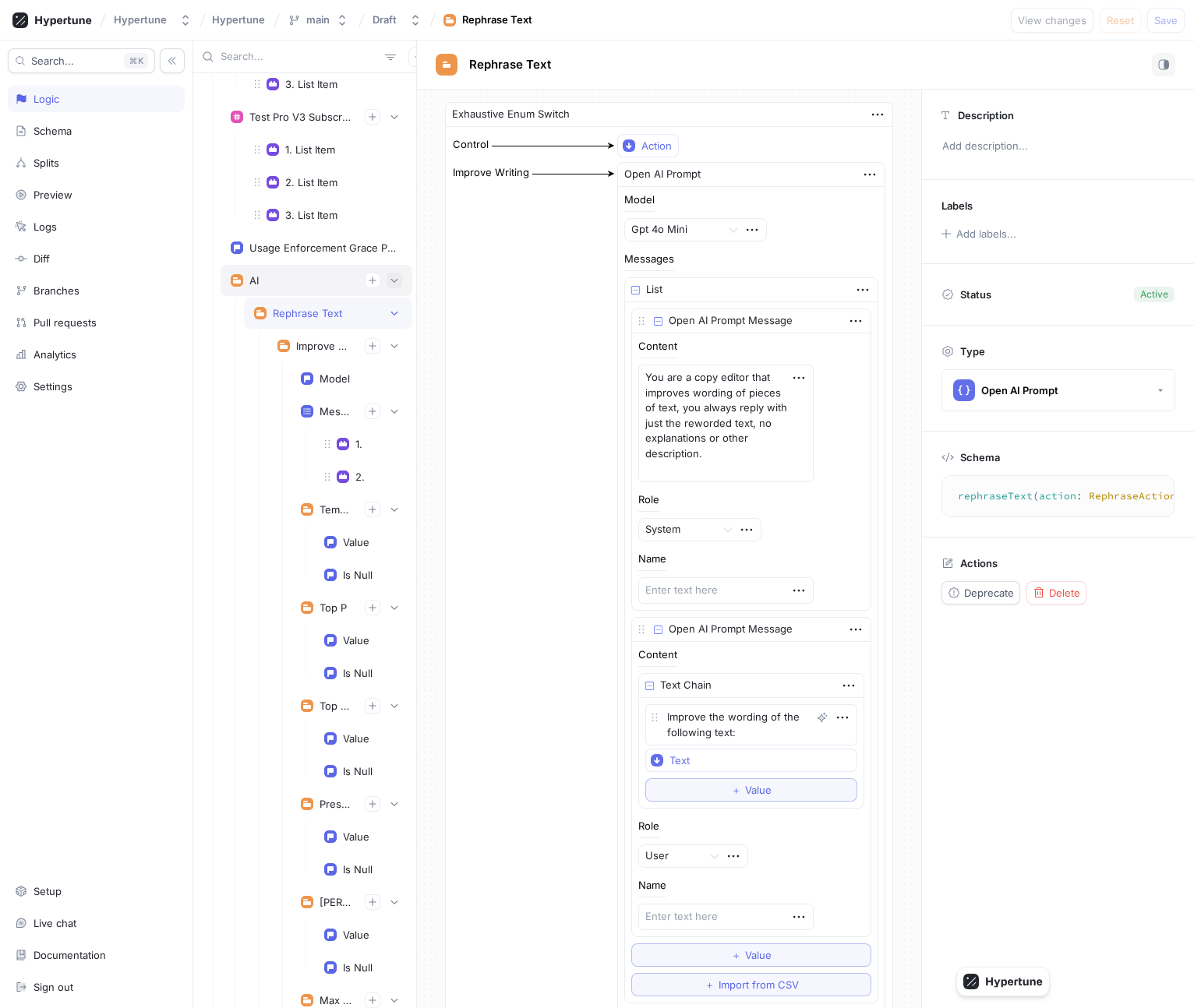
click at [392, 279] on icon "button" at bounding box center [394, 280] width 7 height 4
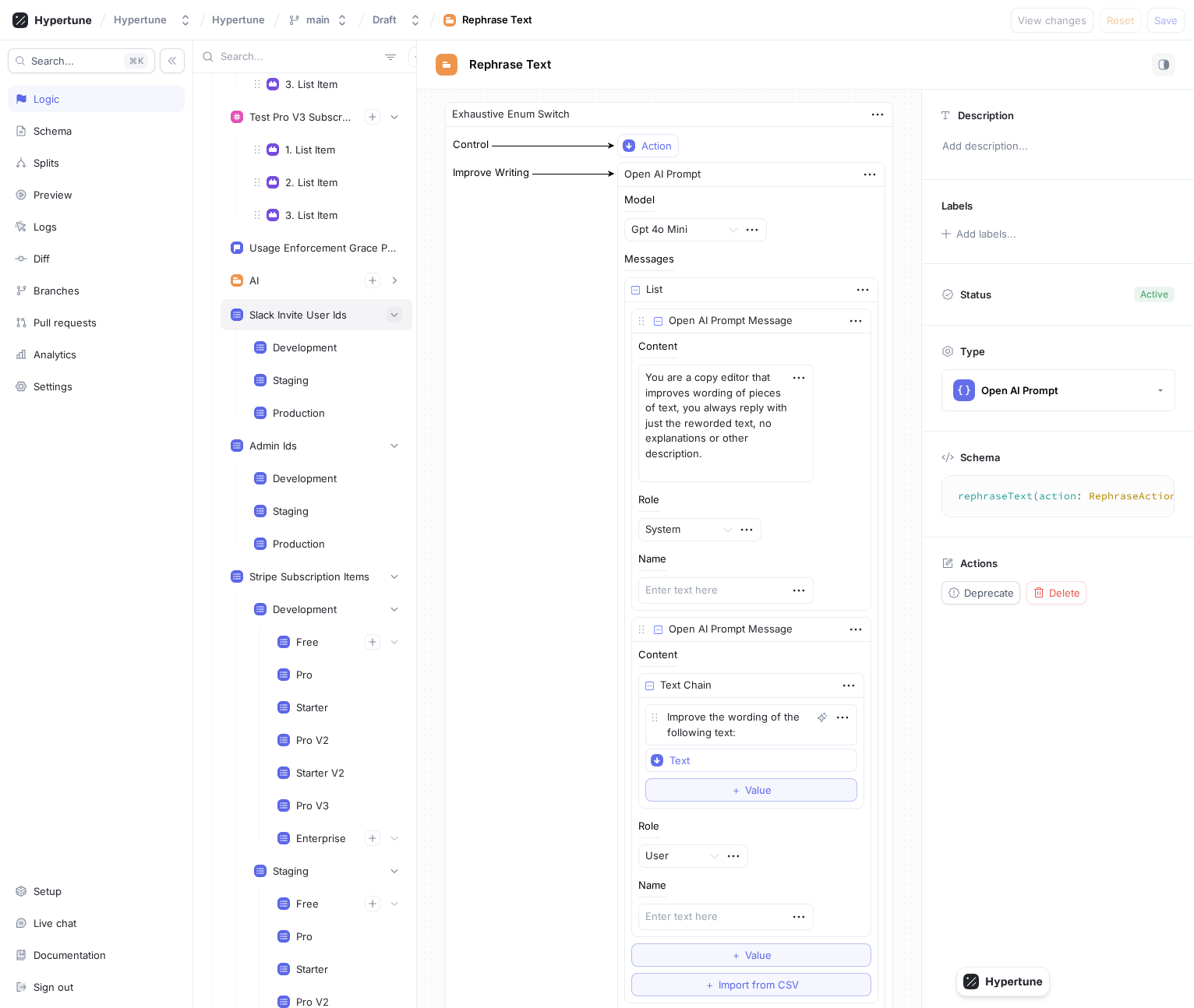
click at [394, 316] on icon "button" at bounding box center [393, 314] width 9 height 9
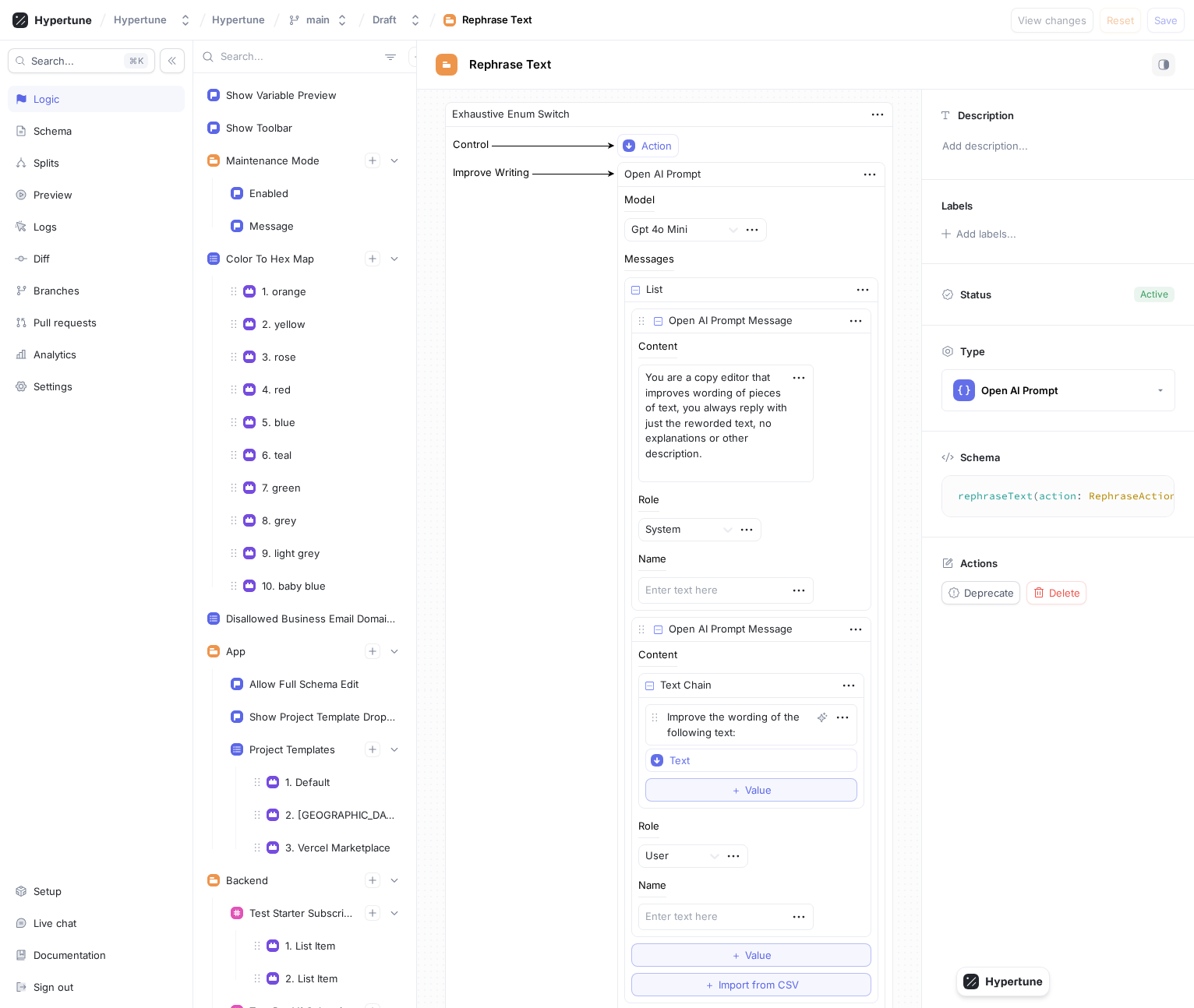
scroll to position [0, 0]
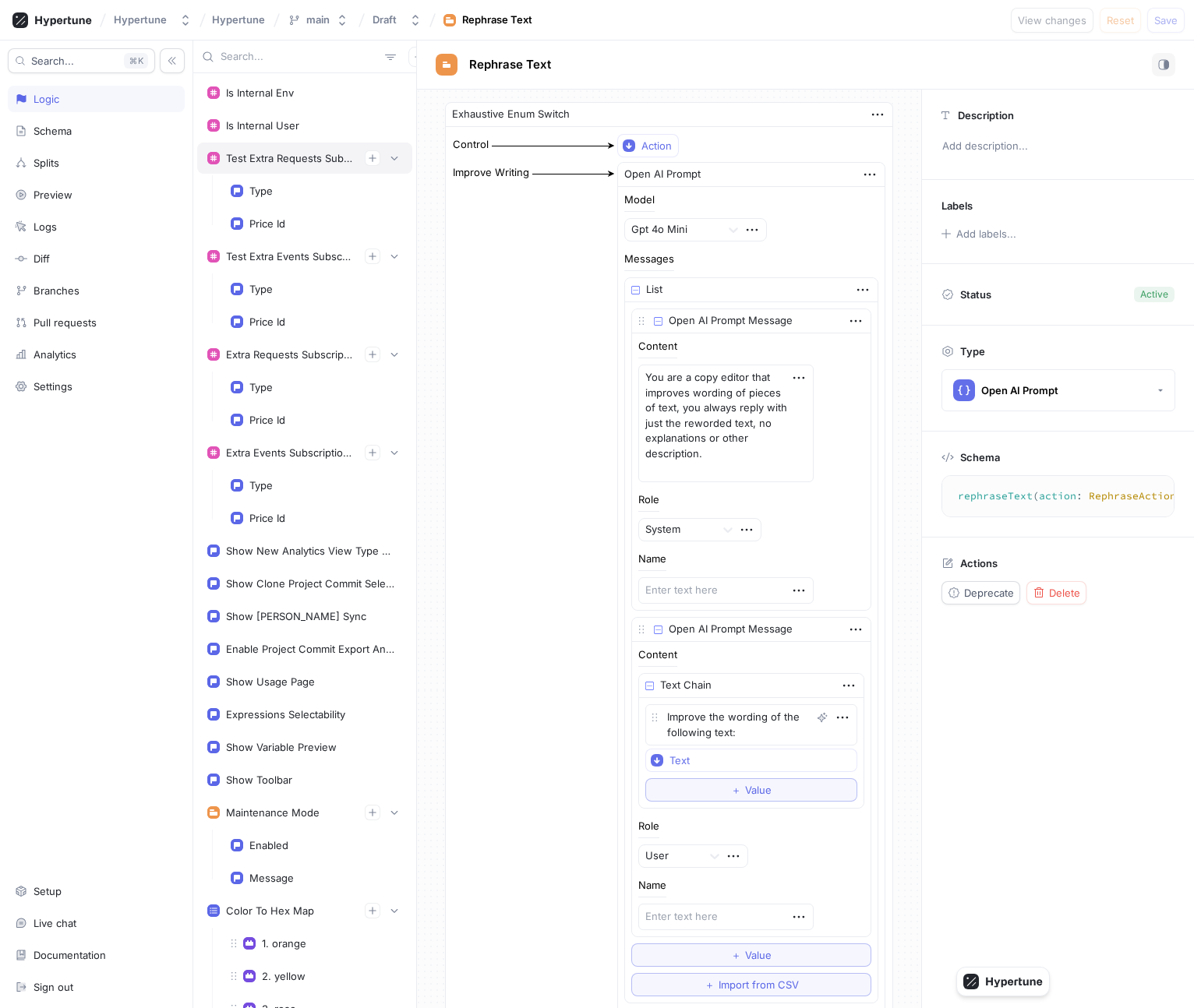
click at [389, 166] on div "Test Extra Requests Subscription Item" at bounding box center [305, 158] width 215 height 32
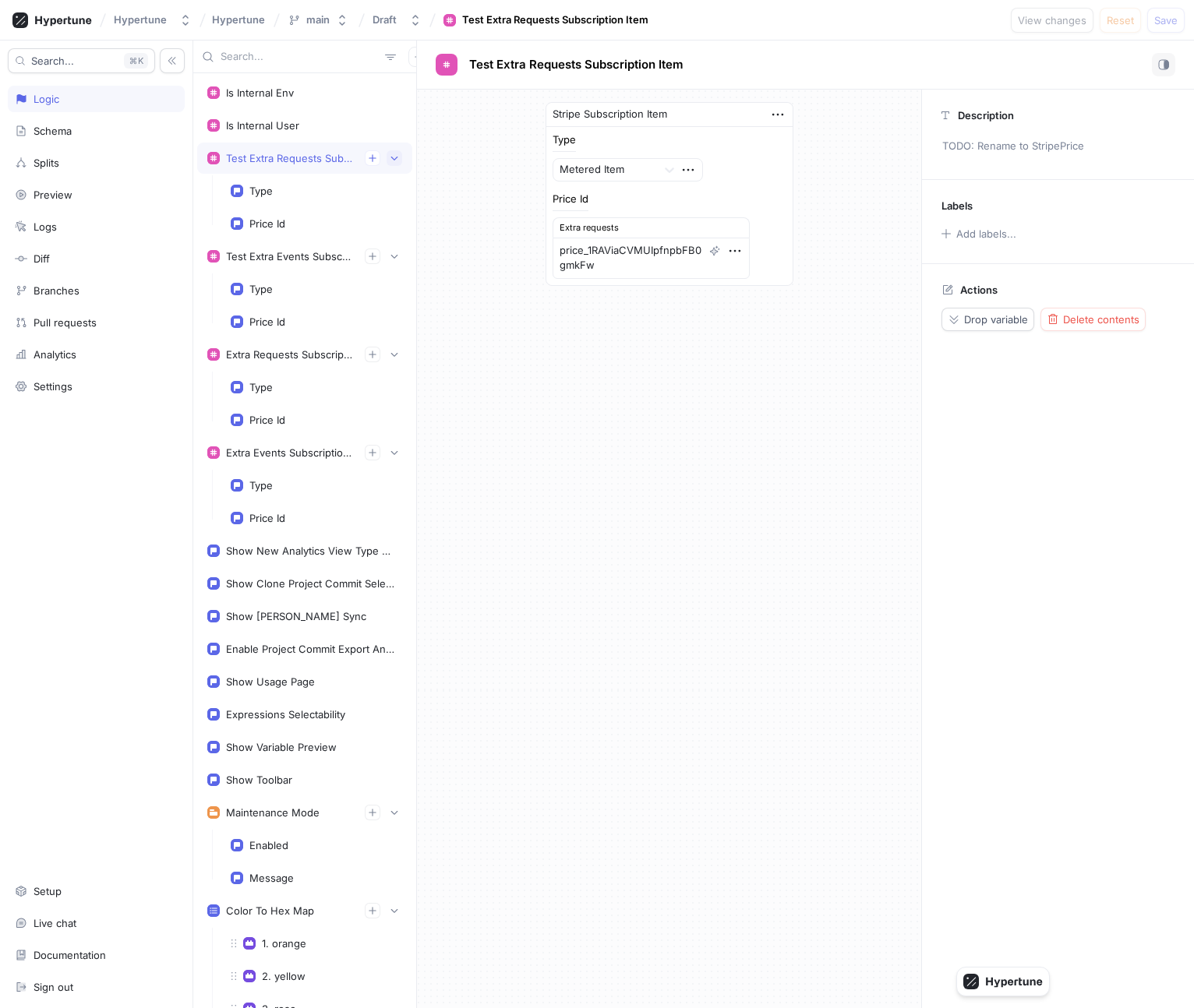
click at [393, 161] on icon "button" at bounding box center [393, 157] width 9 height 9
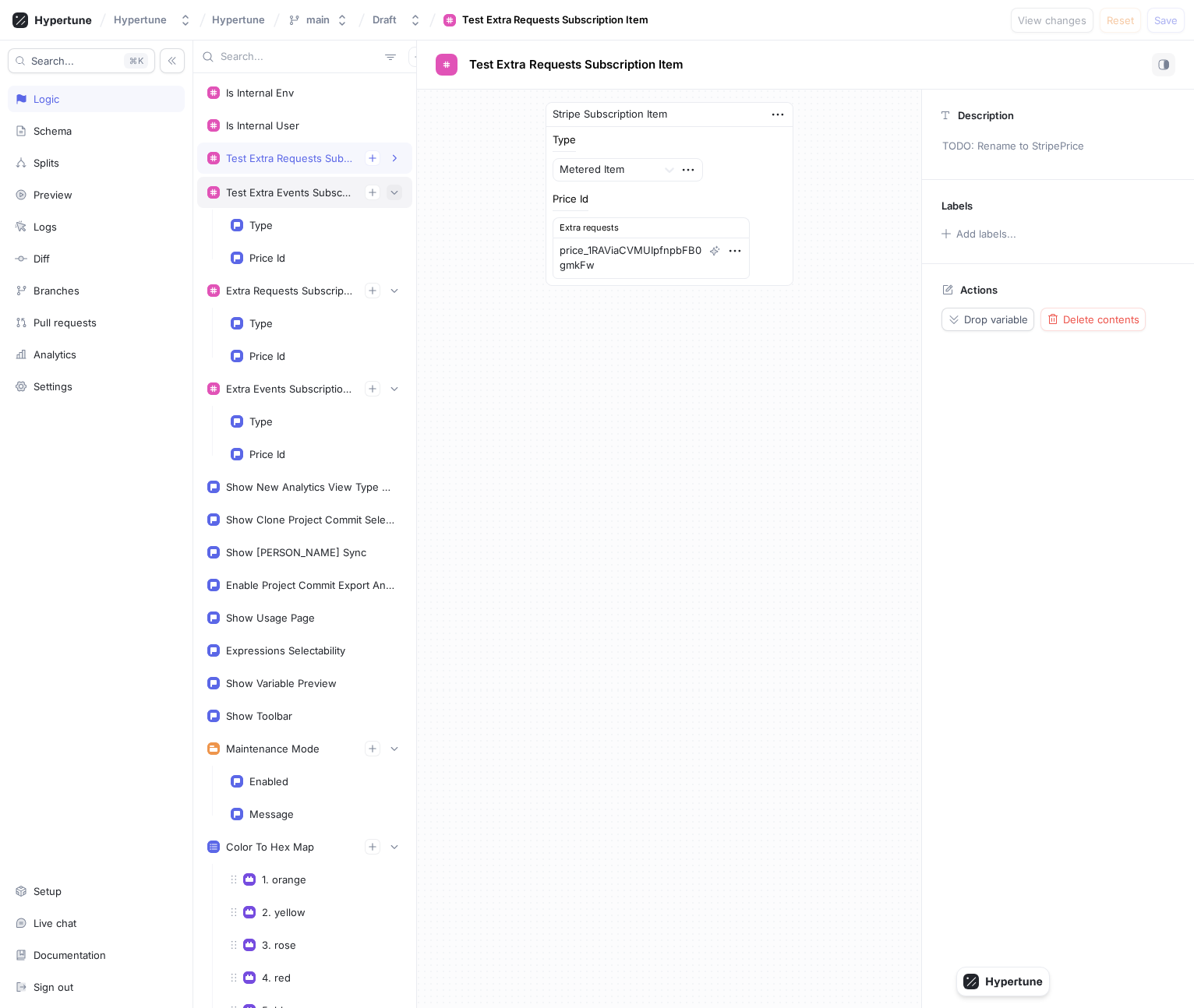
click at [393, 196] on icon "button" at bounding box center [393, 192] width 9 height 9
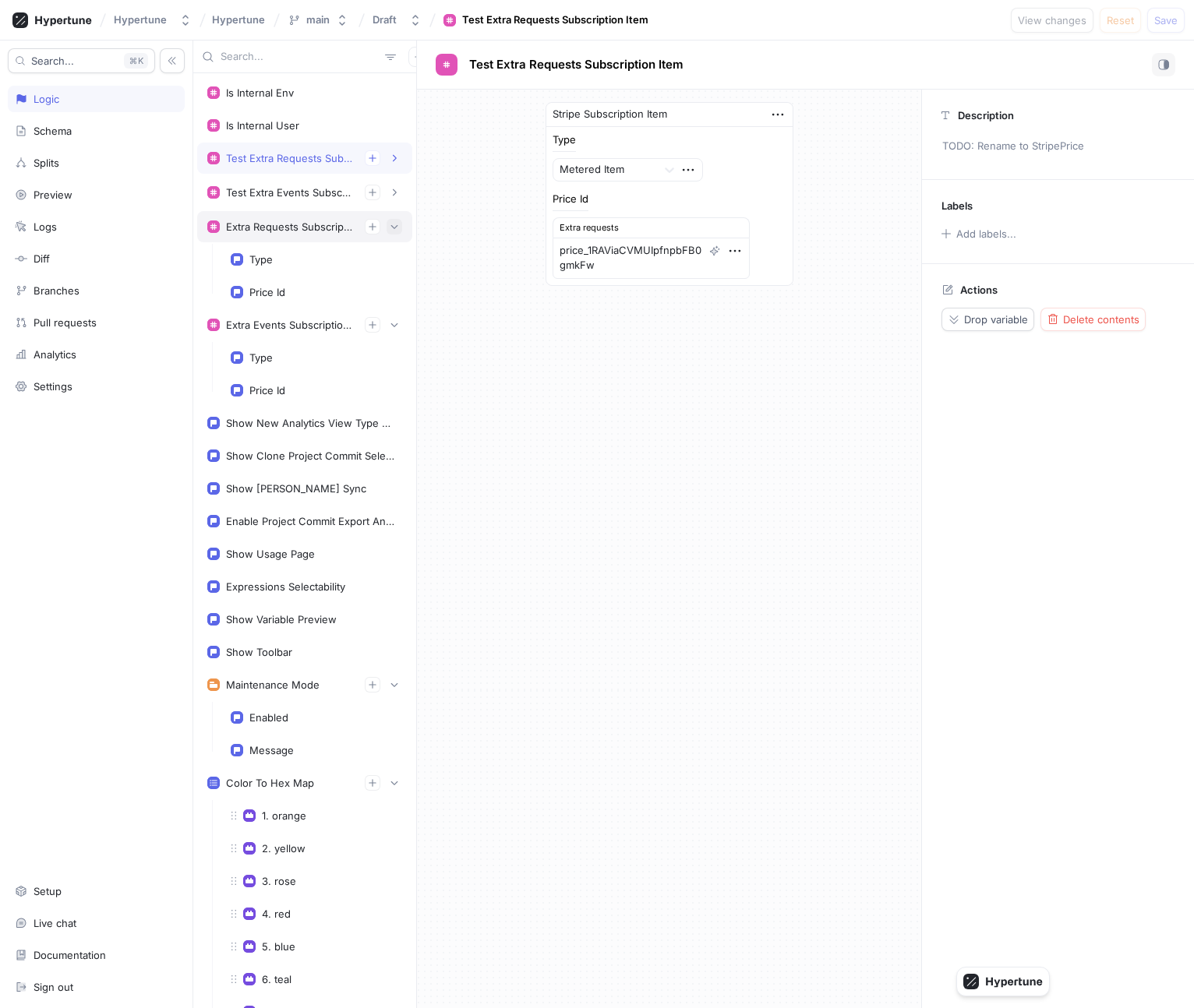
click at [396, 229] on icon "button" at bounding box center [393, 226] width 9 height 9
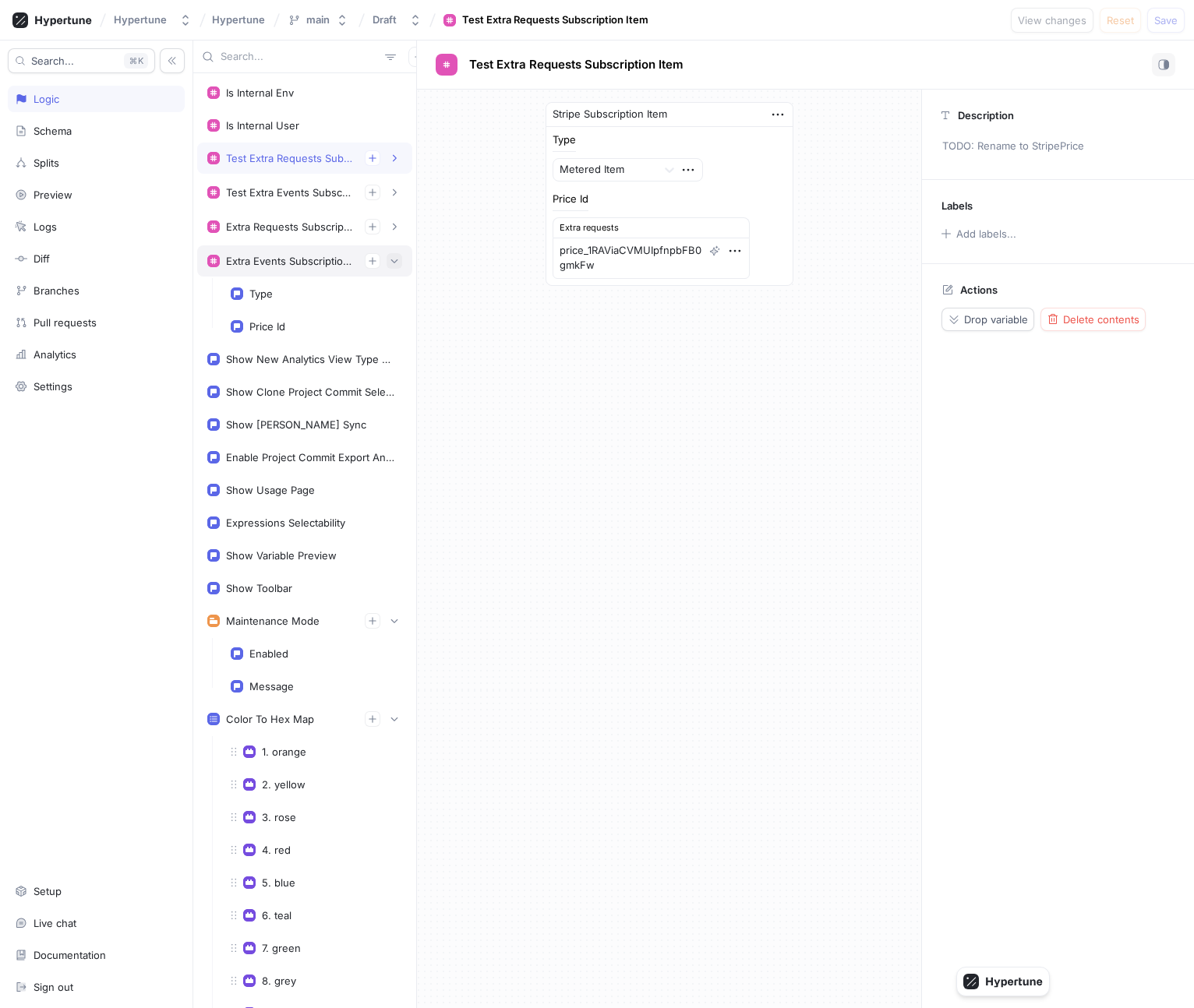
click at [396, 268] on button "button" at bounding box center [394, 261] width 16 height 16
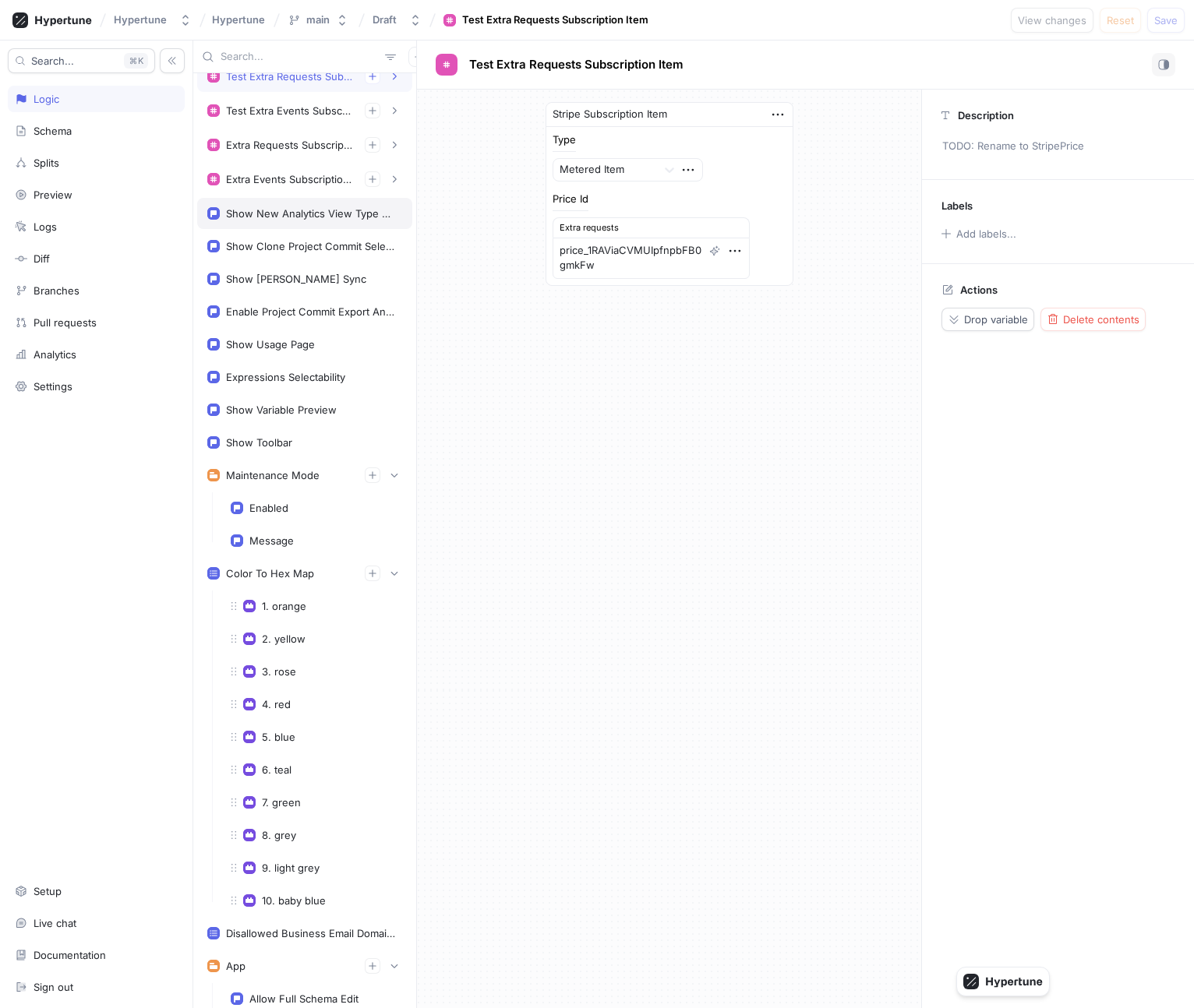
scroll to position [98, 0]
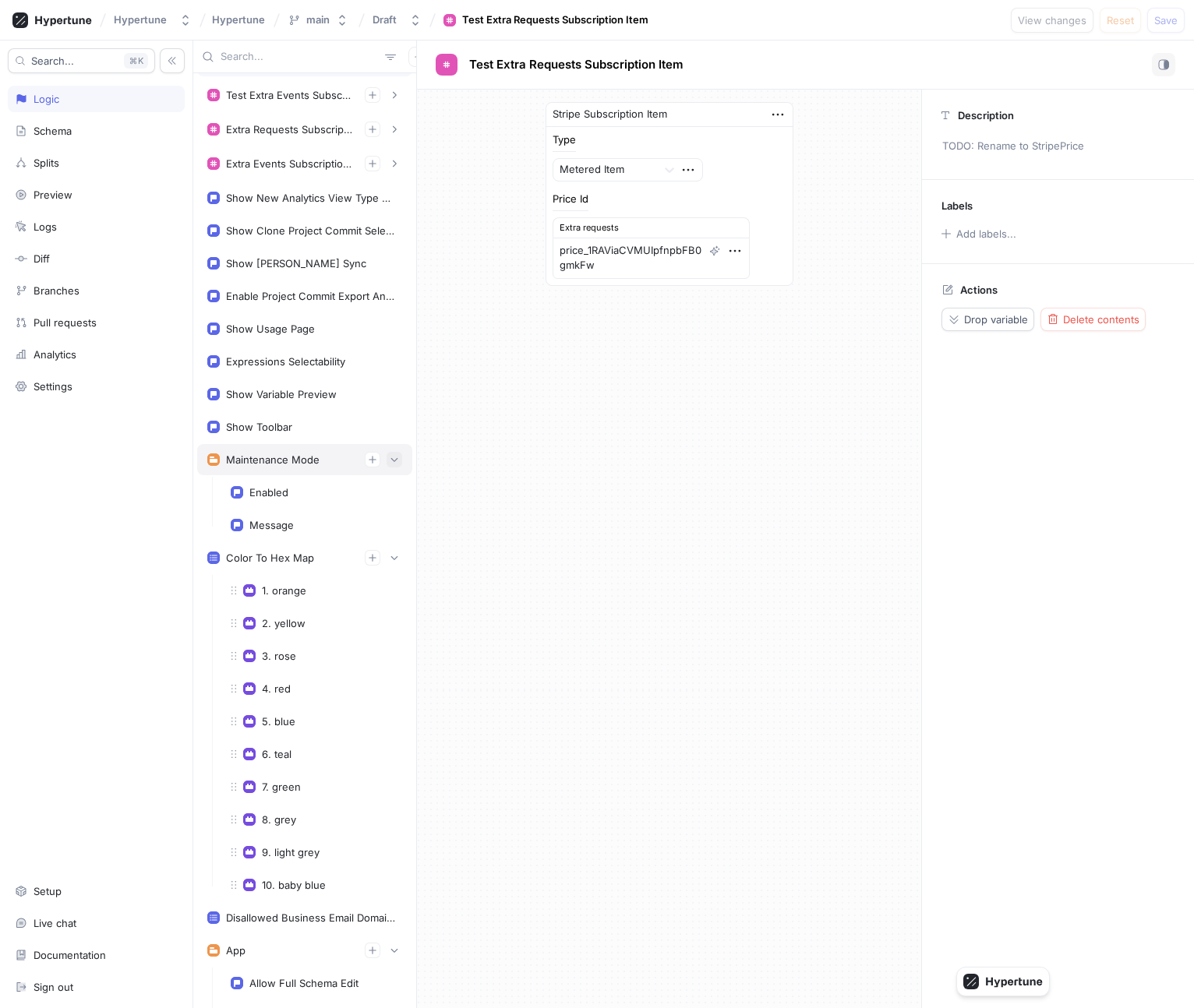
click at [394, 460] on icon "button" at bounding box center [393, 459] width 9 height 9
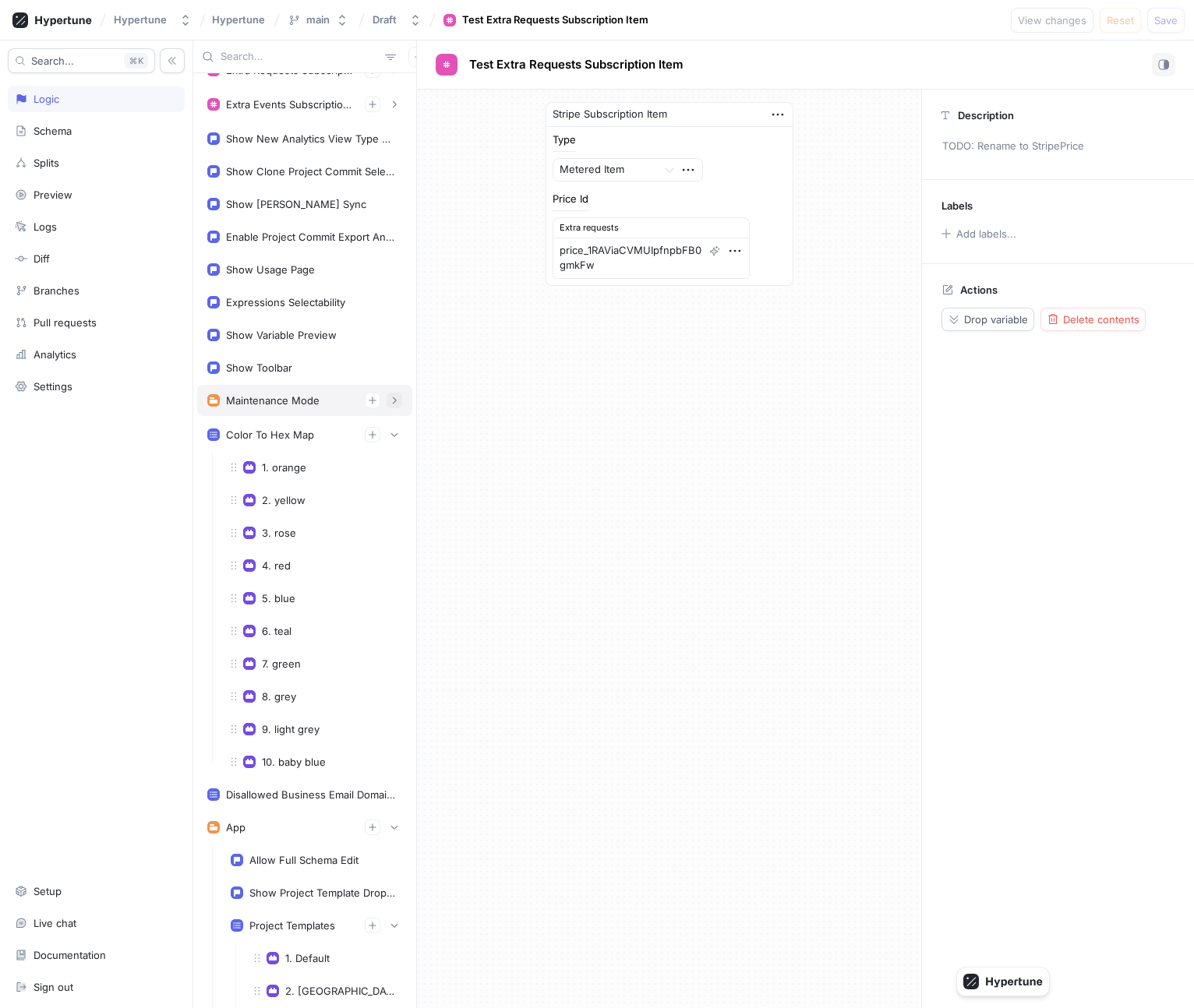
scroll to position [171, 0]
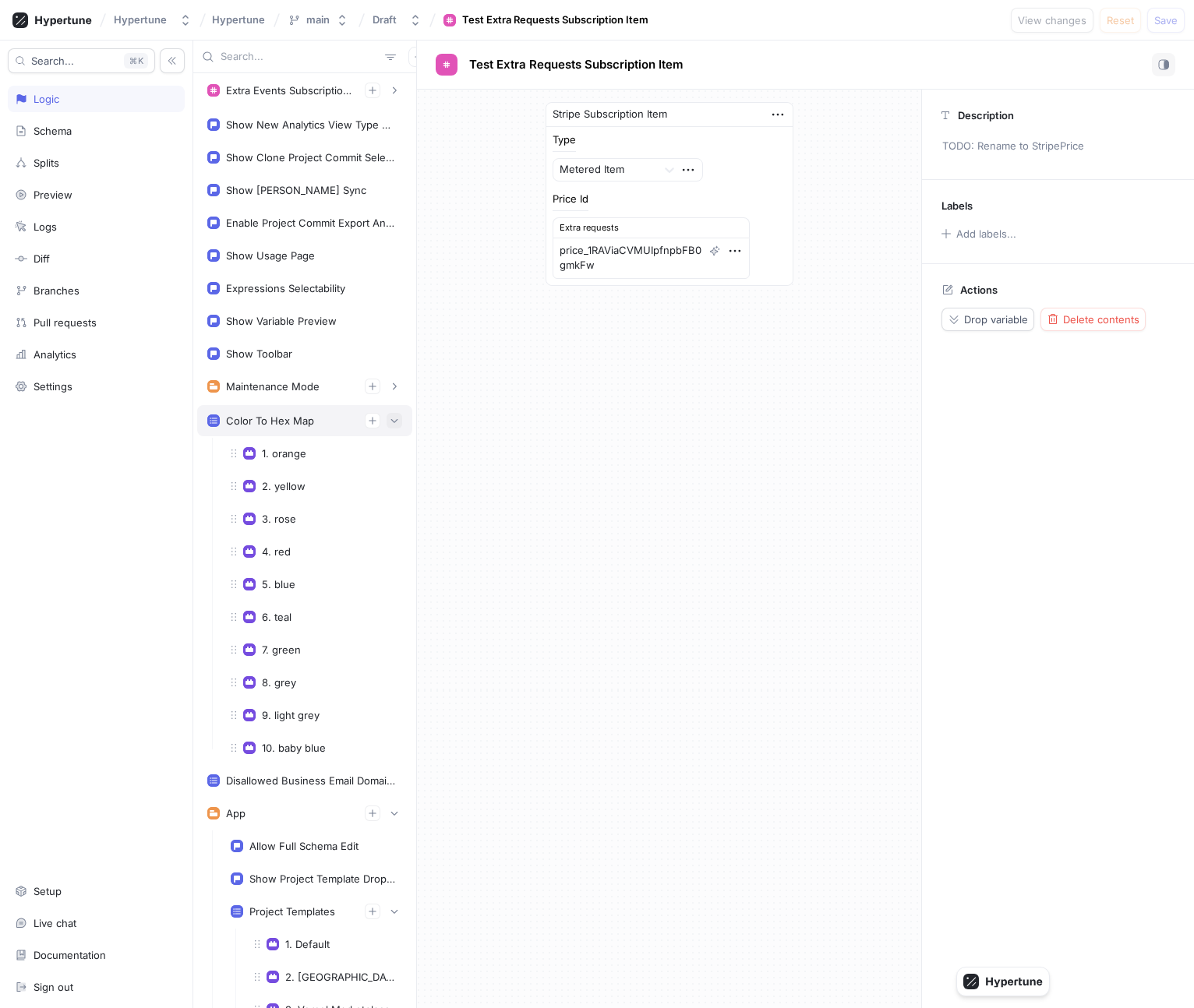
click at [397, 416] on button "button" at bounding box center [394, 421] width 16 height 16
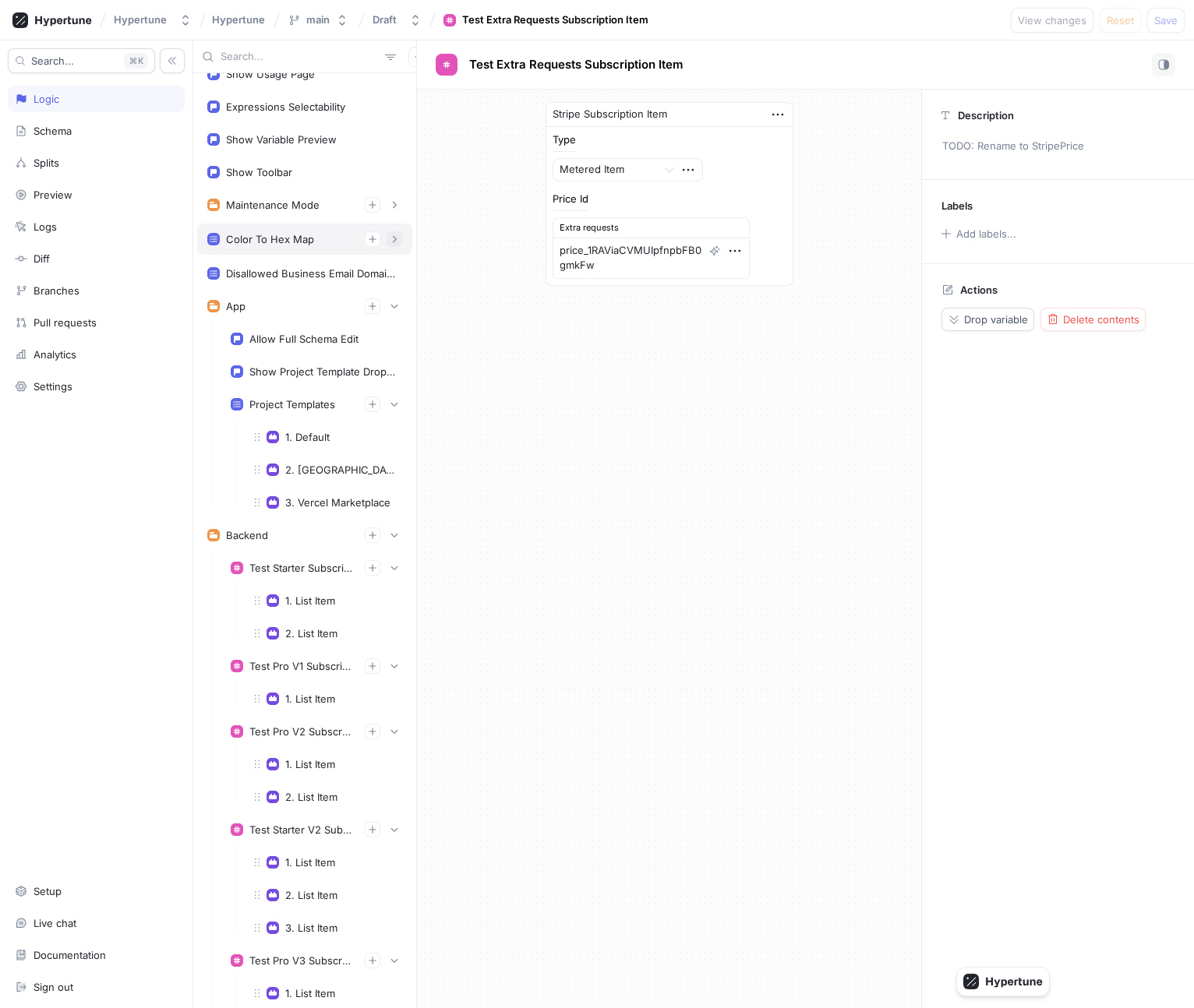
scroll to position [361, 0]
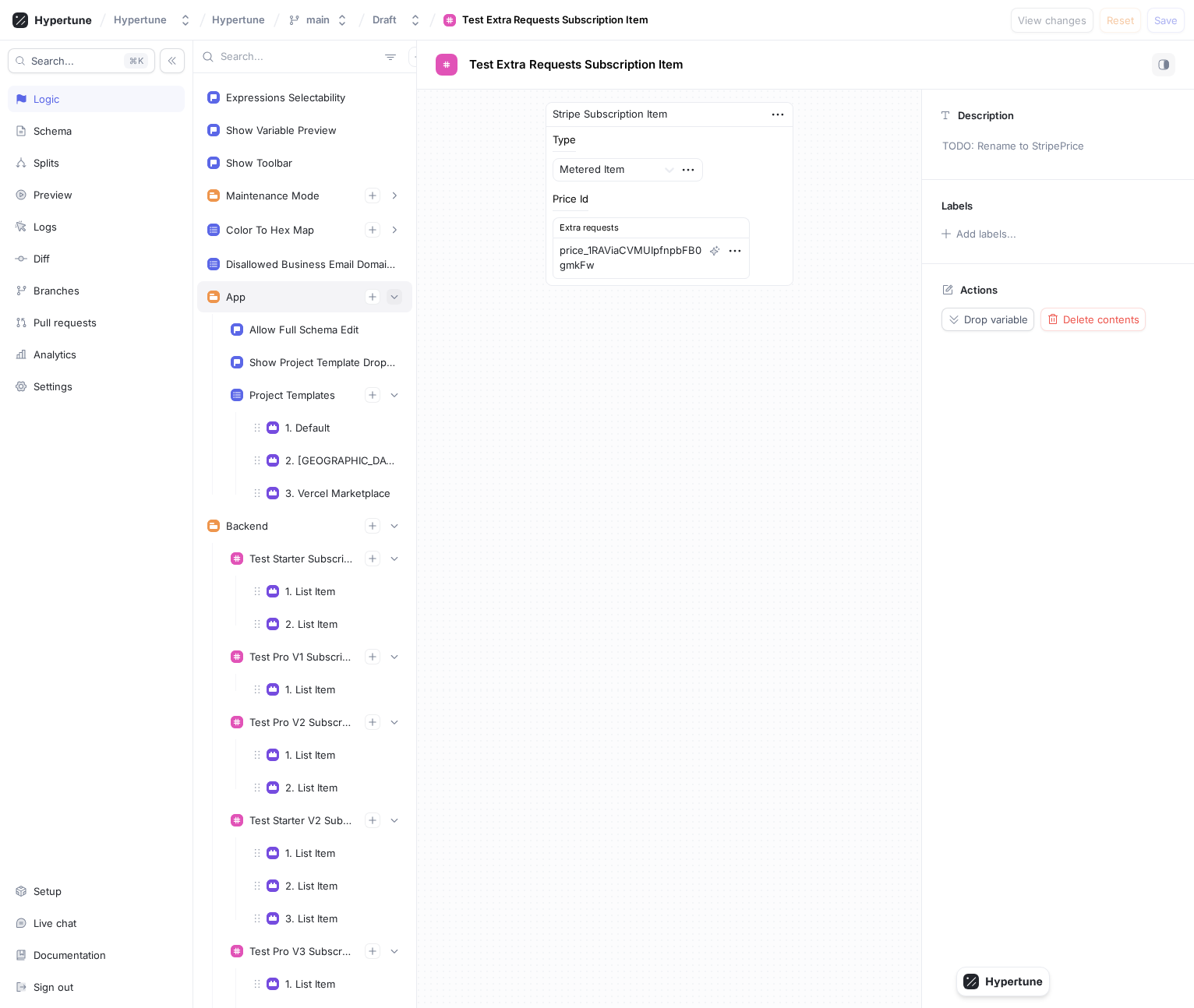
click at [394, 301] on icon "button" at bounding box center [393, 296] width 9 height 9
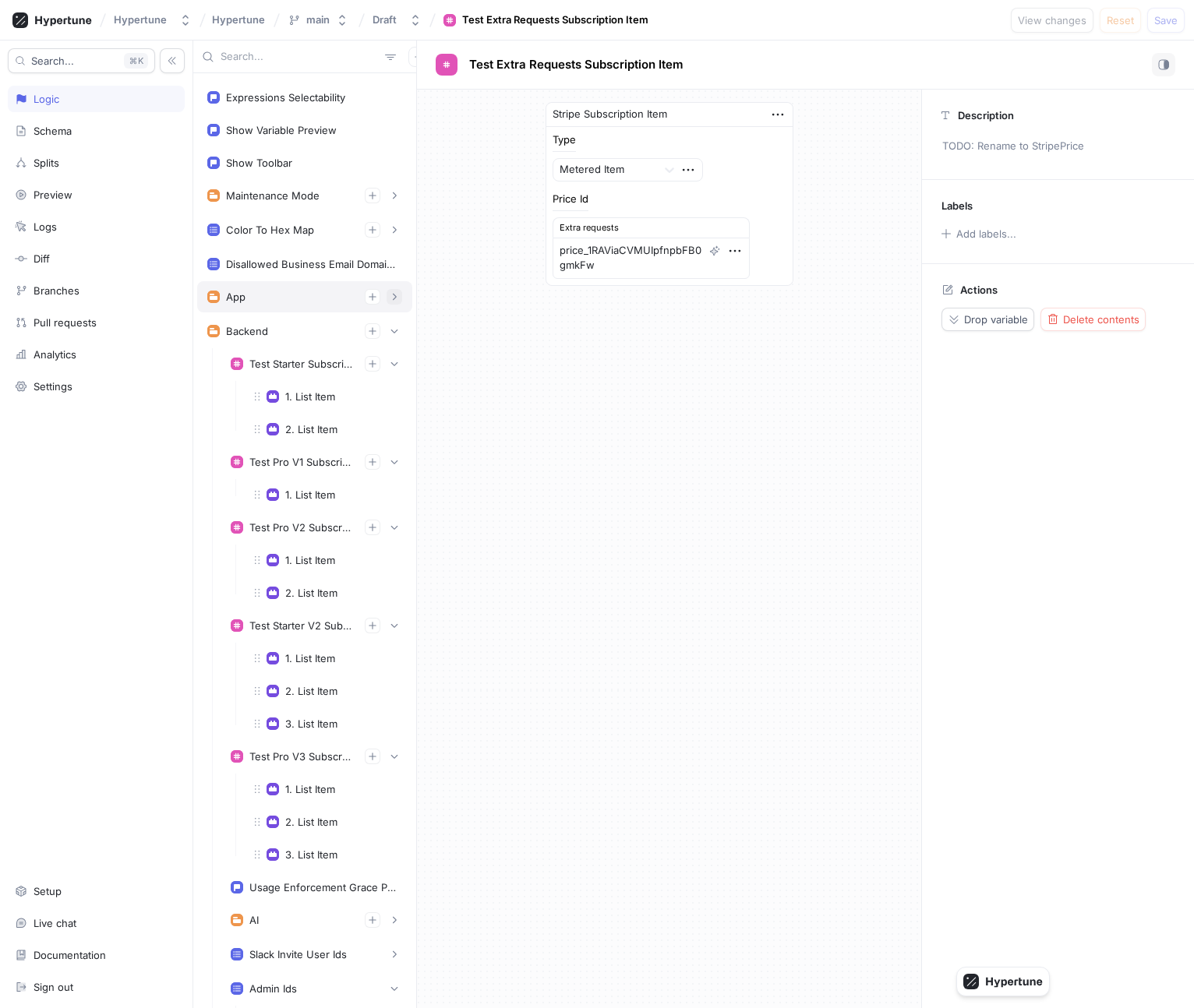
click at [394, 301] on icon "button" at bounding box center [393, 296] width 9 height 9
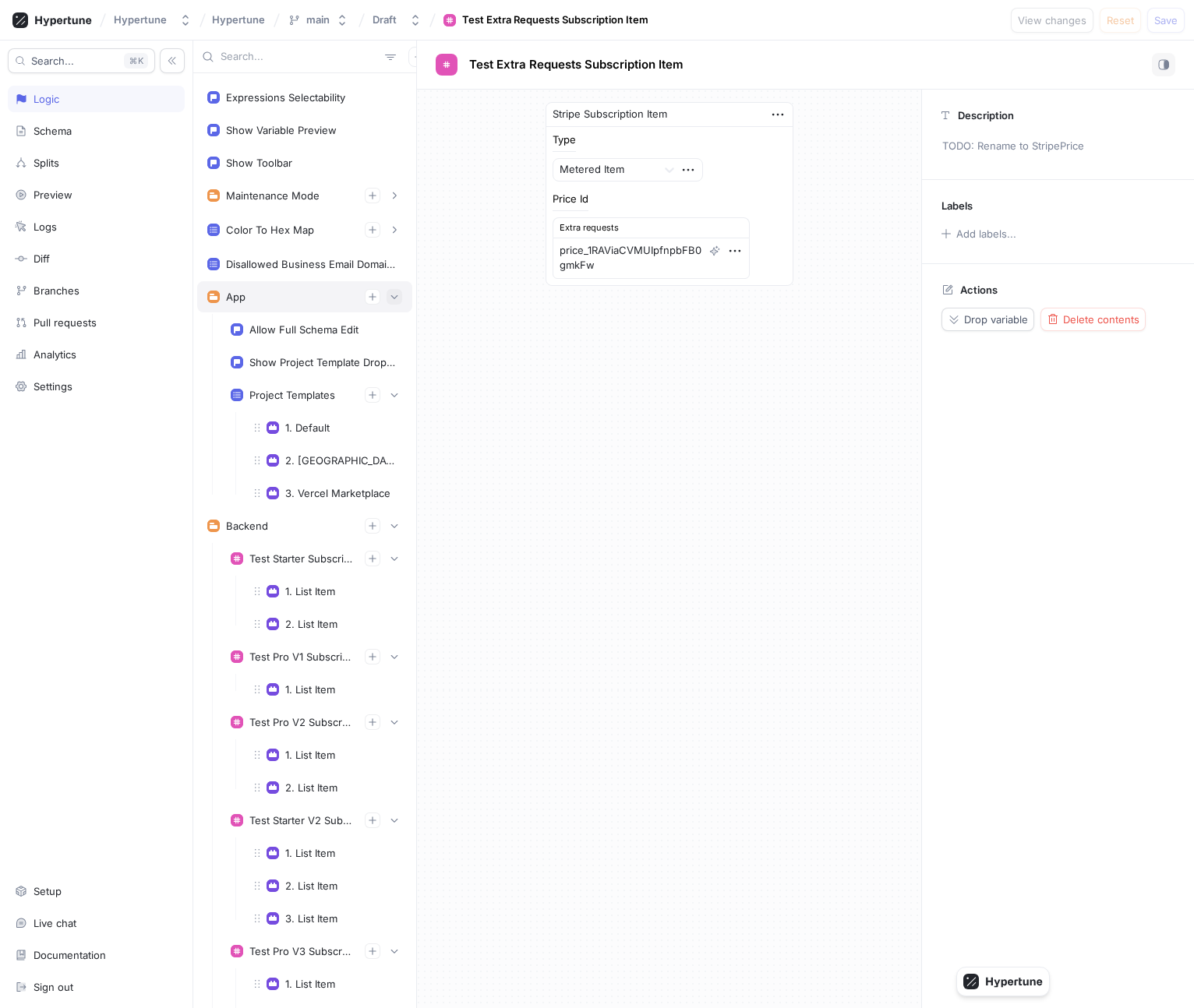
click at [394, 296] on icon "button" at bounding box center [393, 296] width 9 height 9
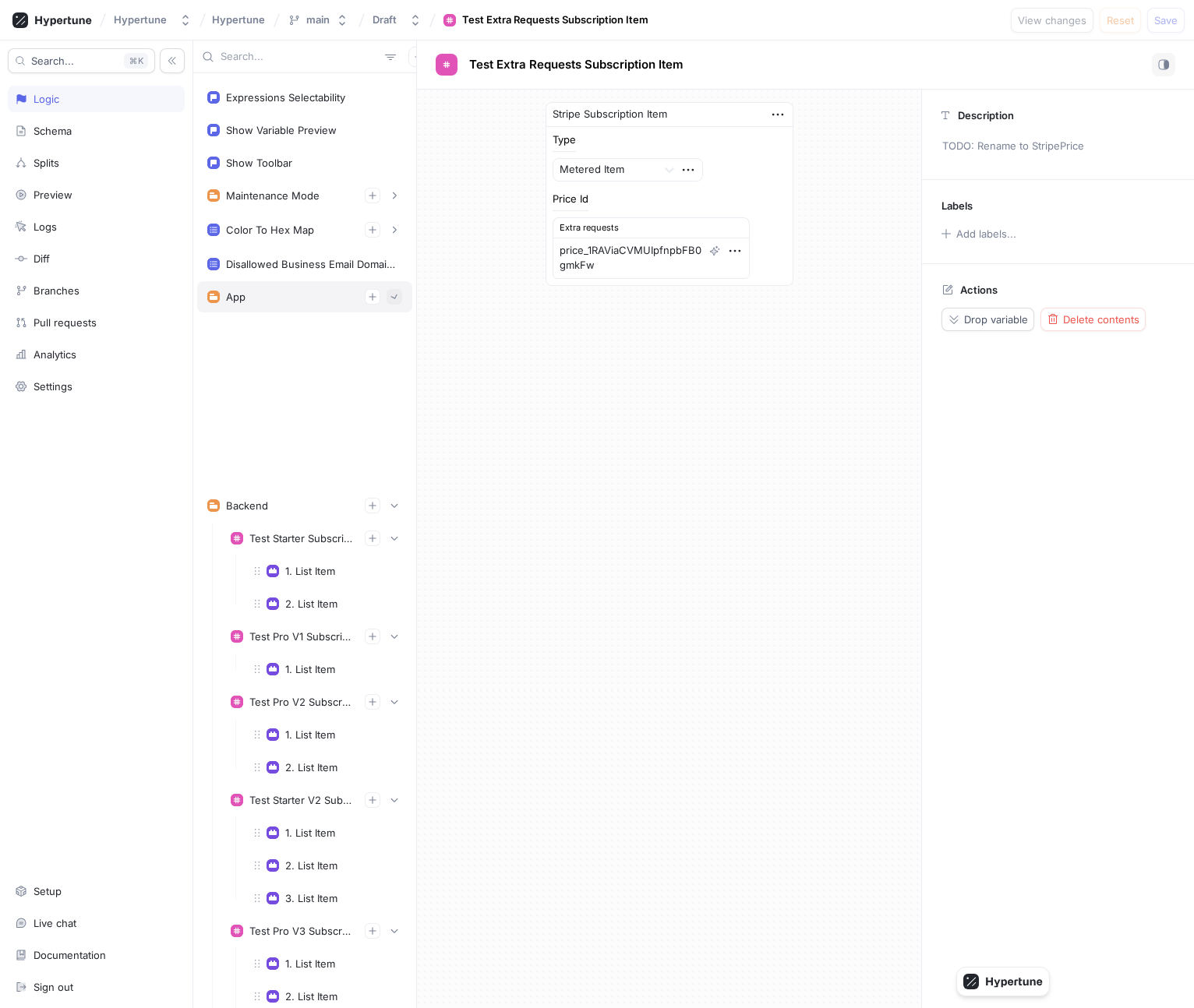
type textarea "x"
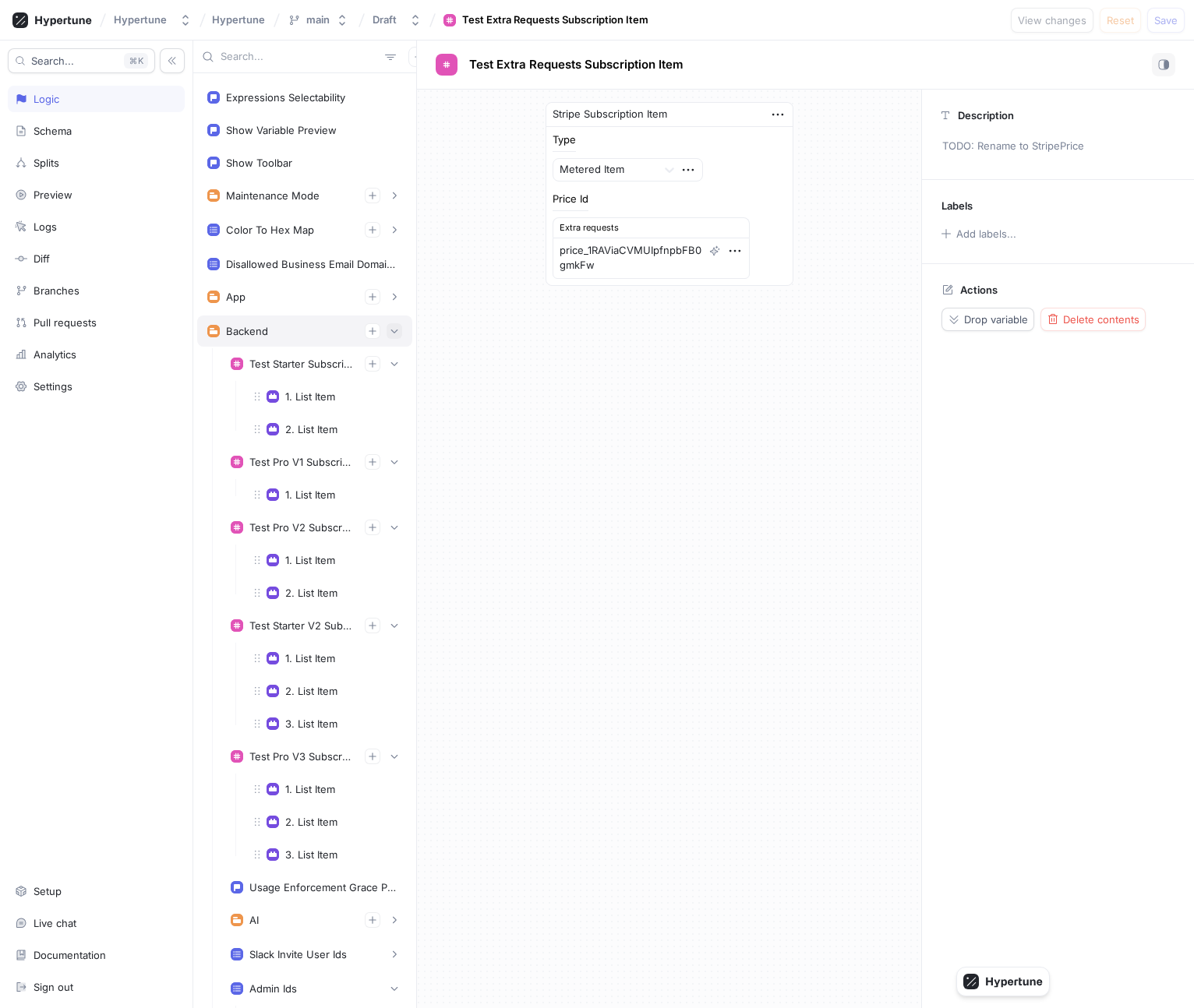
click at [395, 334] on icon "button" at bounding box center [393, 331] width 9 height 9
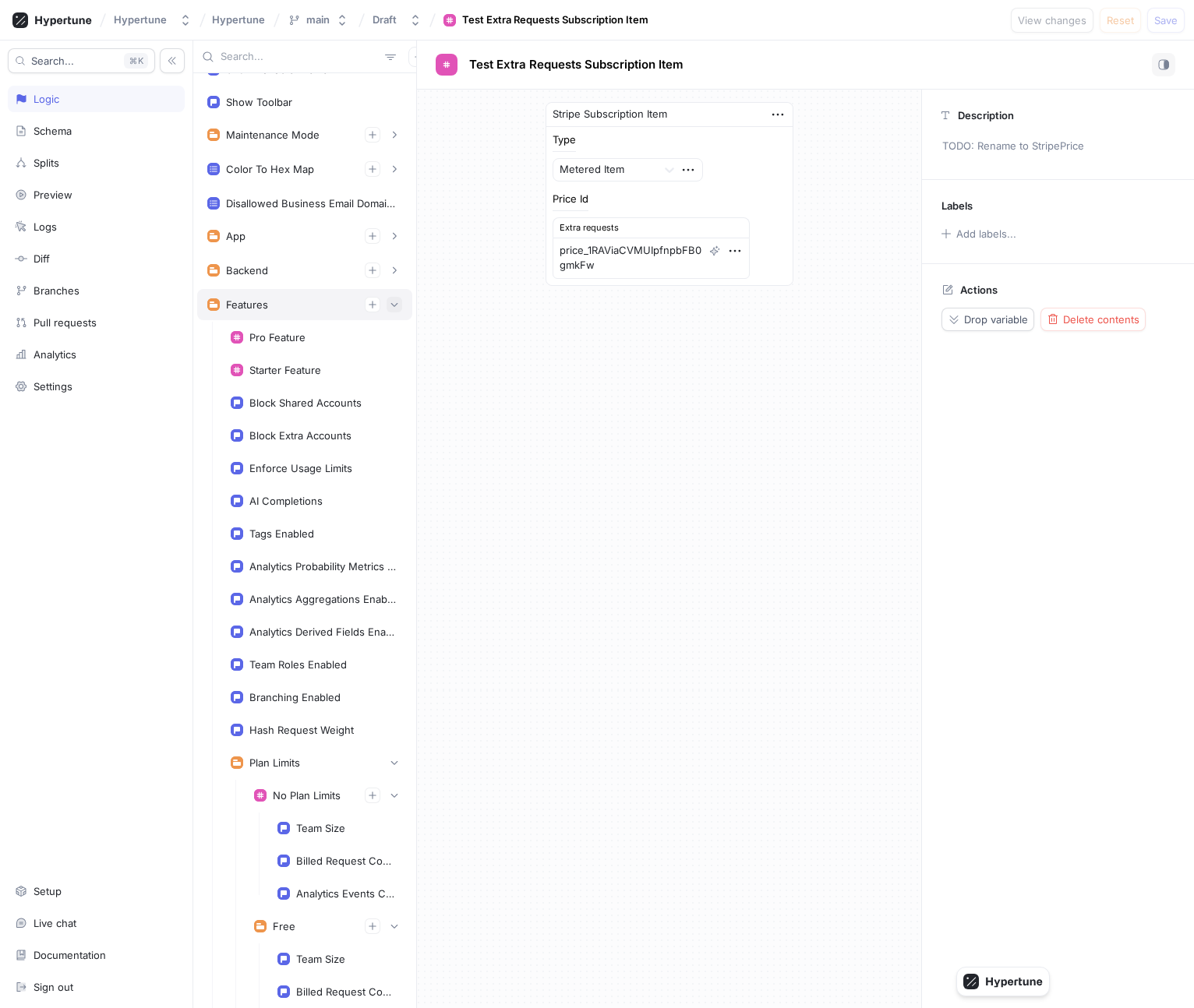
scroll to position [482, 0]
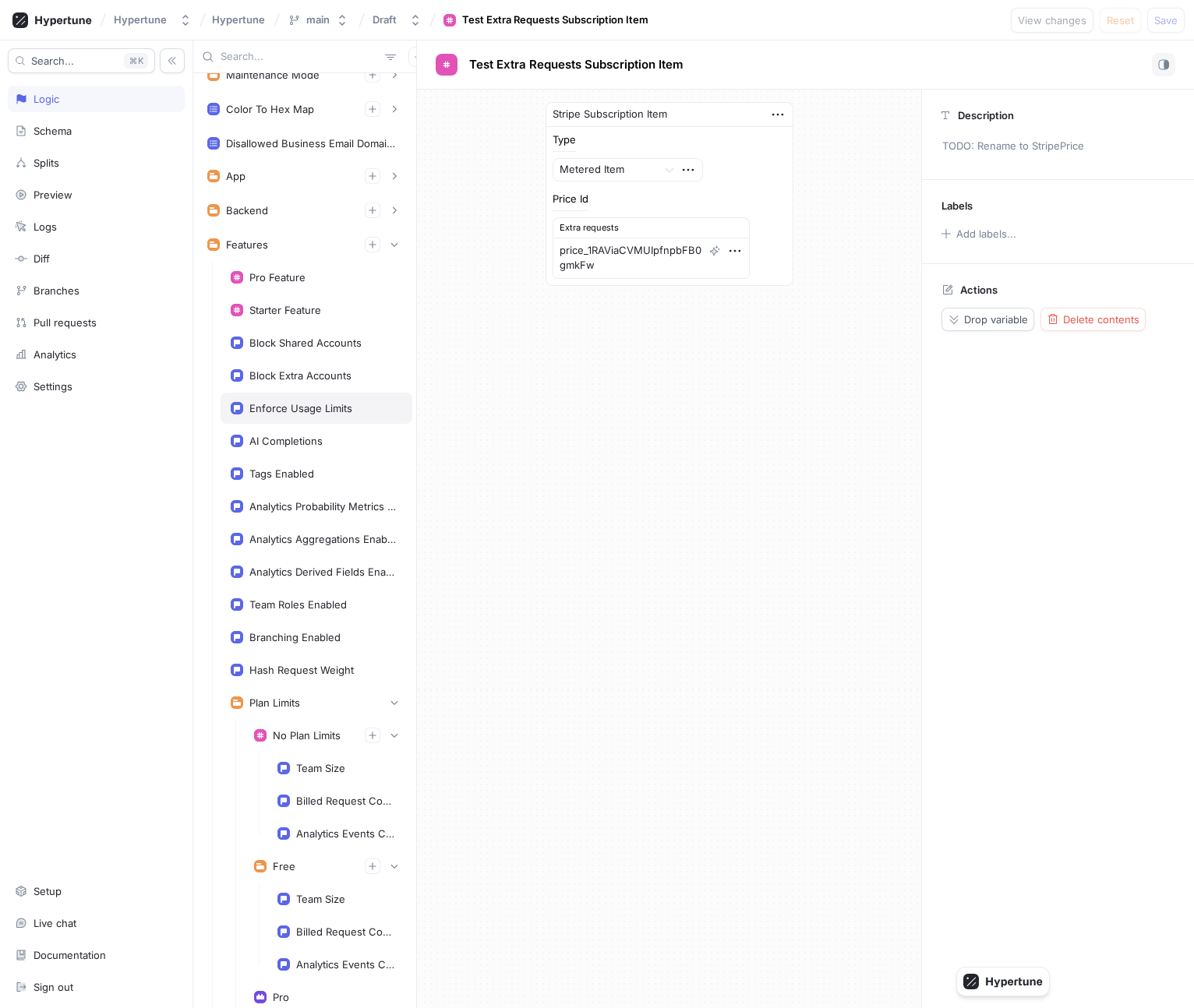
click at [343, 395] on div "Enforce Usage Limits" at bounding box center [316, 409] width 192 height 32
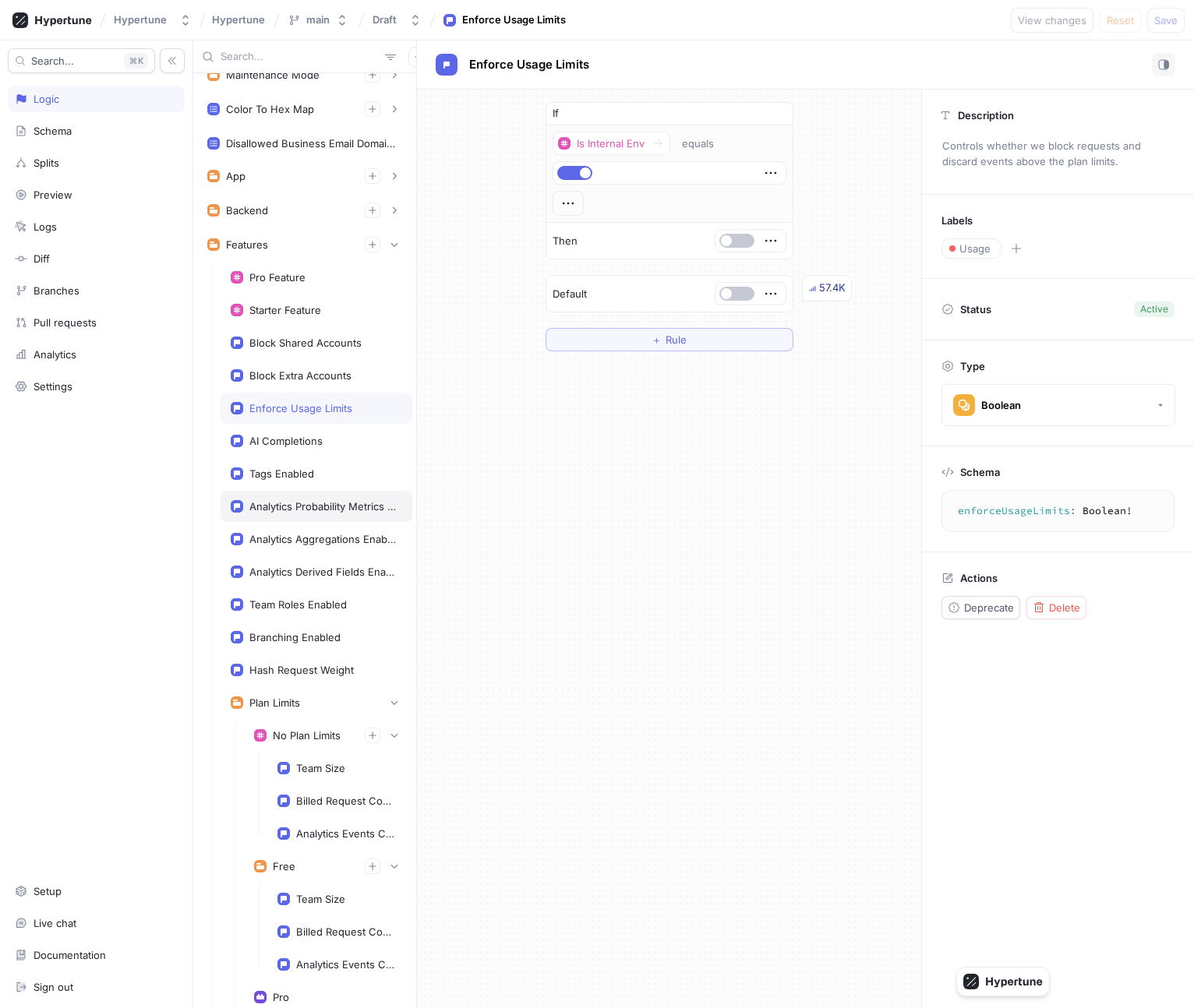
click at [330, 497] on div "Analytics Probability Metrics Enabled" at bounding box center [316, 506] width 192 height 32
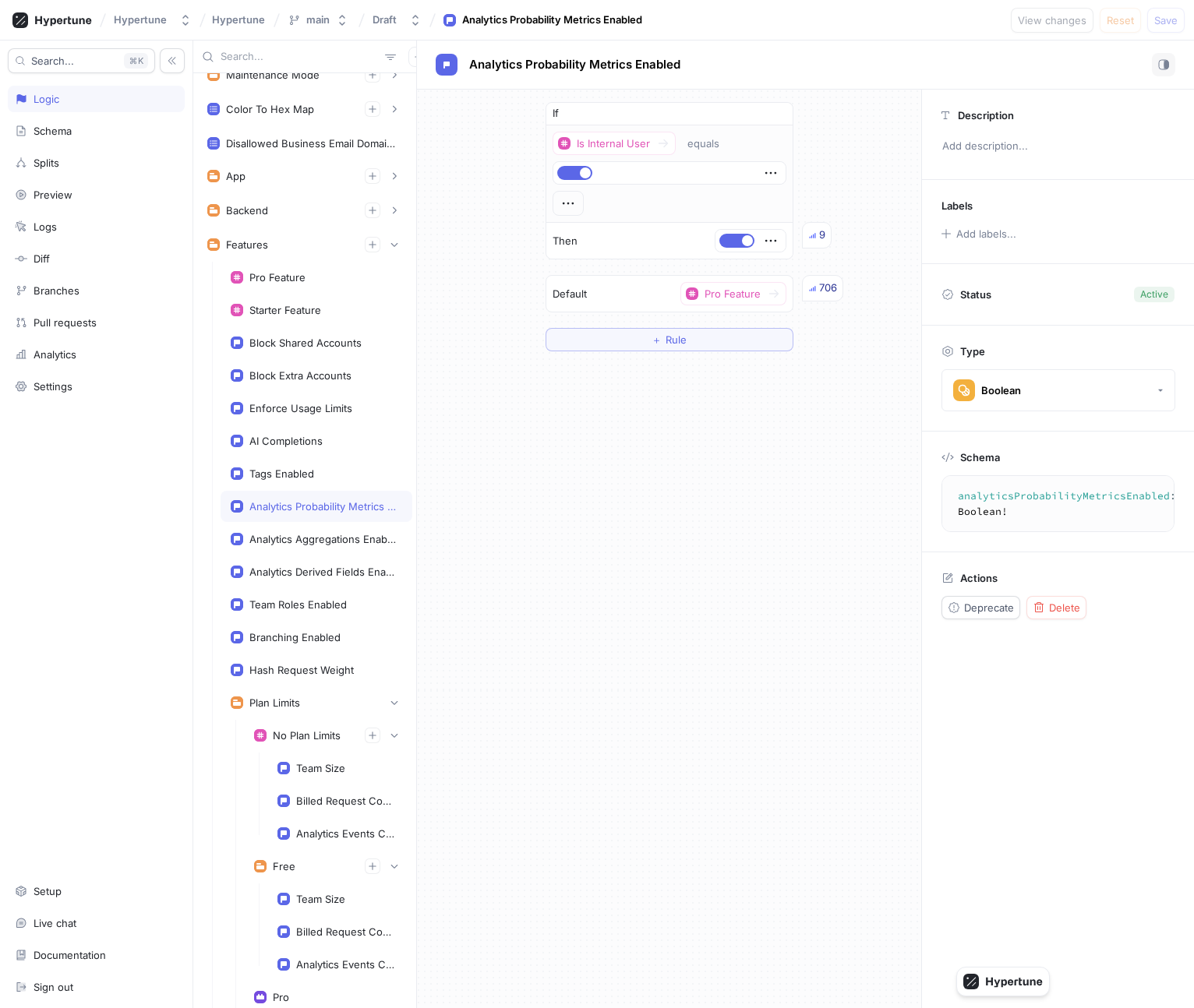
scroll to position [516, 0]
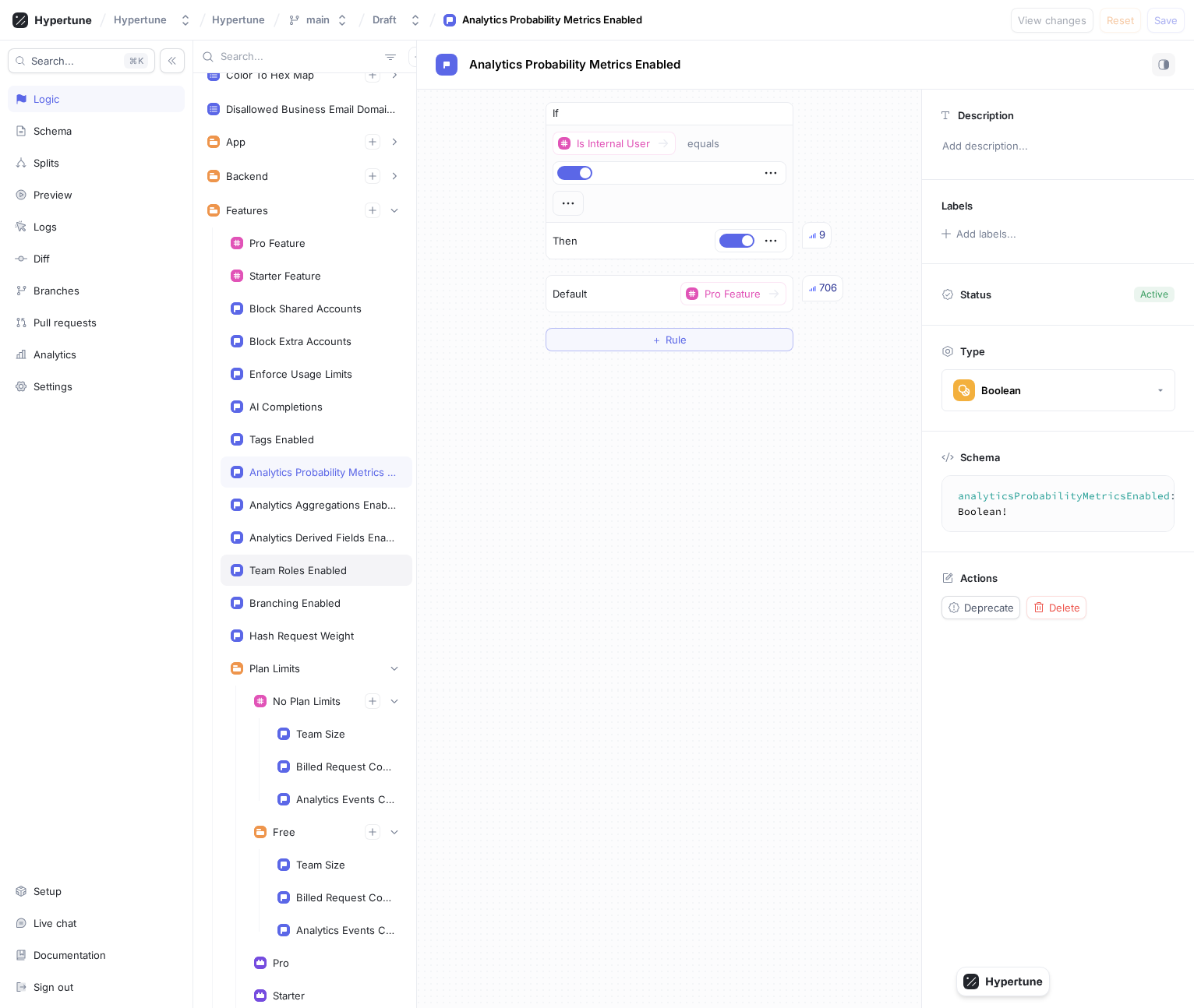
click at [326, 555] on div "Team Roles Enabled" at bounding box center [316, 571] width 192 height 32
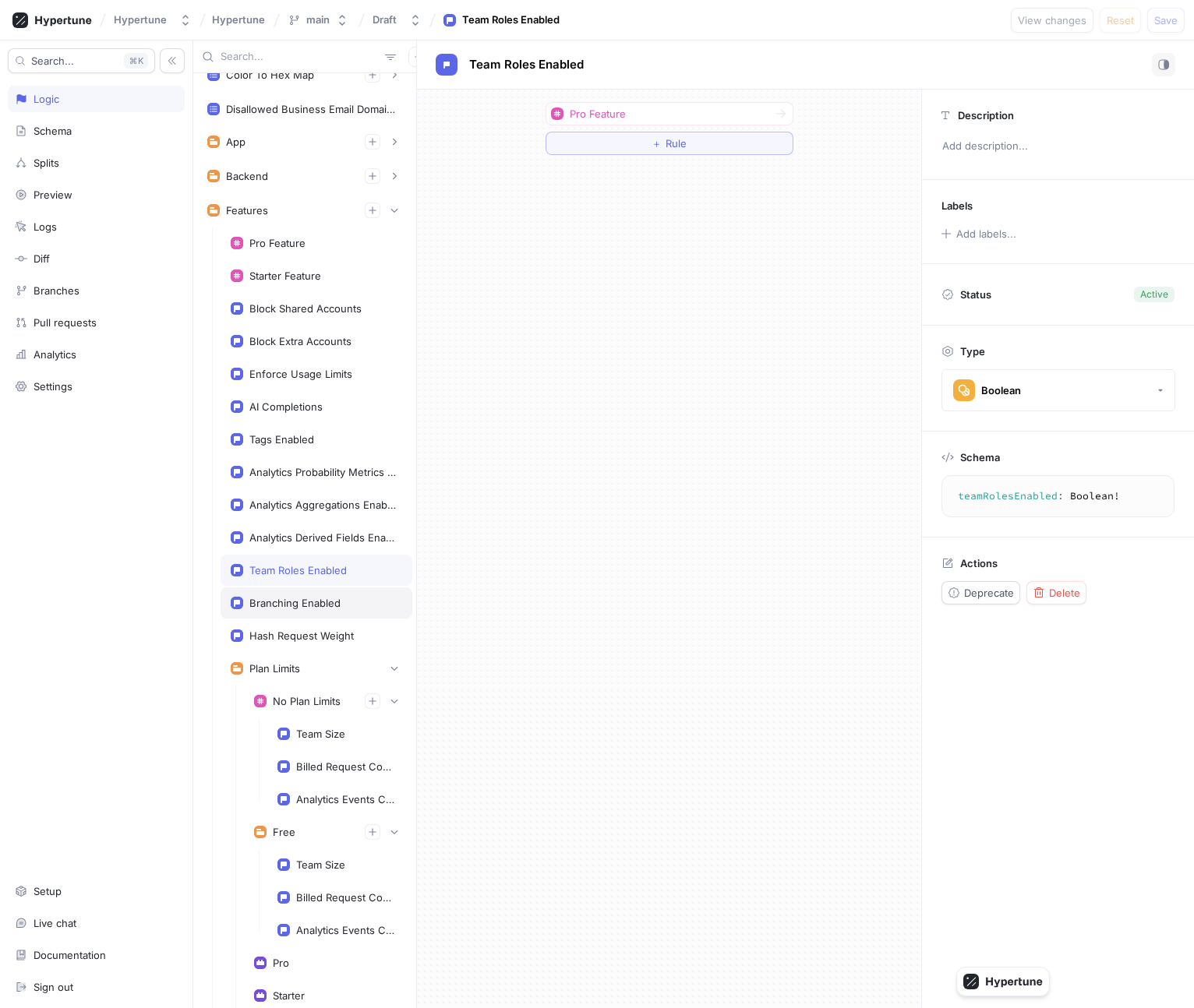
click at [326, 593] on div "Branching Enabled" at bounding box center [316, 603] width 192 height 32
click at [330, 435] on div "Tags Enabled" at bounding box center [317, 439] width 172 height 13
type textarea "tagsEnabled: Boolean!"
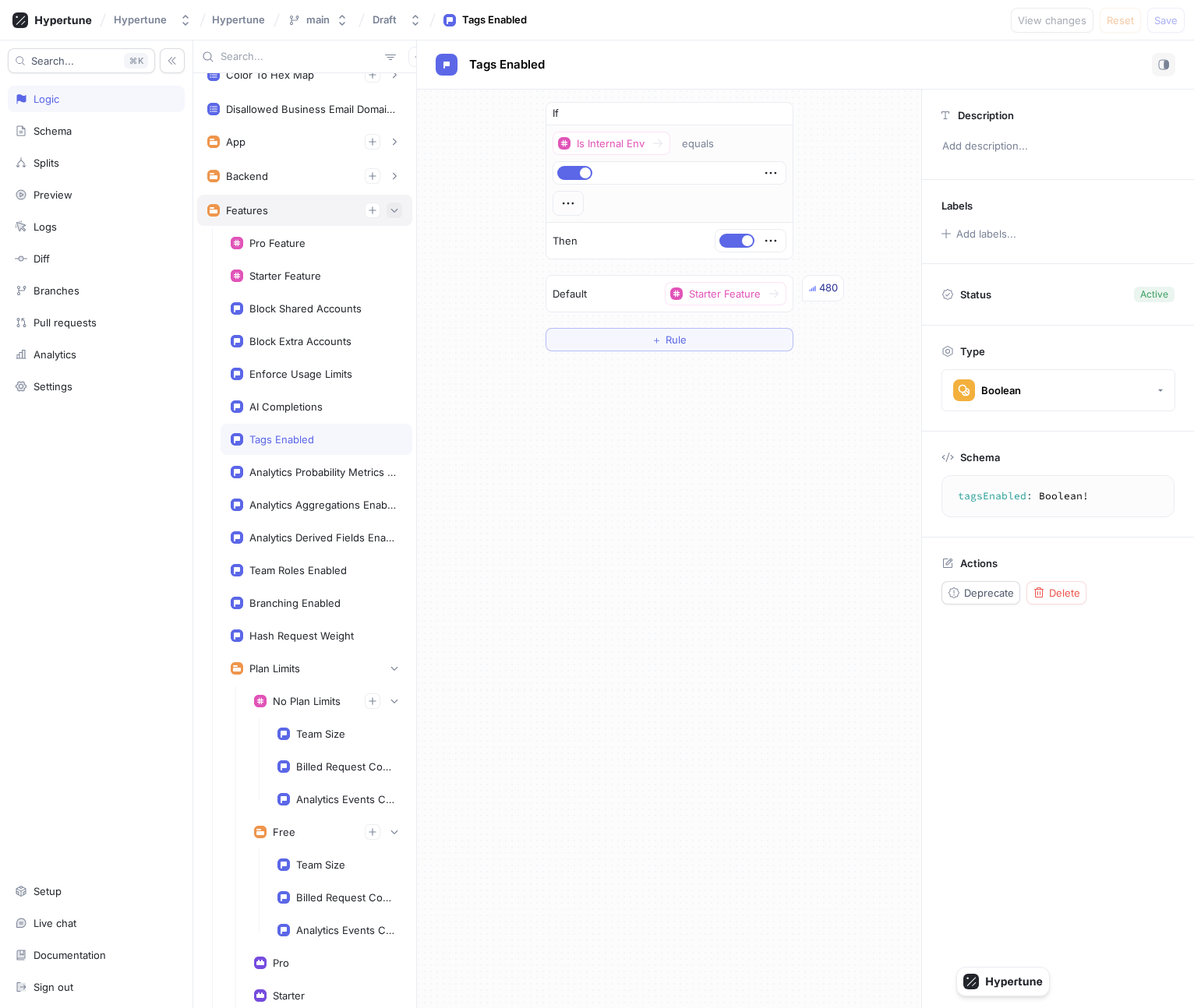
click at [394, 212] on icon "button" at bounding box center [393, 209] width 9 height 9
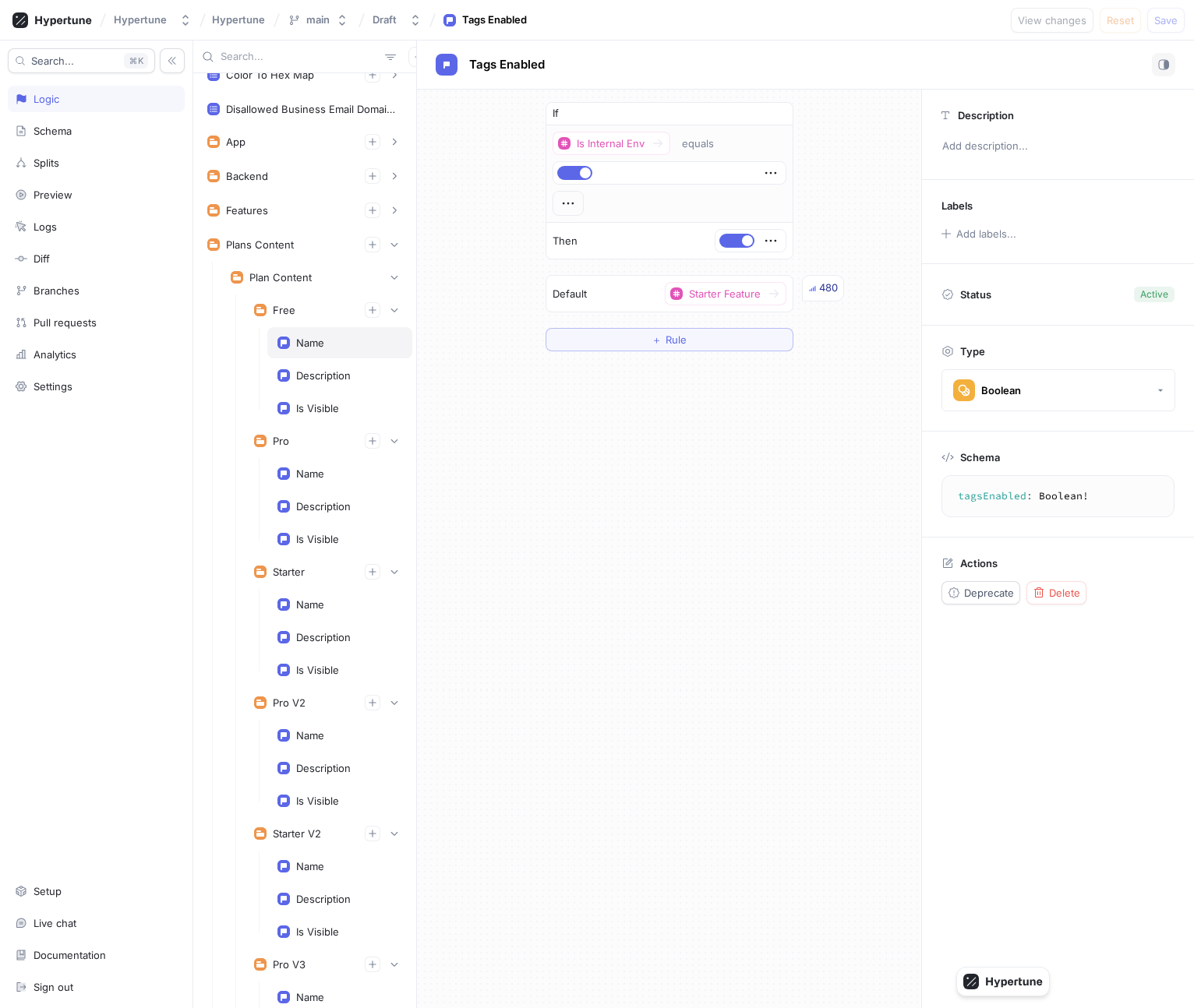
scroll to position [531, 0]
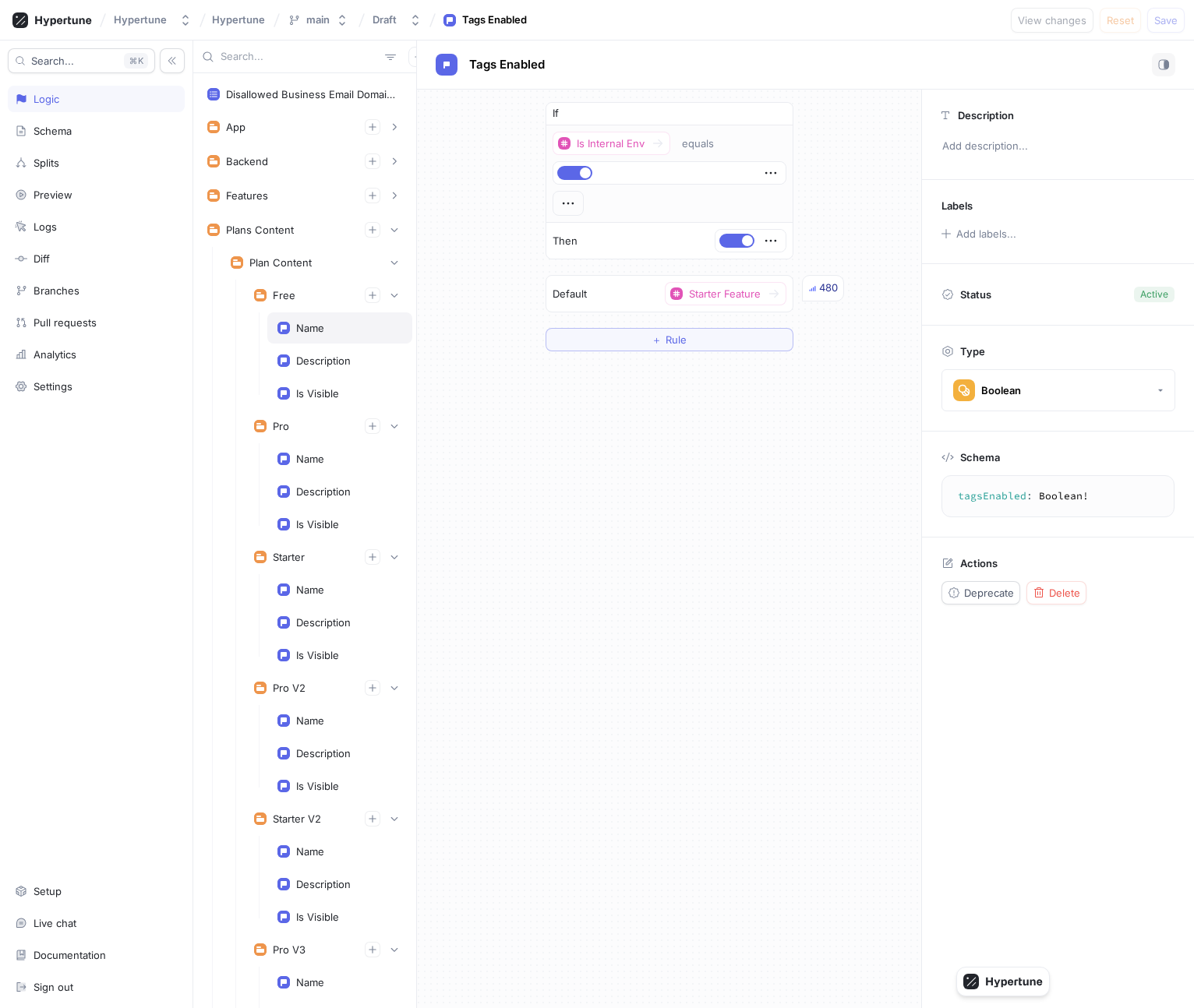
click at [381, 334] on div "Name" at bounding box center [340, 328] width 145 height 32
type textarea "x"
type textarea "name: String!"
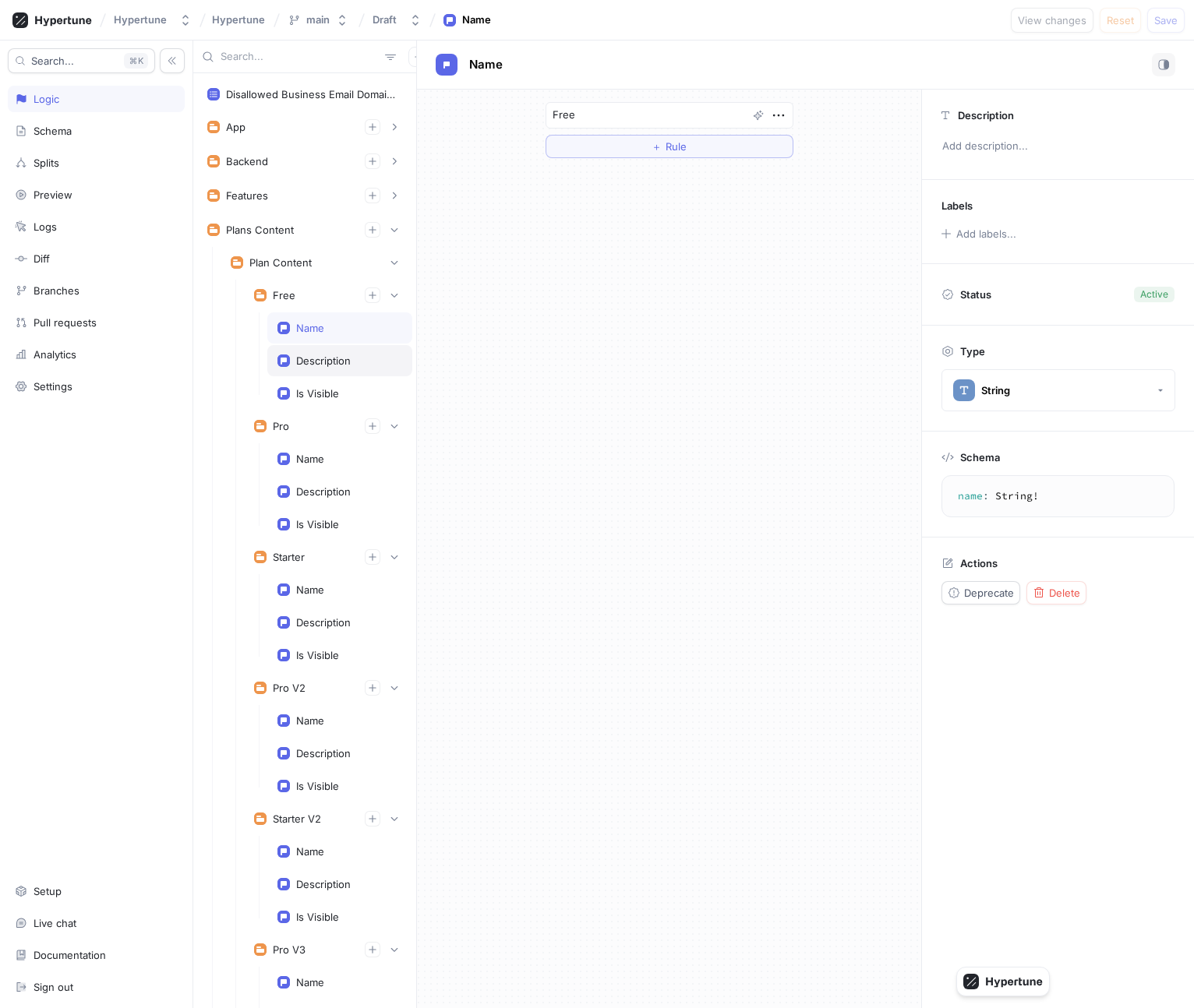
click at [367, 367] on div "Description" at bounding box center [340, 361] width 145 height 32
type textarea "x"
type textarea "description: String!"
type textarea "$0 / mo"
click at [320, 301] on div "Free" at bounding box center [328, 295] width 148 height 16
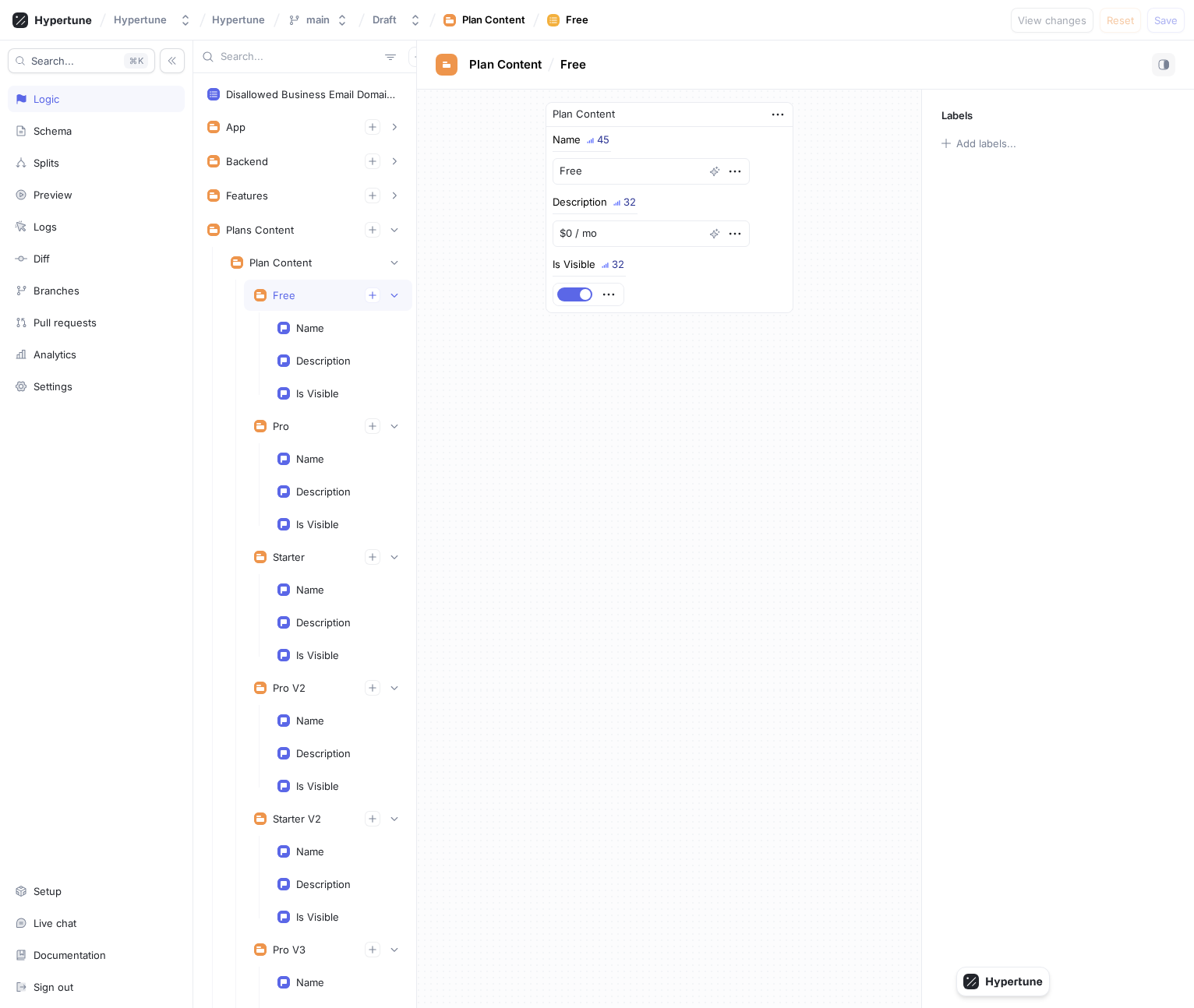
click at [320, 301] on div "Free" at bounding box center [328, 295] width 148 height 16
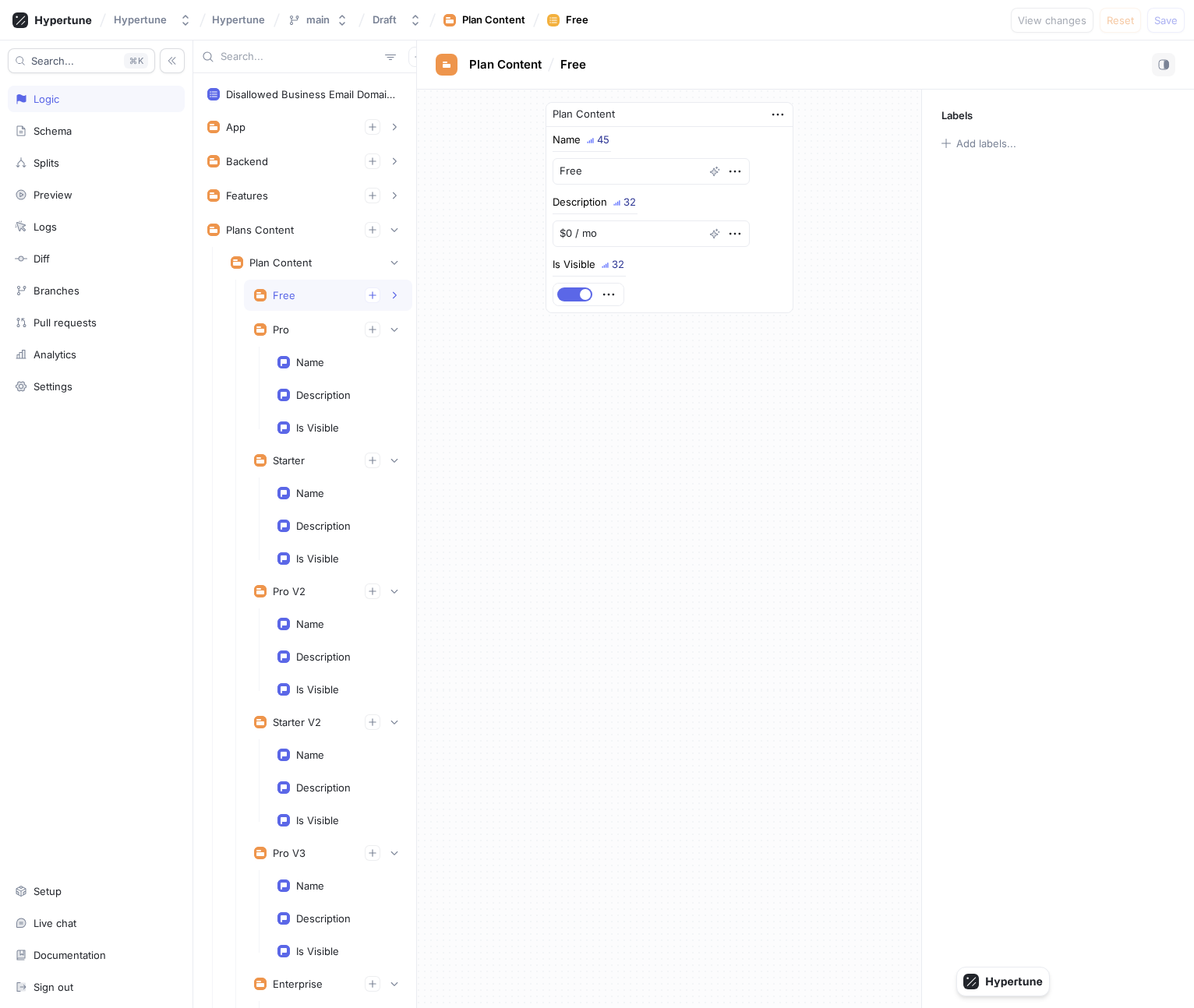
click at [320, 301] on div "Free" at bounding box center [328, 295] width 148 height 16
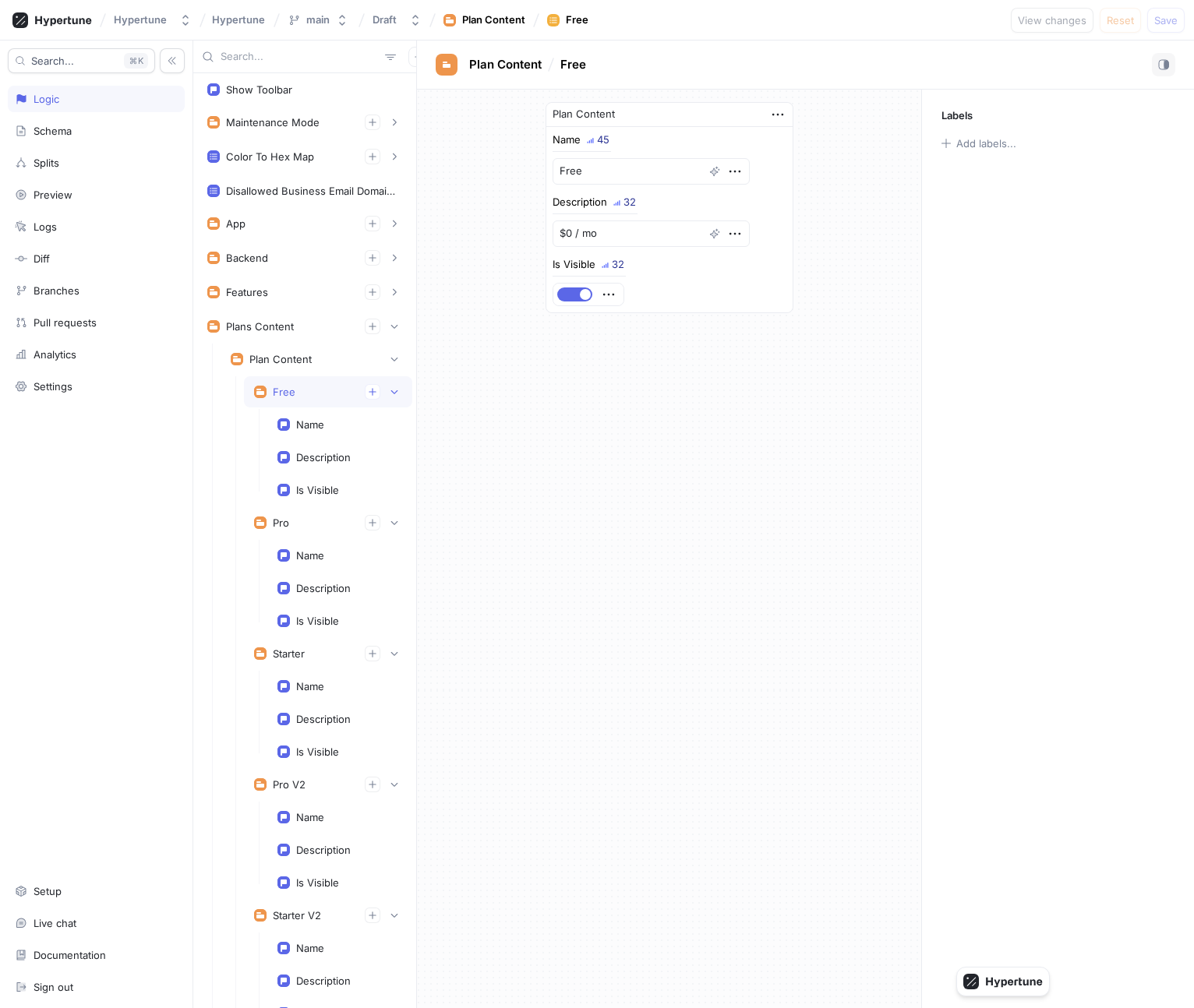
scroll to position [471, 0]
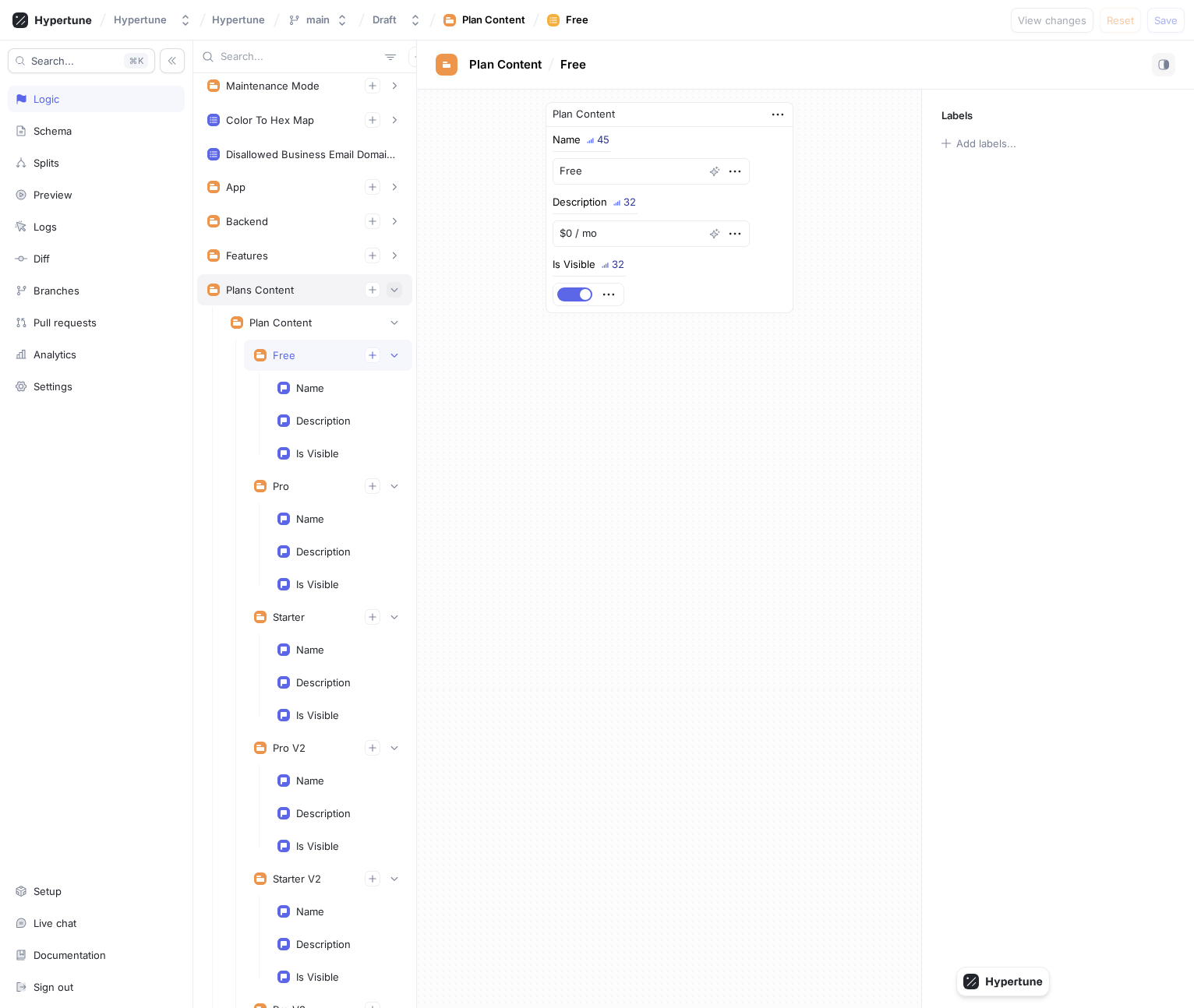
click at [391, 286] on icon "button" at bounding box center [393, 289] width 9 height 9
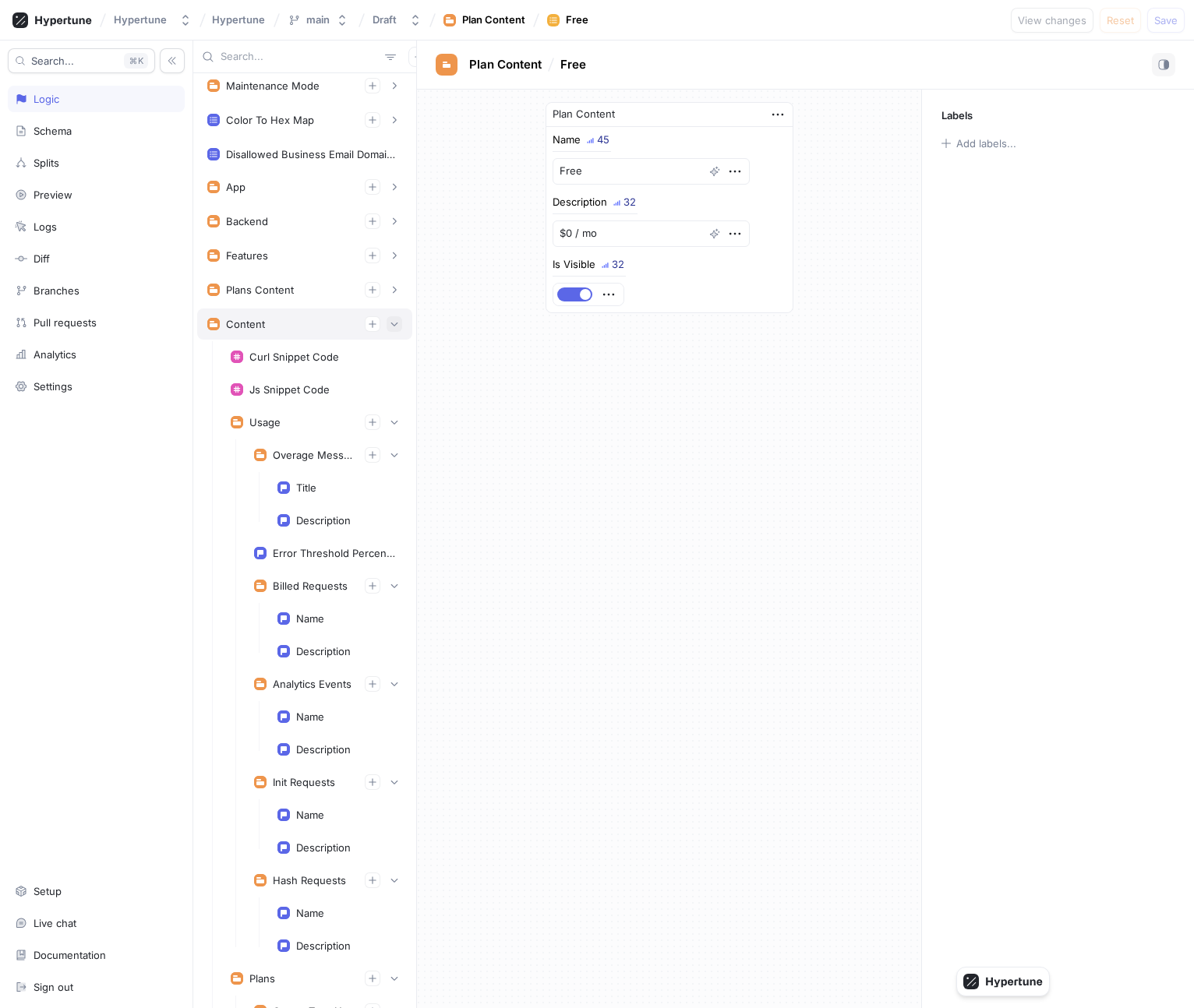
click at [393, 320] on icon "button" at bounding box center [393, 323] width 9 height 9
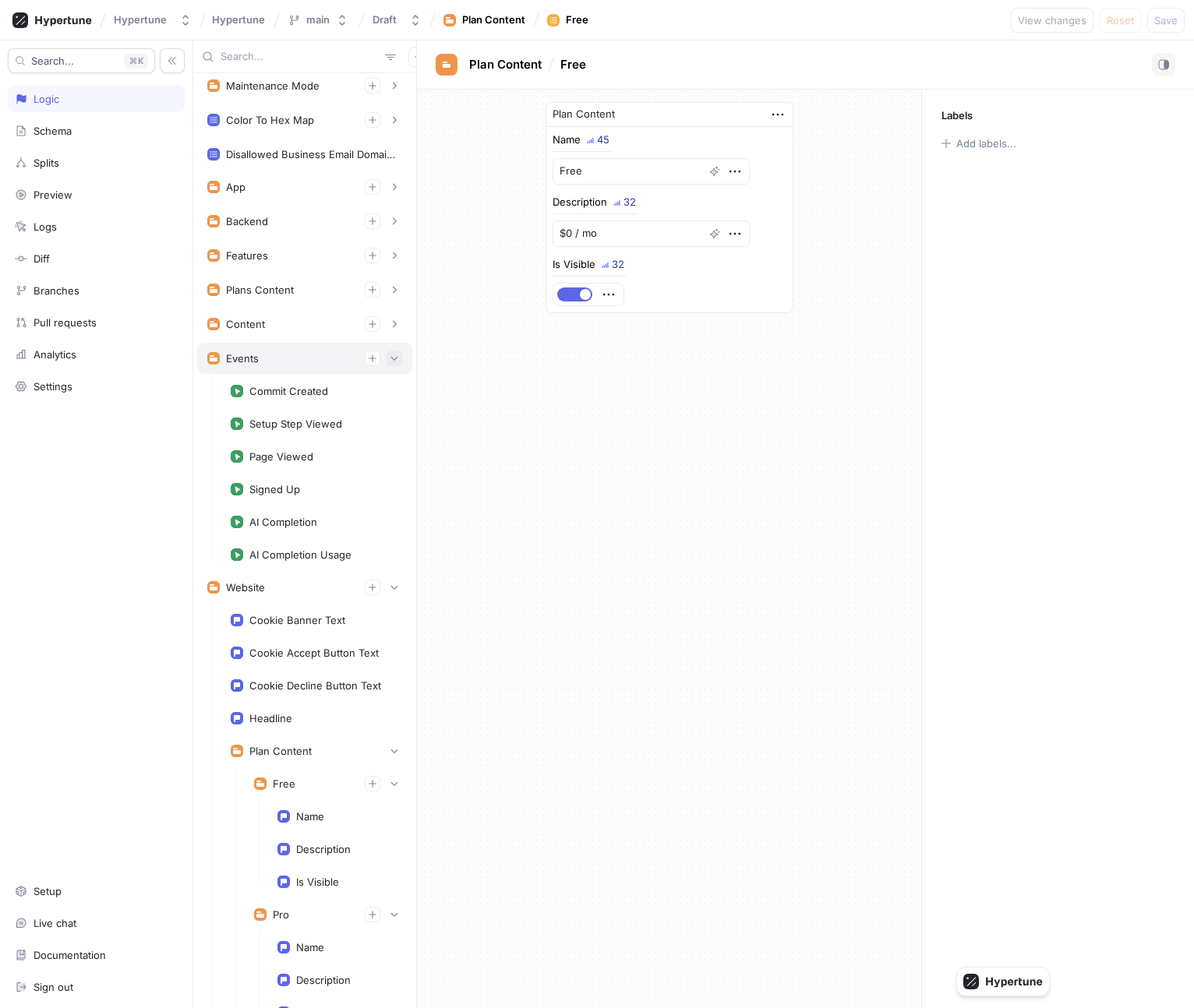
click at [393, 360] on icon "button" at bounding box center [393, 357] width 9 height 9
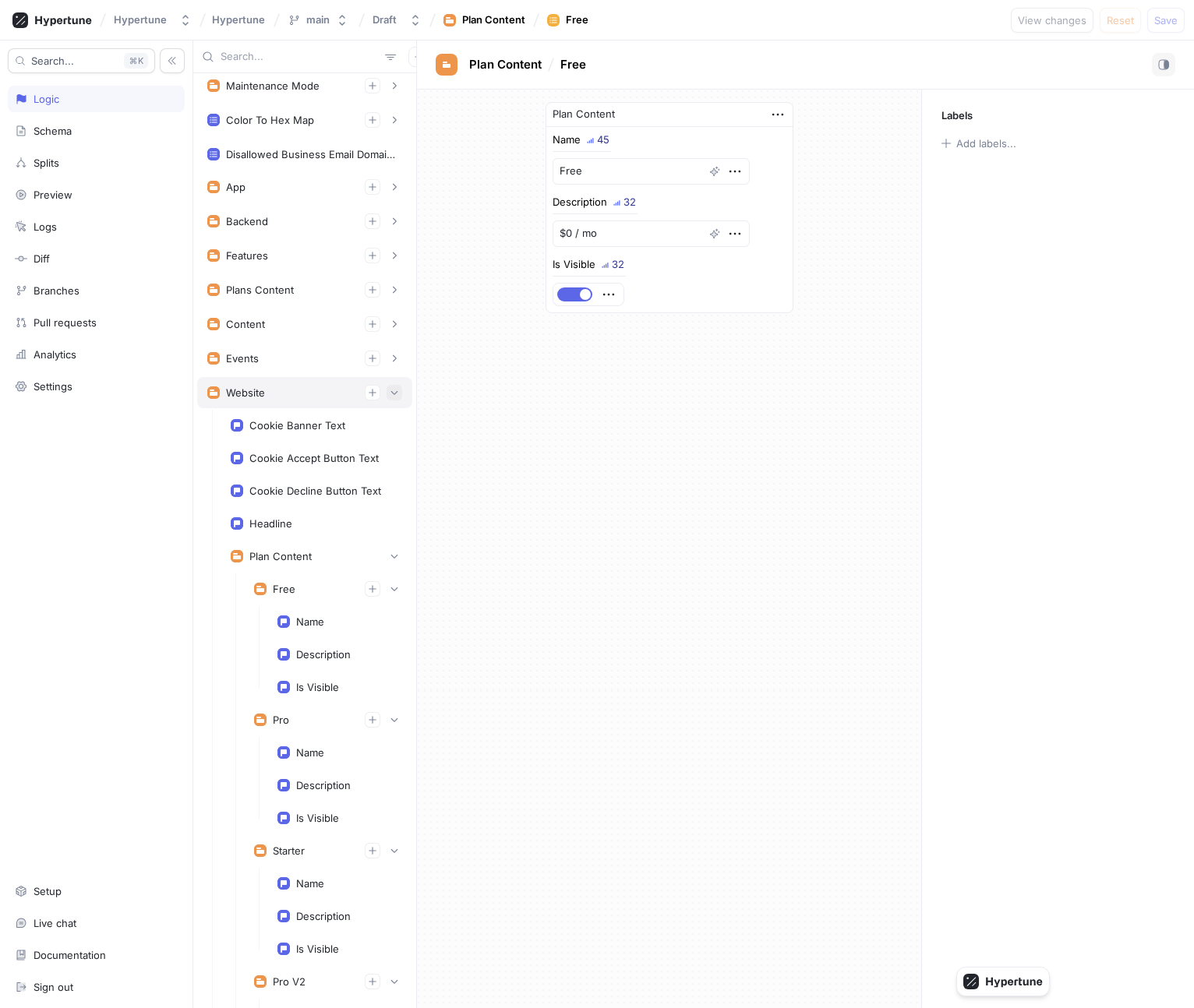
click at [393, 390] on icon "button" at bounding box center [393, 392] width 9 height 9
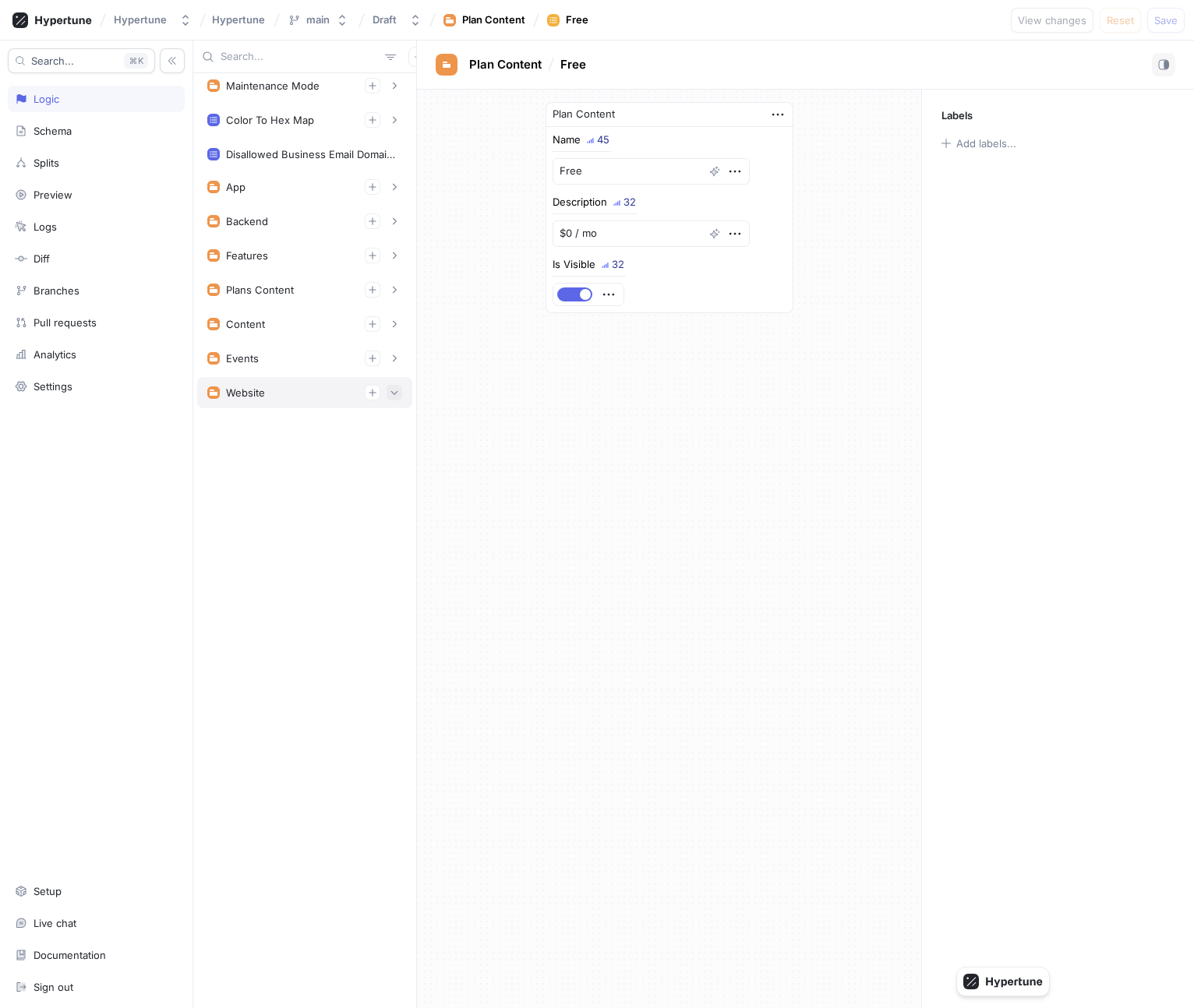
scroll to position [0, 0]
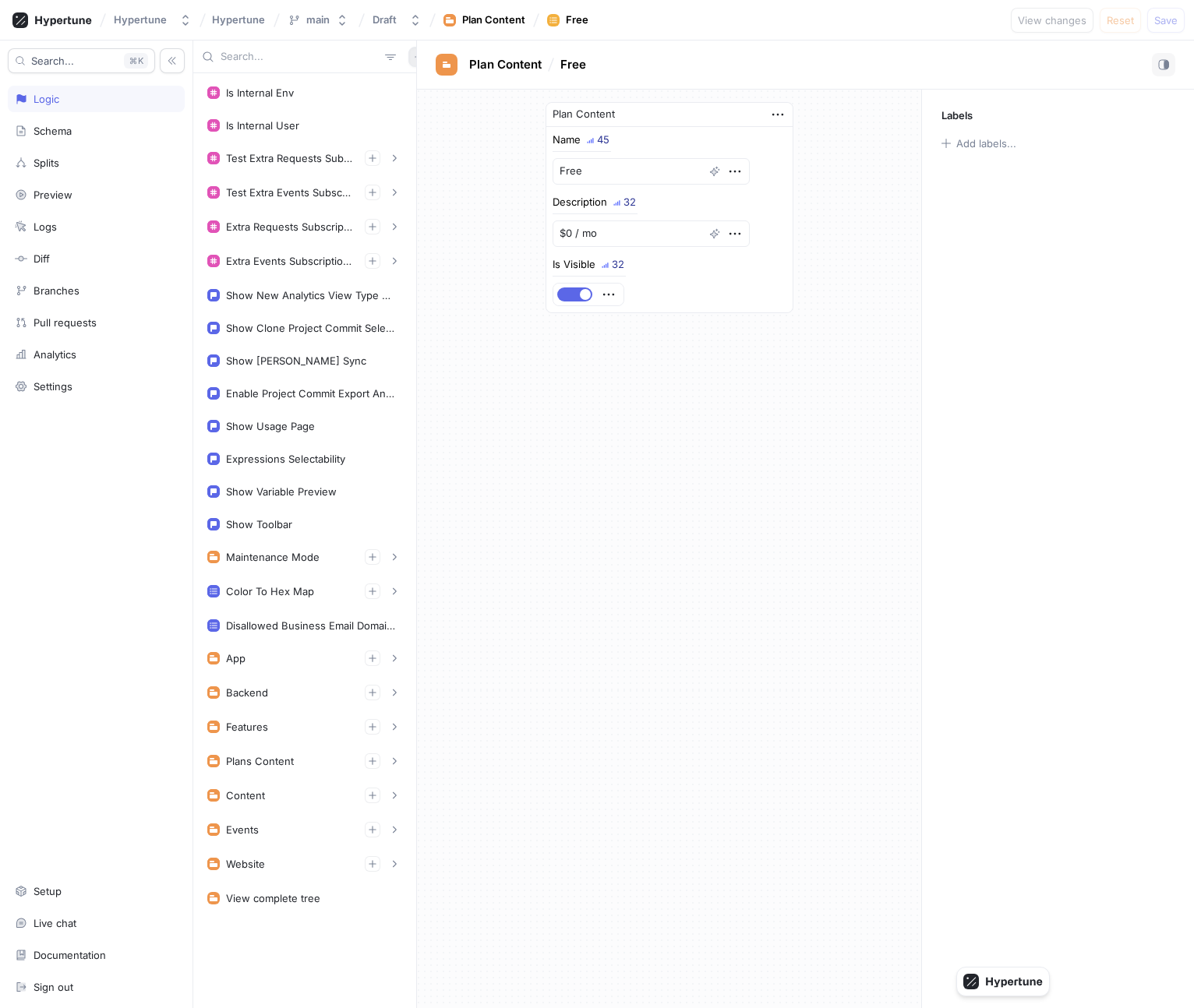
type textarea "x"
